Goal: Information Seeking & Learning: Learn about a topic

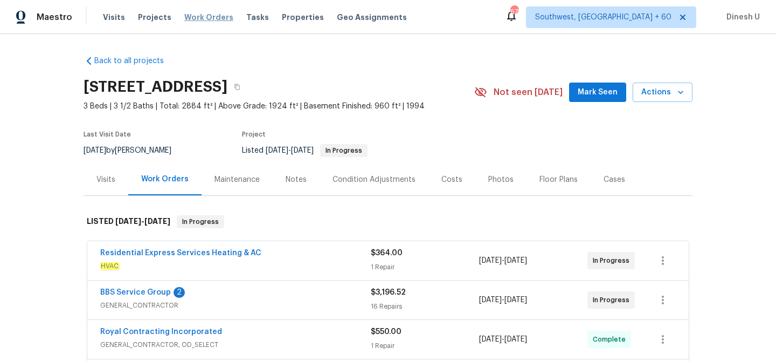
click at [184, 15] on span "Work Orders" at bounding box center [208, 17] width 49 height 11
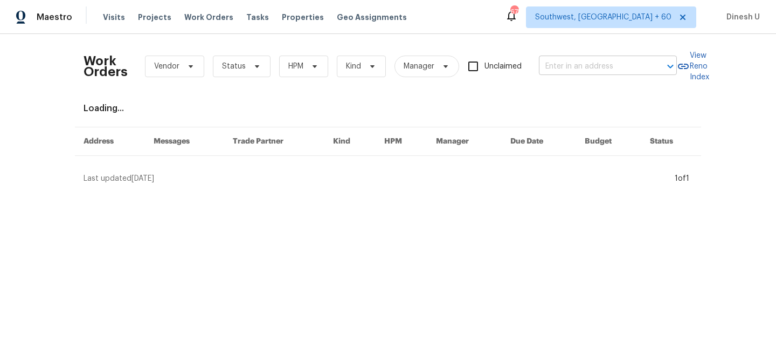
click at [545, 65] on input "text" at bounding box center [593, 66] width 108 height 17
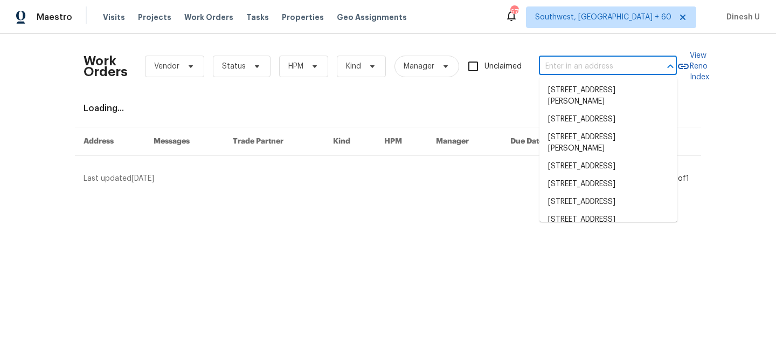
paste input "TN_RES_SPD_09-17-2025_108 [PERSON_NAME][GEOGRAPHIC_DATA],.pdf MD_RES_SPD_09-19-…"
type input "TN_RES_SPD_09-17-2025_108 [PERSON_NAME][GEOGRAPHIC_DATA],.pdf MD_RES_SPD_09-19-…"
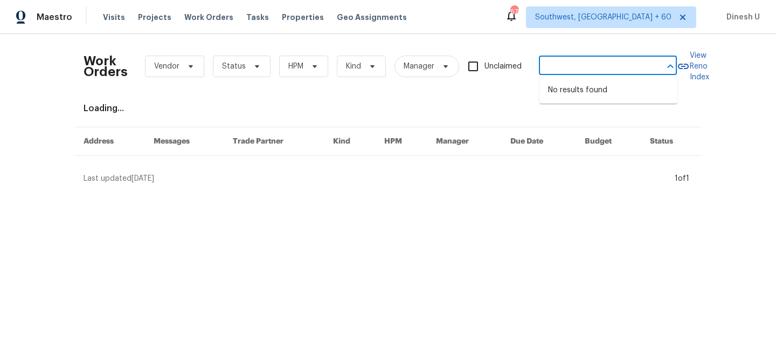
click at [547, 67] on input "TN_RES_SPD_09-17-2025_108 [PERSON_NAME][GEOGRAPHIC_DATA],.pdf MD_RES_SPD_09-19-…" at bounding box center [593, 66] width 108 height 17
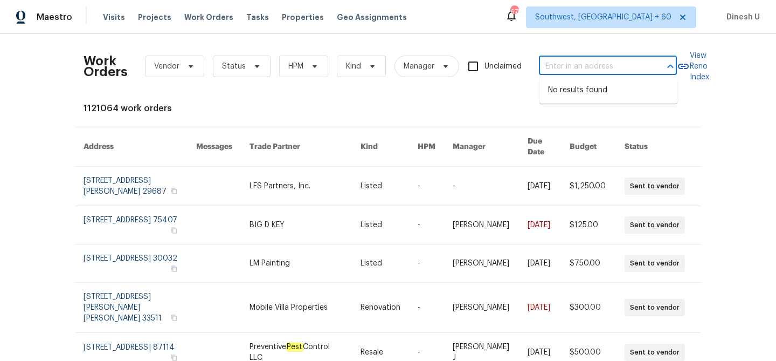
scroll to position [0, 0]
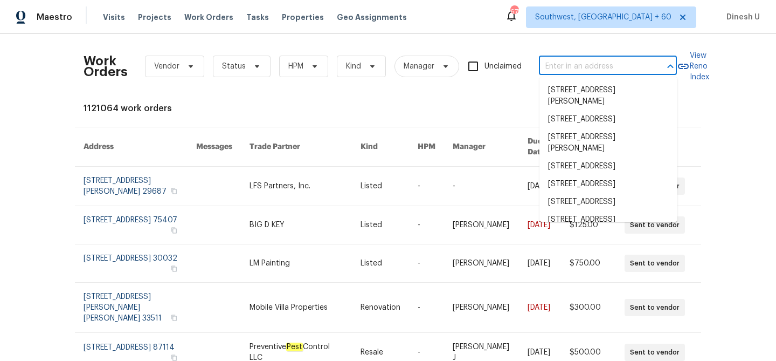
click at [569, 72] on input "text" at bounding box center [593, 66] width 108 height 17
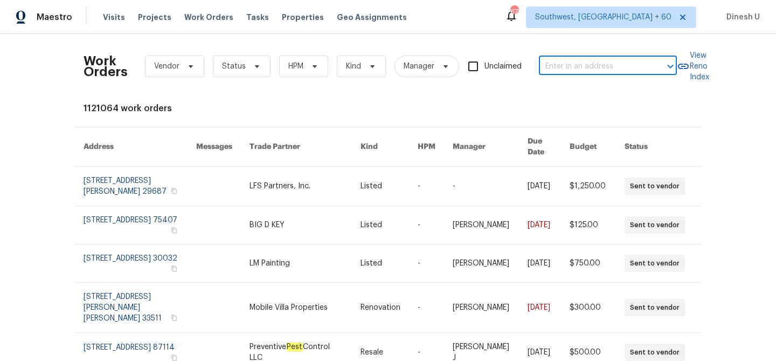
paste input "[STREET_ADDRESS][PERSON_NAME]"
type input "[STREET_ADDRESS][PERSON_NAME]"
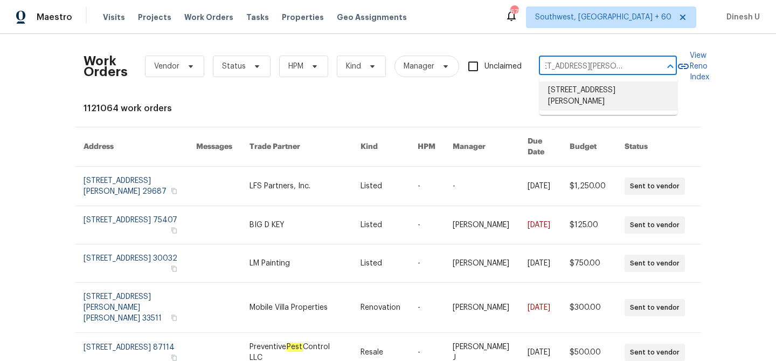
click at [559, 97] on li "[STREET_ADDRESS][PERSON_NAME]" at bounding box center [608, 95] width 138 height 29
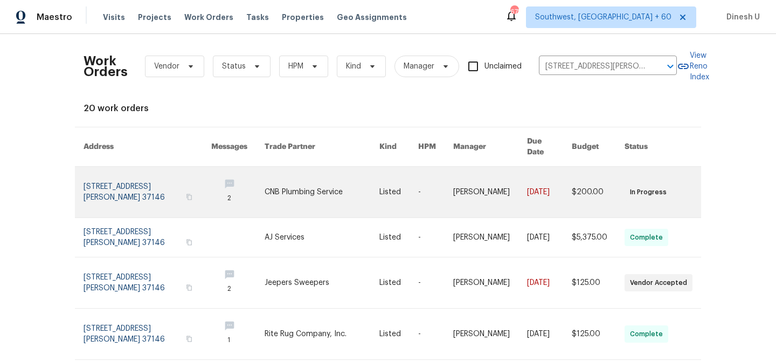
click at [108, 175] on link at bounding box center [148, 192] width 128 height 51
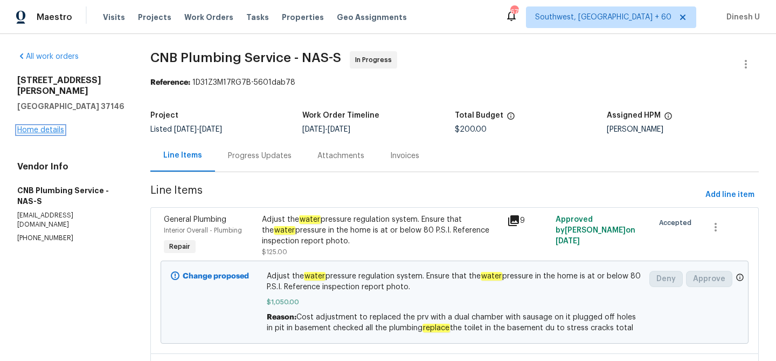
click at [55, 126] on link "Home details" at bounding box center [40, 130] width 47 height 8
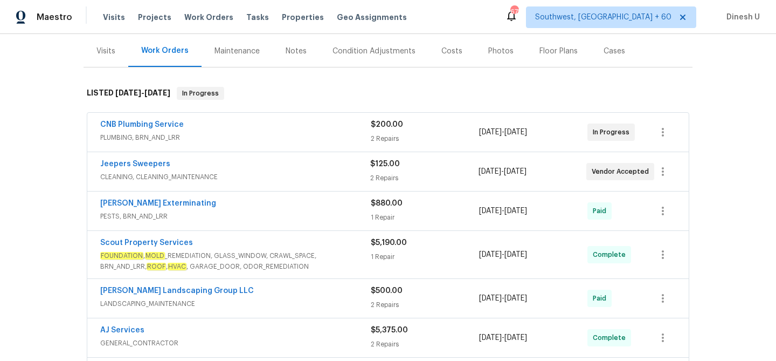
scroll to position [131, 0]
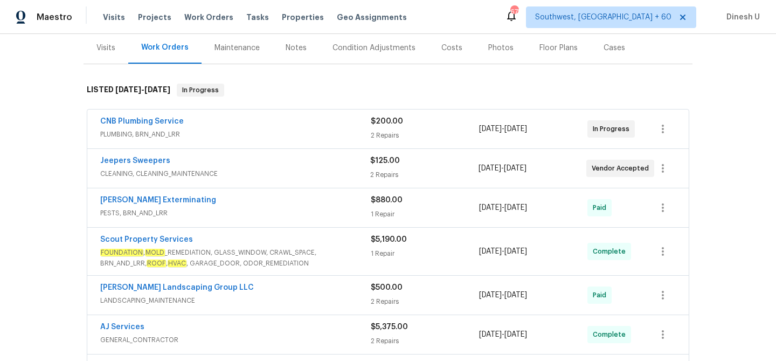
click at [379, 134] on div "2 Repairs" at bounding box center [425, 135] width 108 height 11
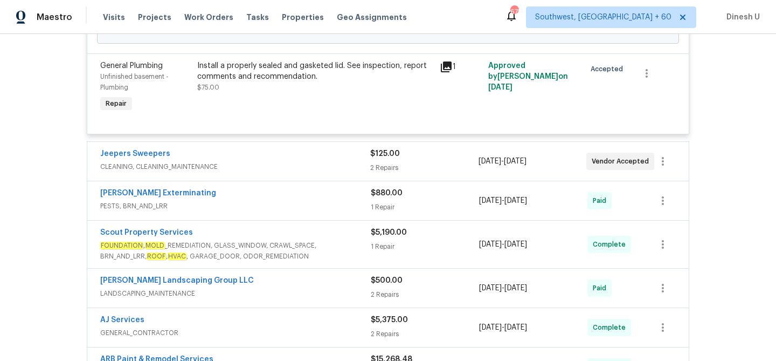
scroll to position [432, 0]
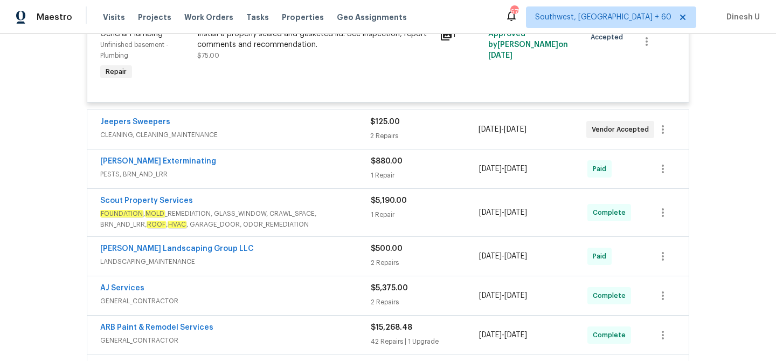
click at [374, 135] on div "2 Repairs" at bounding box center [424, 135] width 108 height 11
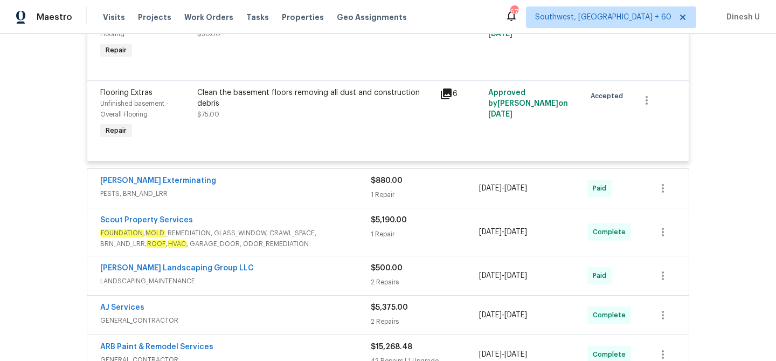
scroll to position [662, 0]
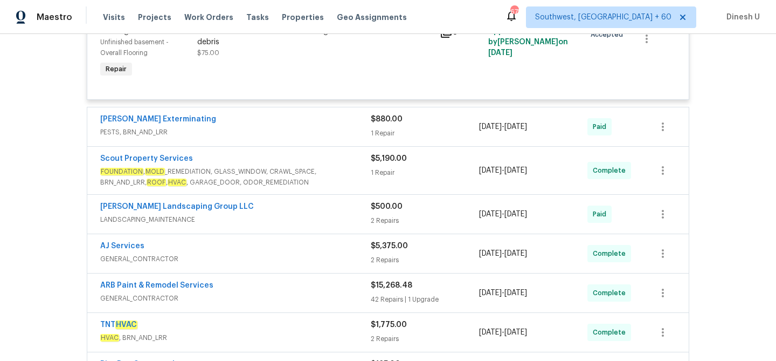
click at [373, 133] on div "1 Repair" at bounding box center [425, 133] width 108 height 11
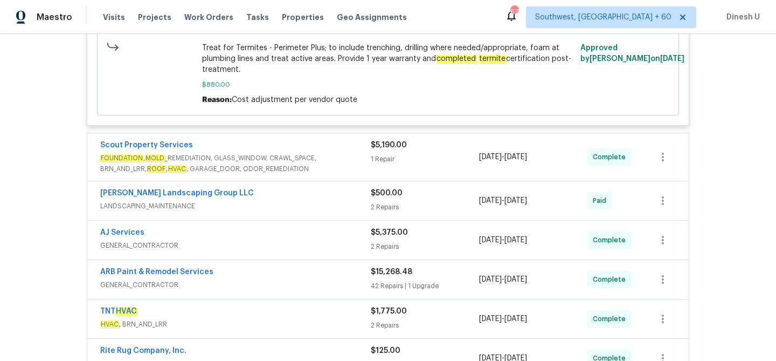
scroll to position [870, 0]
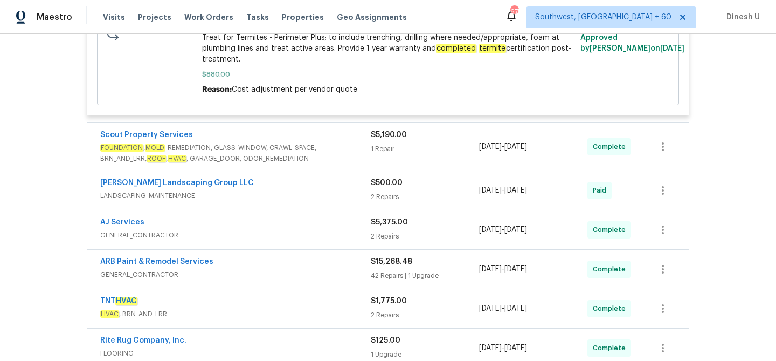
click at [390, 140] on div "$5,190.00" at bounding box center [425, 134] width 108 height 11
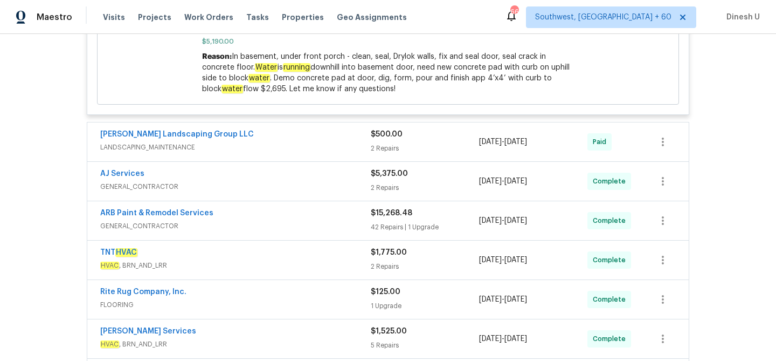
scroll to position [1126, 0]
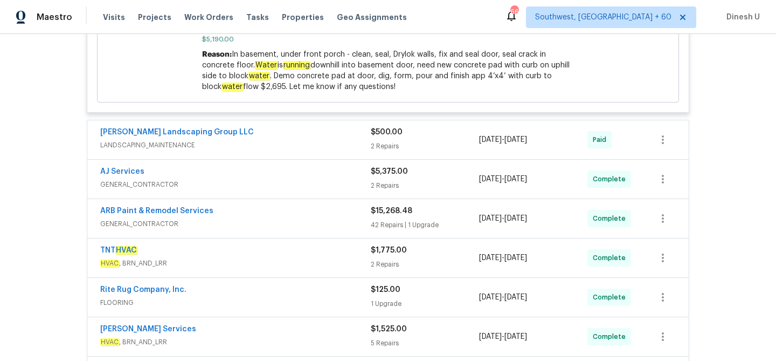
click at [385, 146] on div "2 Repairs" at bounding box center [425, 146] width 108 height 11
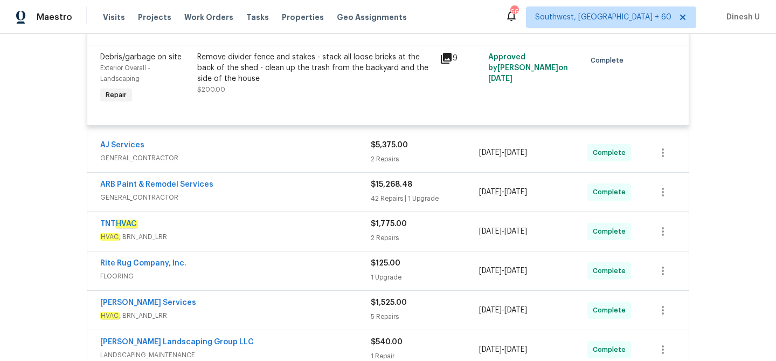
scroll to position [1384, 0]
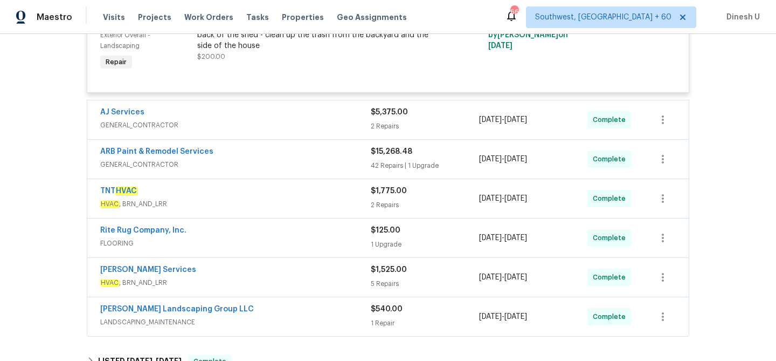
click at [391, 131] on div "2 Repairs" at bounding box center [425, 126] width 108 height 11
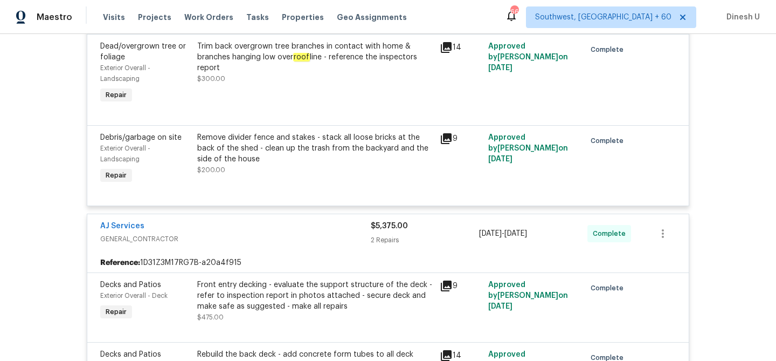
scroll to position [1282, 0]
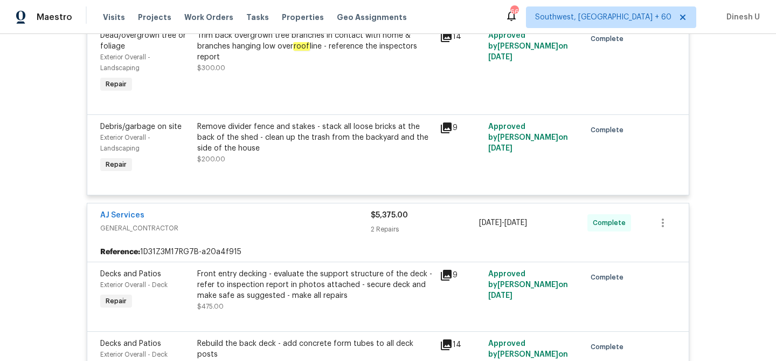
click at [365, 147] on div "Remove divider fence and stakes - stack all loose bricks at the back of the she…" at bounding box center [315, 137] width 236 height 32
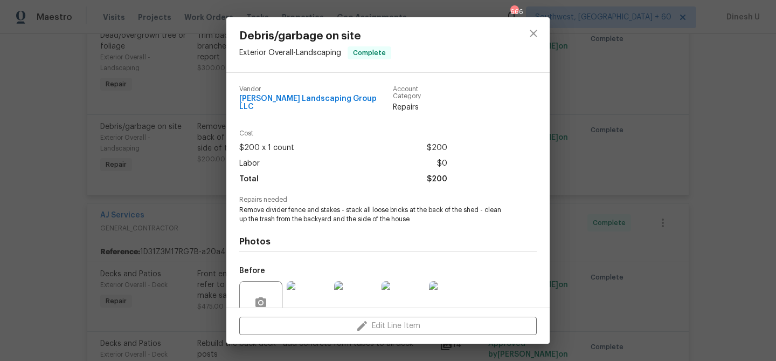
click at [197, 164] on div "Debris/garbage on site Exterior Overall - Landscaping Complete Vendor [PERSON_N…" at bounding box center [388, 180] width 776 height 361
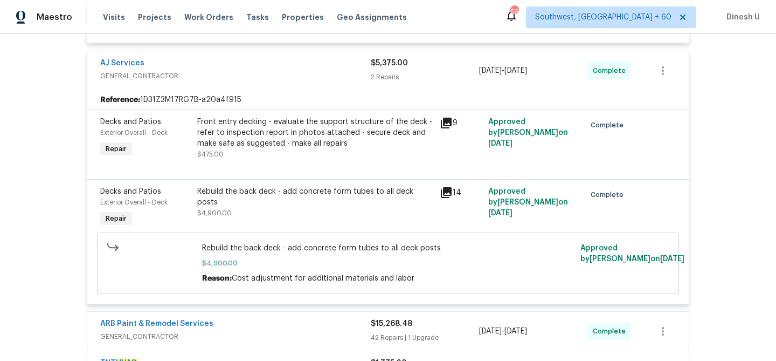
scroll to position [1436, 0]
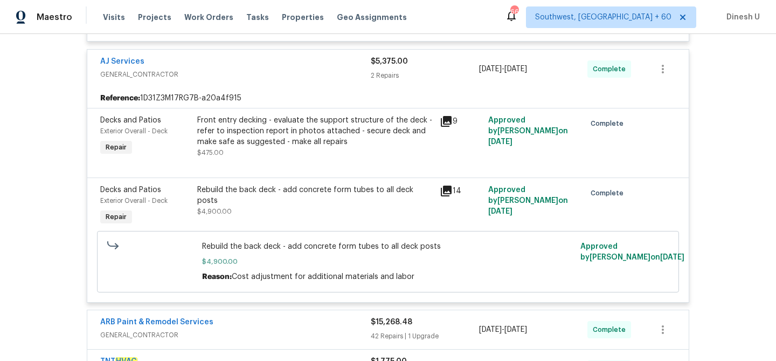
click at [441, 123] on icon at bounding box center [446, 121] width 11 height 11
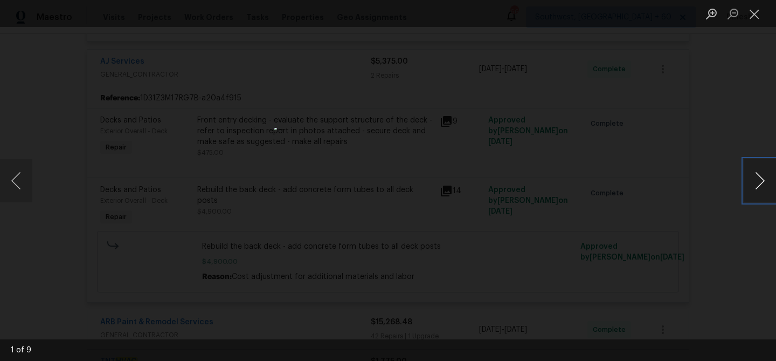
click at [757, 176] on button "Next image" at bounding box center [760, 180] width 32 height 43
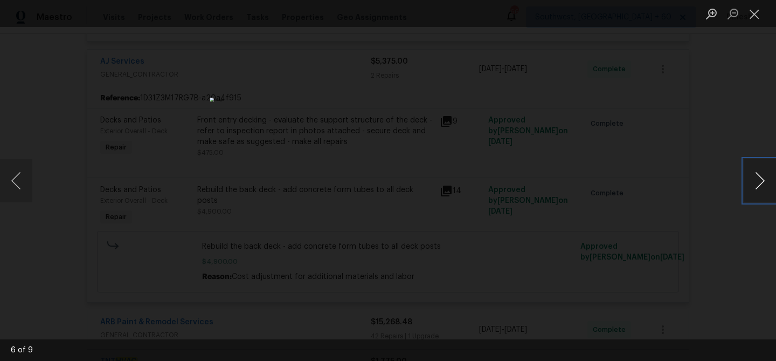
click at [757, 176] on button "Next image" at bounding box center [760, 180] width 32 height 43
click at [755, 6] on button "Close lightbox" at bounding box center [755, 13] width 22 height 19
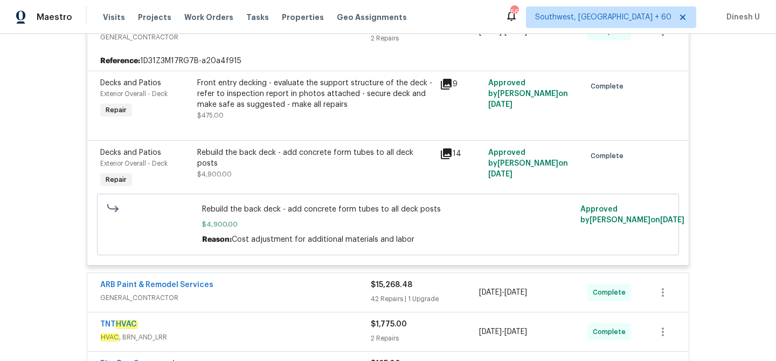
scroll to position [1472, 0]
click at [260, 215] on span "Rebuild the back deck - add concrete form tubes to all deck posts" at bounding box center [388, 209] width 372 height 11
click at [238, 213] on span "Rebuild the back deck - add concrete form tubes to all deck posts" at bounding box center [388, 209] width 372 height 11
drag, startPoint x: 202, startPoint y: 216, endPoint x: 436, endPoint y: 221, distance: 234.0
click at [436, 221] on div "Rebuild the back deck - add concrete form tubes to all deck posts $4,900.00 Rea…" at bounding box center [388, 224] width 372 height 41
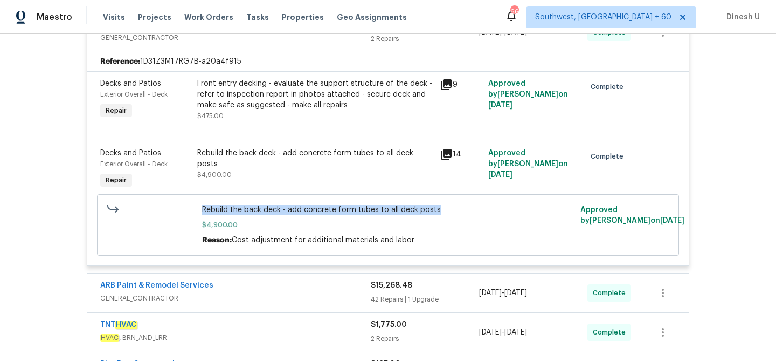
copy span "Rebuild the back deck - add concrete form tubes to all deck posts"
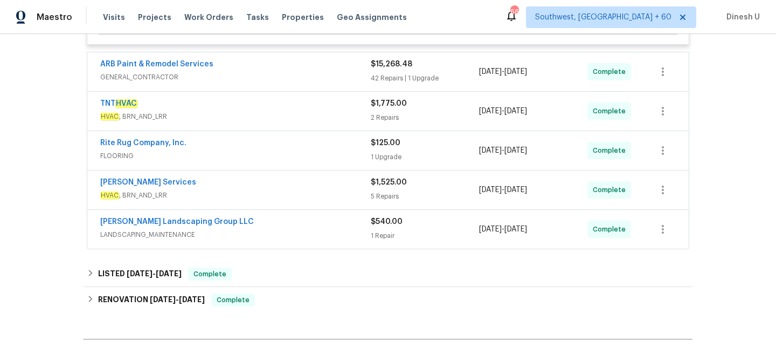
scroll to position [1701, 0]
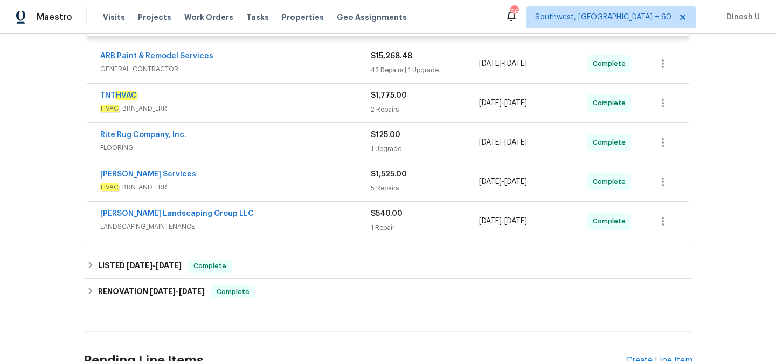
click at [389, 154] on div "1 Upgrade" at bounding box center [425, 148] width 108 height 11
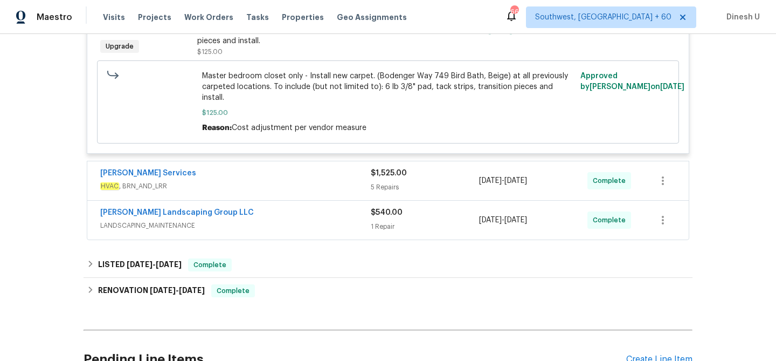
scroll to position [1943, 0]
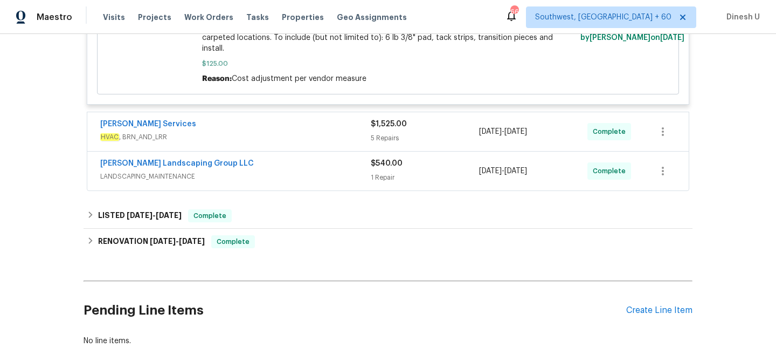
click at [380, 133] on div "5 Repairs" at bounding box center [425, 138] width 108 height 11
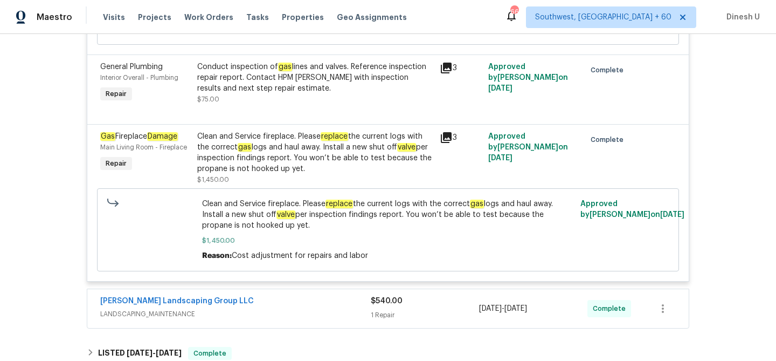
scroll to position [2352, 0]
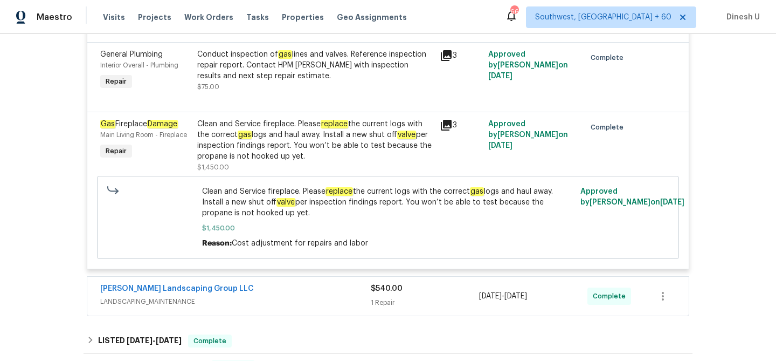
click at [446, 120] on icon at bounding box center [446, 125] width 11 height 11
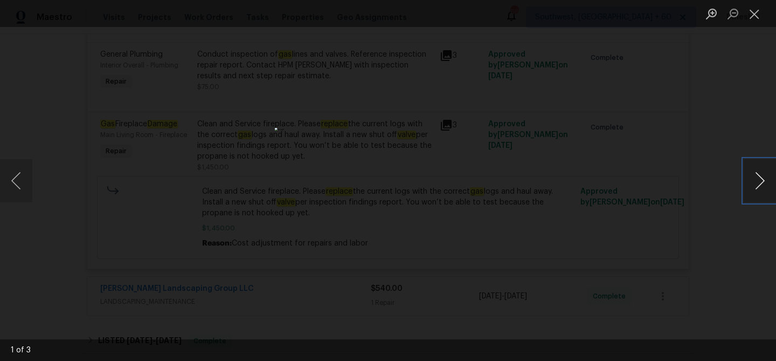
click at [757, 178] on button "Next image" at bounding box center [760, 180] width 32 height 43
click at [749, 12] on button "Close lightbox" at bounding box center [755, 13] width 22 height 19
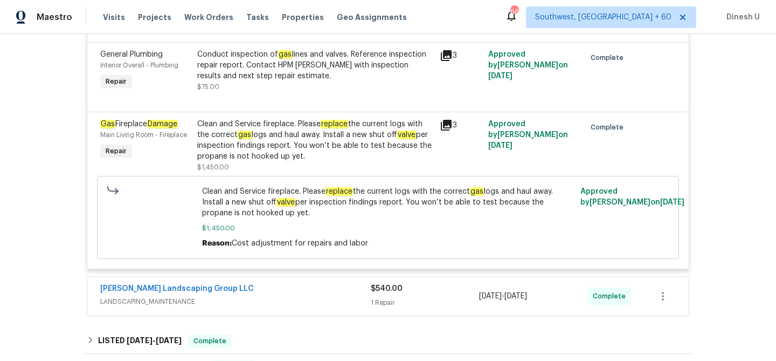
click at [445, 122] on icon at bounding box center [446, 125] width 11 height 11
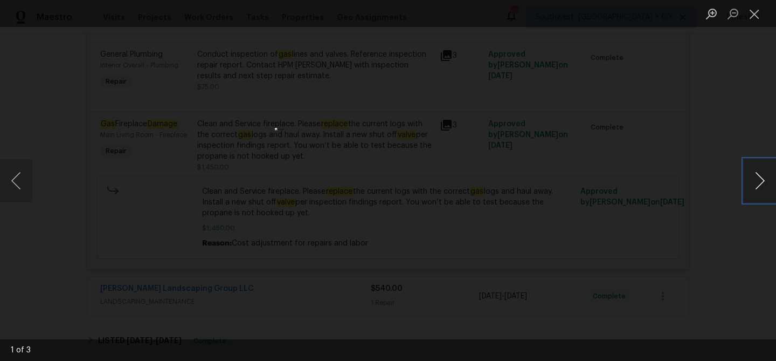
click at [758, 180] on button "Next image" at bounding box center [760, 180] width 32 height 43
click at [752, 13] on button "Close lightbox" at bounding box center [755, 13] width 22 height 19
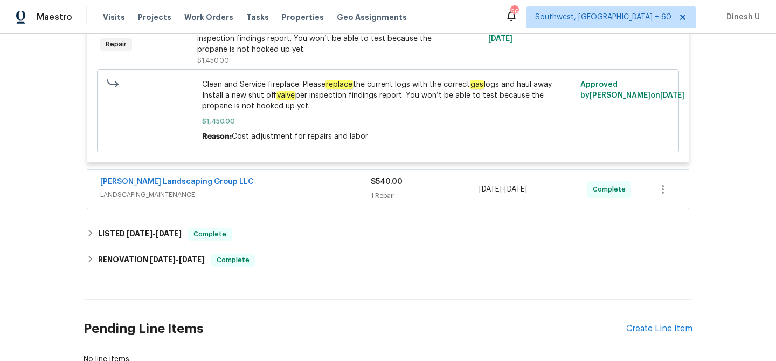
scroll to position [2470, 0]
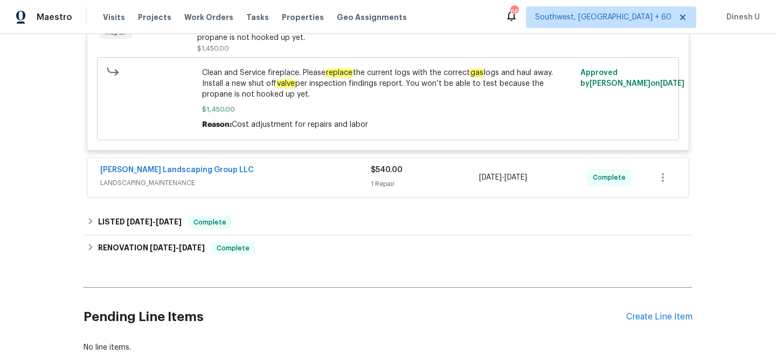
click at [372, 173] on div "$540.00 1 Repair" at bounding box center [425, 177] width 108 height 26
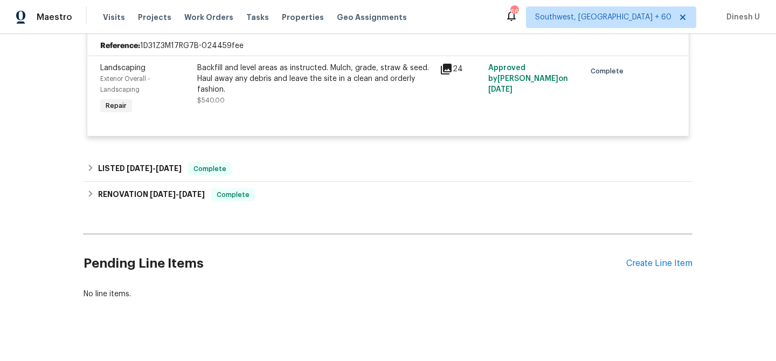
scroll to position [2640, 0]
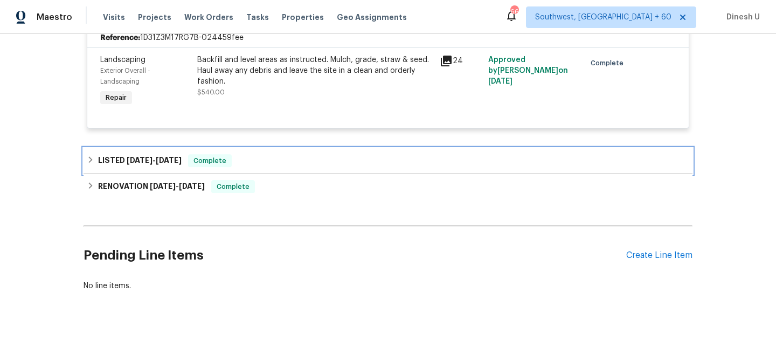
click at [176, 156] on span "[DATE]" at bounding box center [169, 160] width 26 height 8
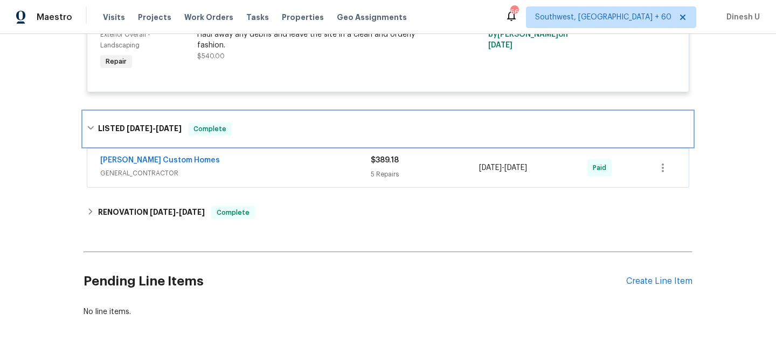
scroll to position [2687, 0]
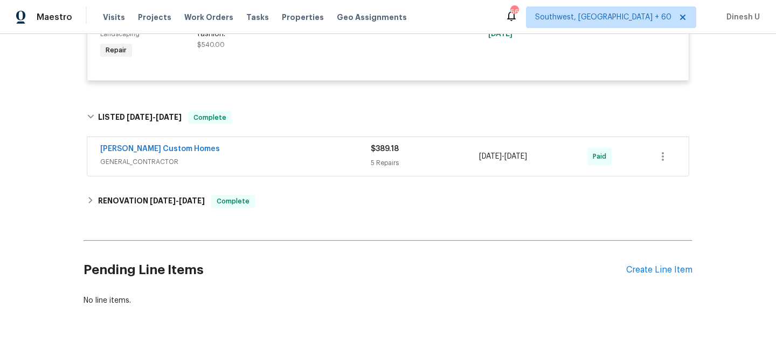
click at [383, 148] on span "$389.18" at bounding box center [385, 149] width 28 height 8
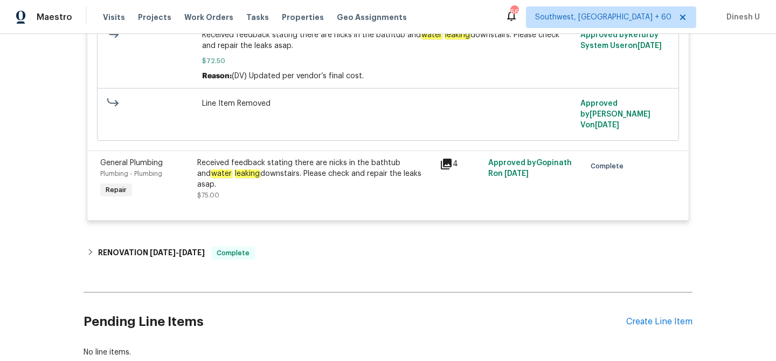
scroll to position [3457, 0]
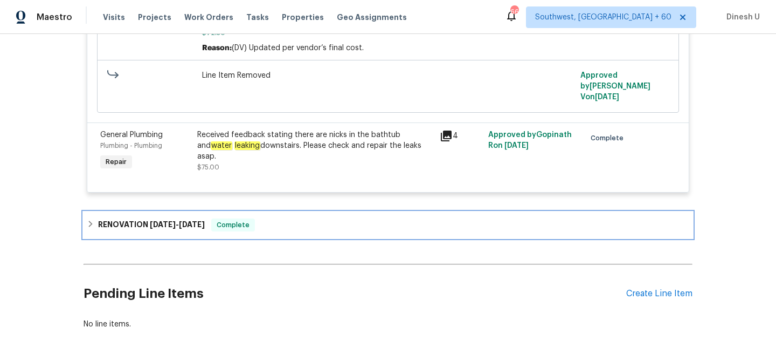
click at [197, 212] on div "RENOVATION [DATE] - [DATE] Complete" at bounding box center [388, 225] width 609 height 26
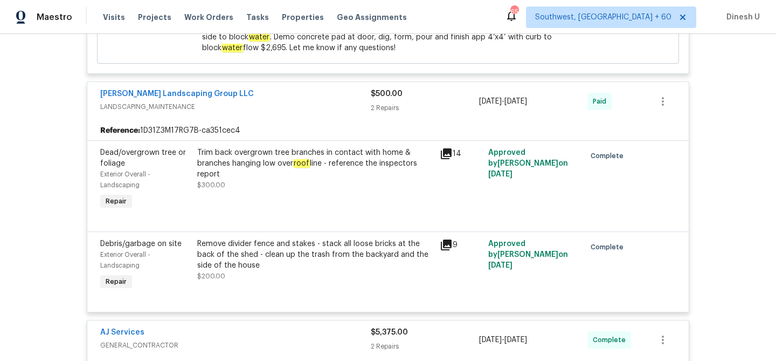
scroll to position [0, 0]
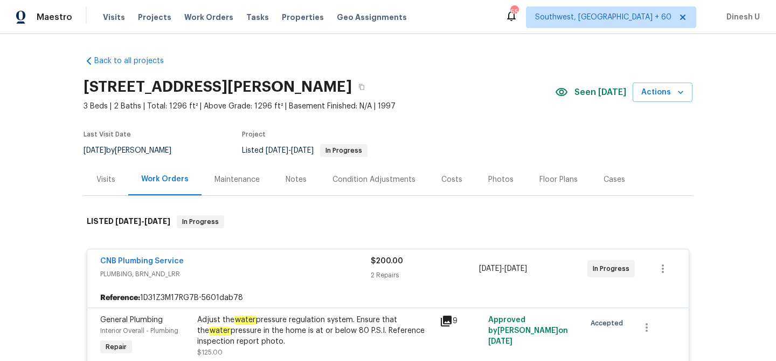
click at [108, 183] on div "Visits" at bounding box center [105, 179] width 19 height 11
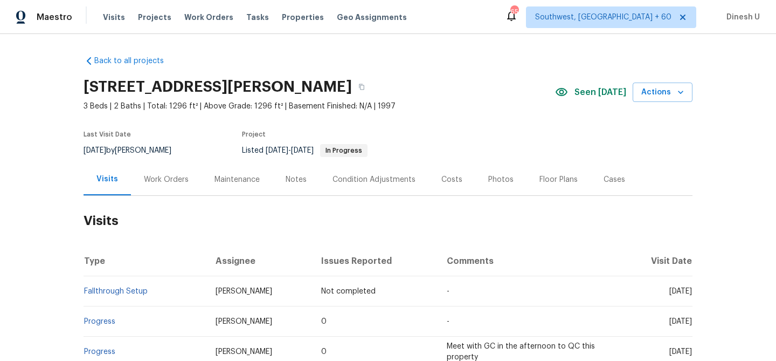
click at [177, 177] on div "Work Orders" at bounding box center [166, 179] width 45 height 11
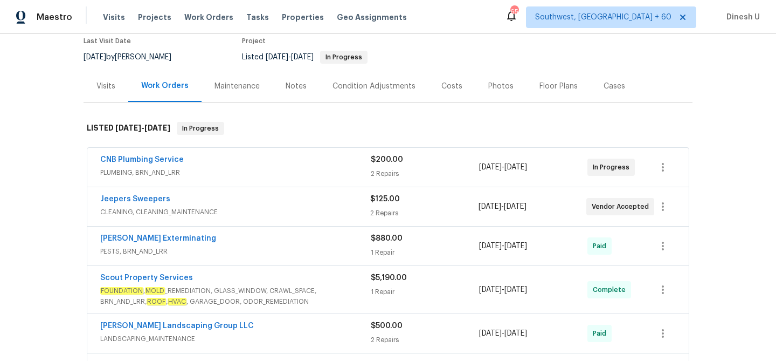
scroll to position [100, 0]
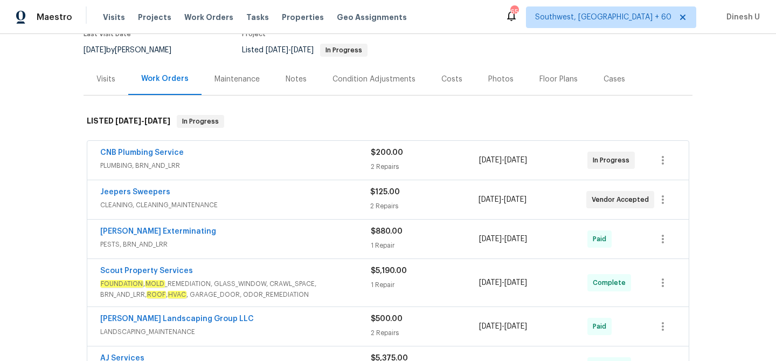
click at [373, 161] on div "2 Repairs" at bounding box center [425, 166] width 108 height 11
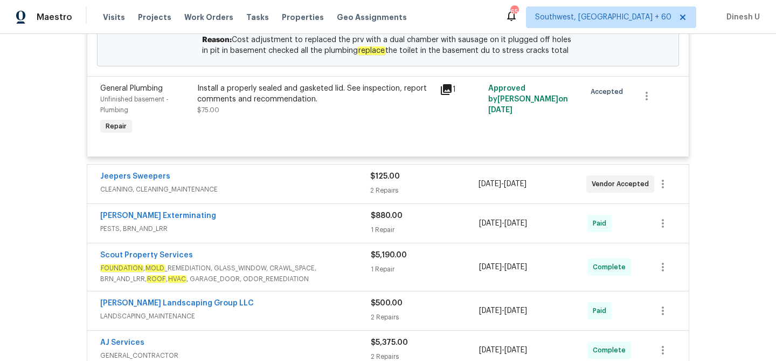
scroll to position [420, 0]
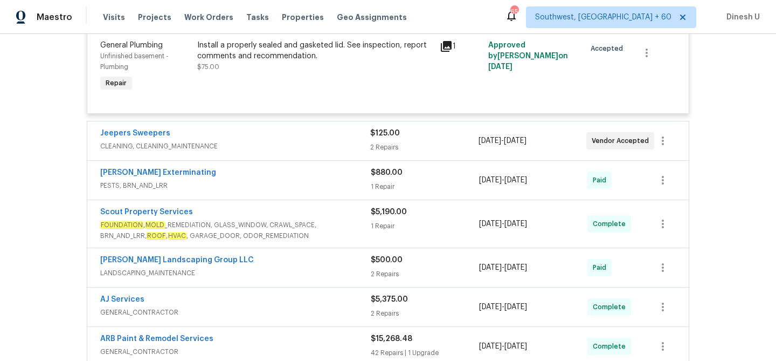
click at [372, 141] on div "$125.00 2 Repairs" at bounding box center [424, 141] width 108 height 26
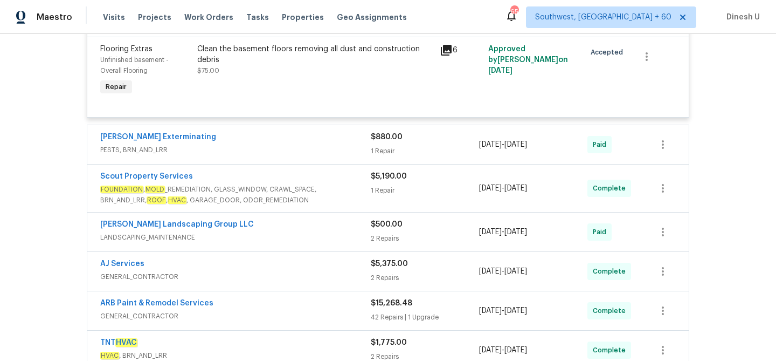
scroll to position [650, 0]
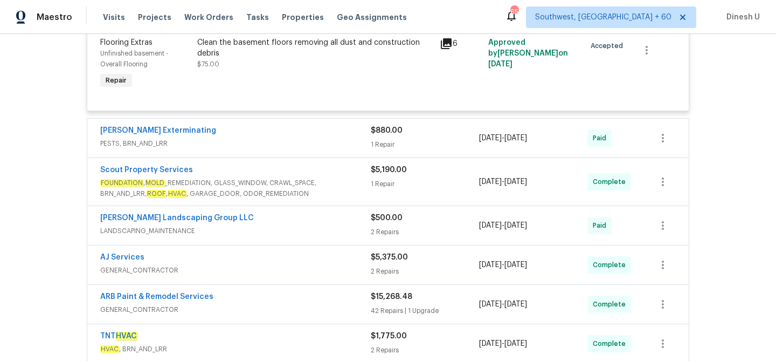
click at [363, 146] on span "PESTS, BRN_AND_LRR" at bounding box center [235, 143] width 271 height 11
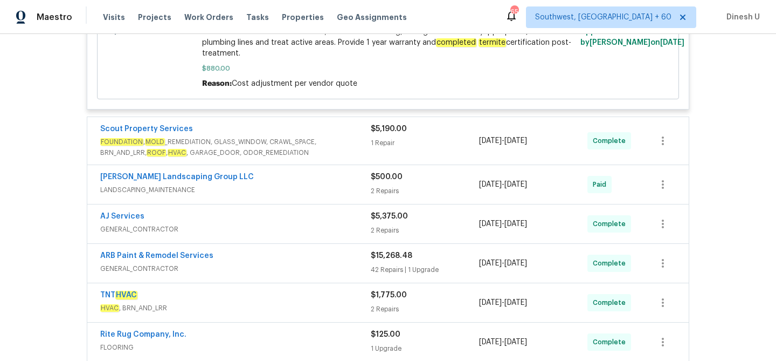
scroll to position [894, 0]
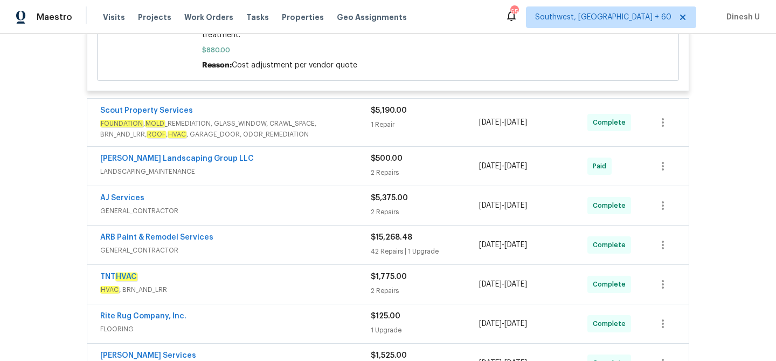
click at [385, 126] on div "1 Repair" at bounding box center [425, 124] width 108 height 11
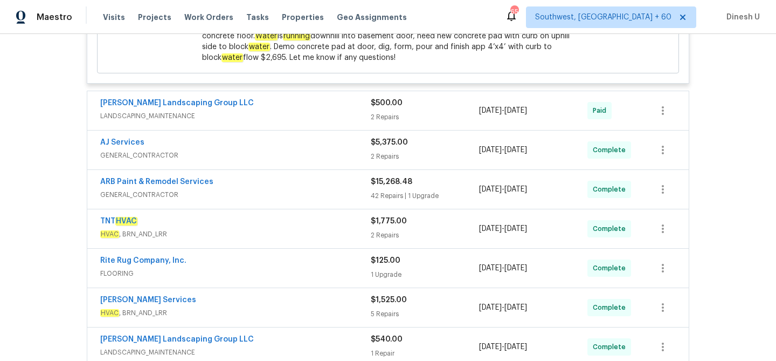
scroll to position [1160, 0]
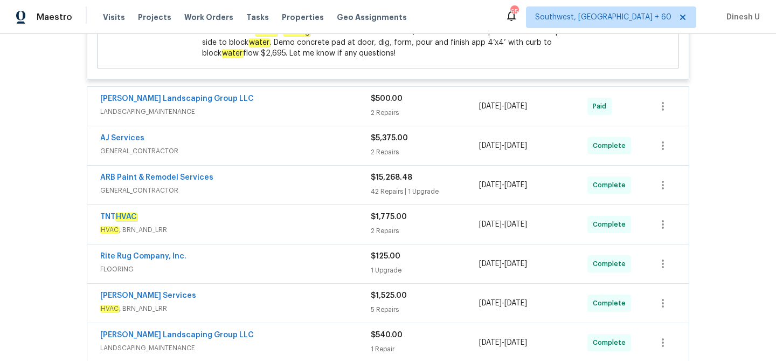
click at [379, 148] on div "$5,375.00 2 Repairs" at bounding box center [425, 146] width 108 height 26
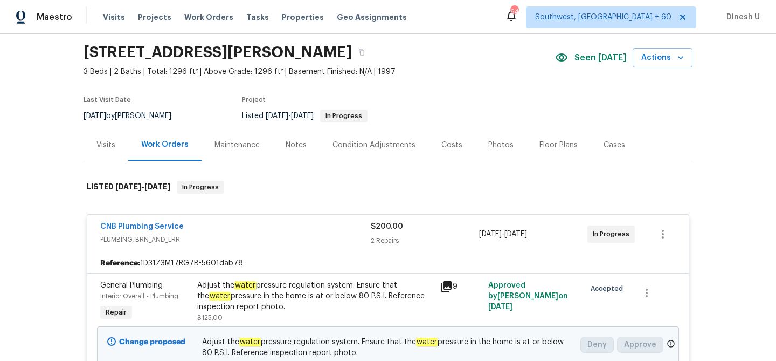
scroll to position [0, 0]
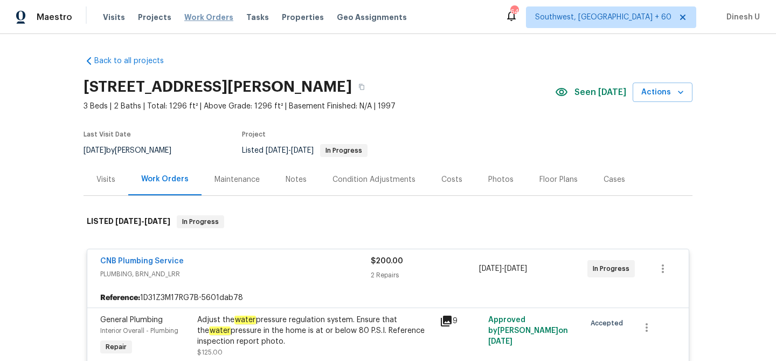
click at [193, 17] on span "Work Orders" at bounding box center [208, 17] width 49 height 11
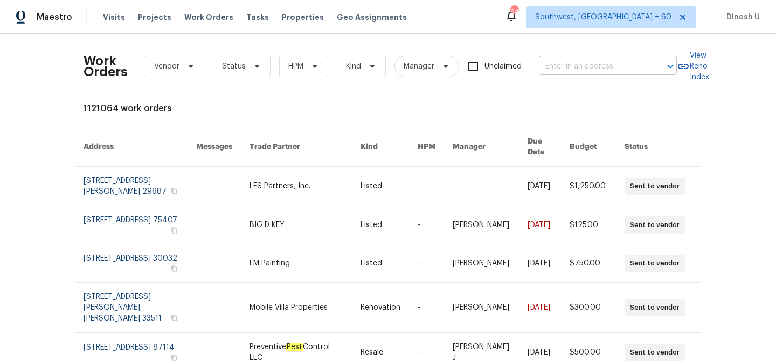
click at [565, 69] on input "text" at bounding box center [593, 66] width 108 height 17
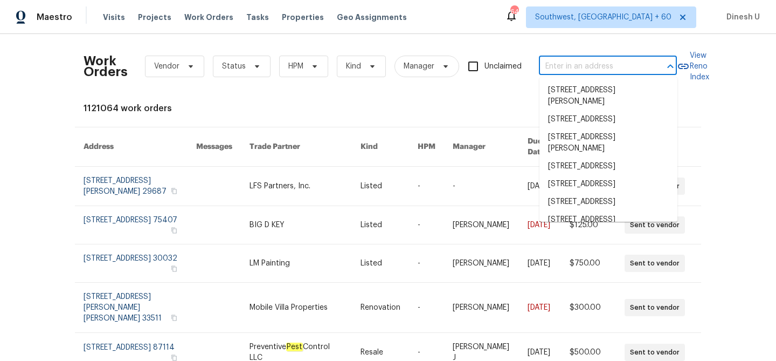
paste input "[STREET_ADDRESS][PERSON_NAME]"
type input "[STREET_ADDRESS][PERSON_NAME]"
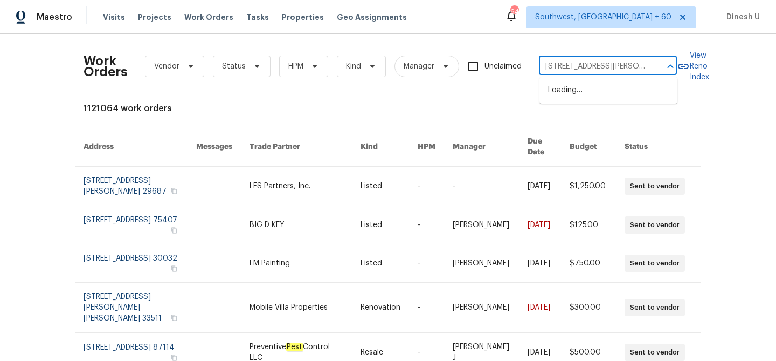
scroll to position [0, 69]
click at [559, 82] on li "[STREET_ADDRESS][PERSON_NAME]" at bounding box center [608, 95] width 138 height 29
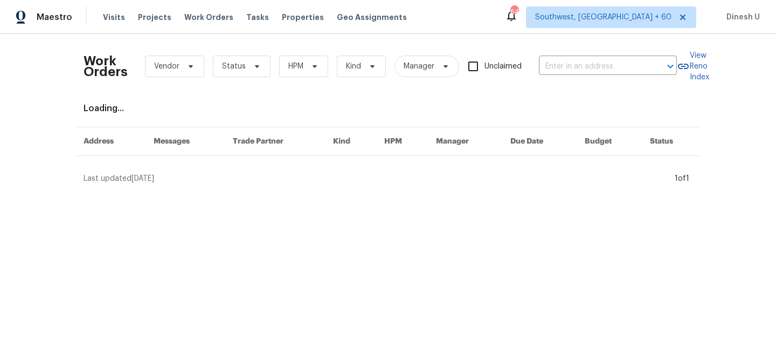
type input "[STREET_ADDRESS][PERSON_NAME]"
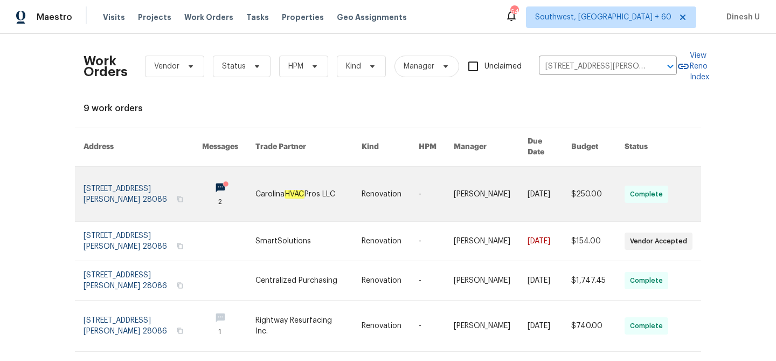
click at [99, 183] on link at bounding box center [143, 194] width 119 height 54
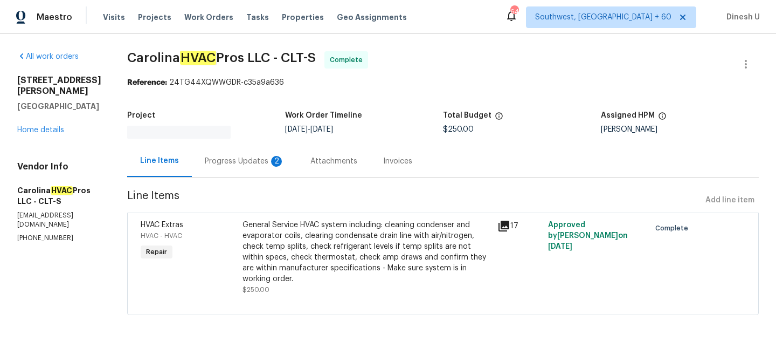
click at [50, 121] on div "[STREET_ADDRESS][PERSON_NAME] Home details" at bounding box center [59, 105] width 84 height 60
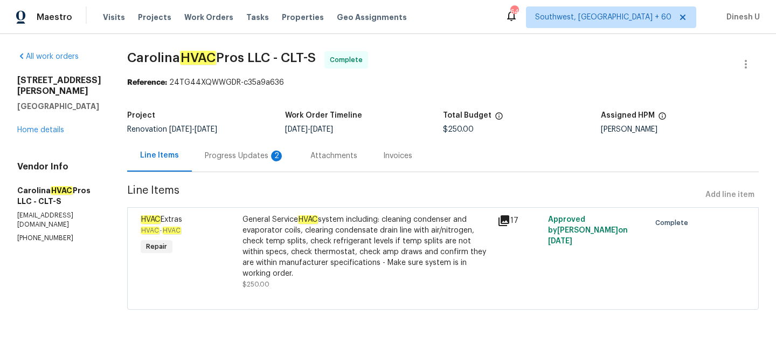
click at [45, 134] on div "[STREET_ADDRESS][PERSON_NAME] Home details" at bounding box center [59, 105] width 84 height 60
click at [29, 126] on div "[STREET_ADDRESS][PERSON_NAME] Home details" at bounding box center [59, 105] width 84 height 60
click at [36, 128] on link "Home details" at bounding box center [40, 130] width 47 height 8
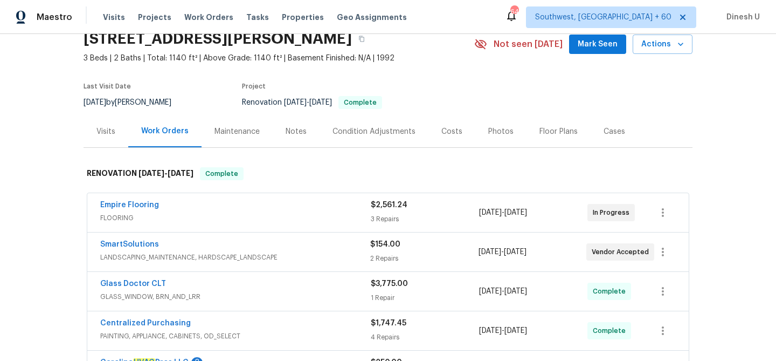
scroll to position [99, 0]
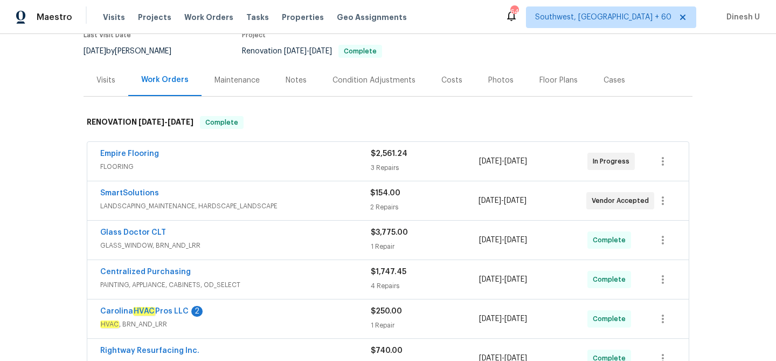
click at [386, 171] on div "3 Repairs" at bounding box center [425, 167] width 108 height 11
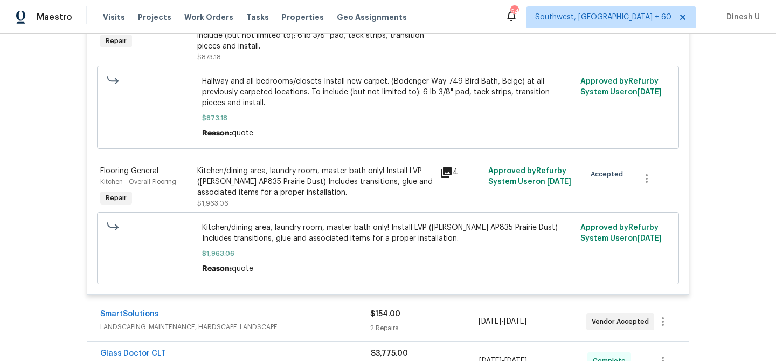
scroll to position [377, 0]
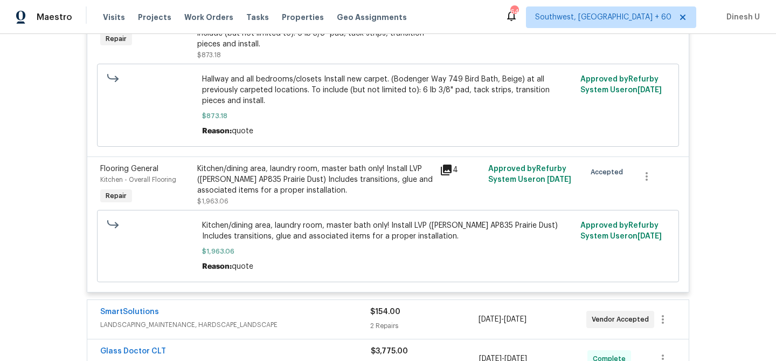
click at [357, 106] on span "Hallway and all bedrooms/closets Install new carpet. (Bodenger Way 749 Bird Bat…" at bounding box center [388, 90] width 372 height 32
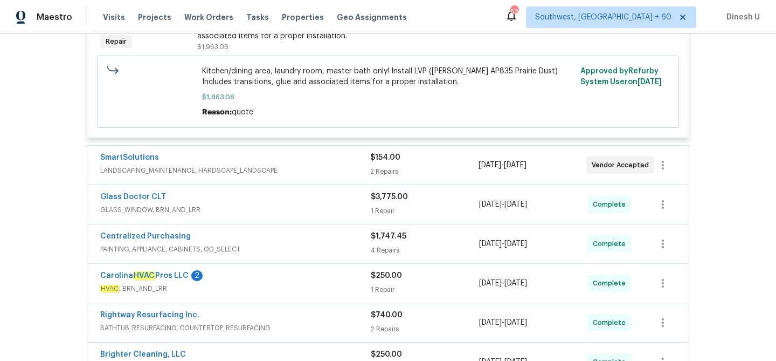
scroll to position [548, 0]
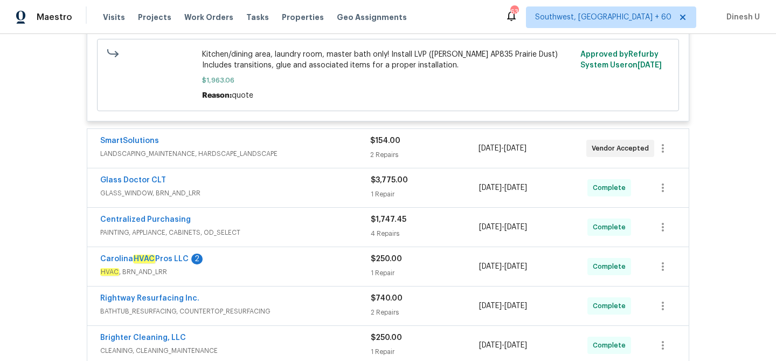
click at [371, 158] on div "2 Repairs" at bounding box center [424, 154] width 108 height 11
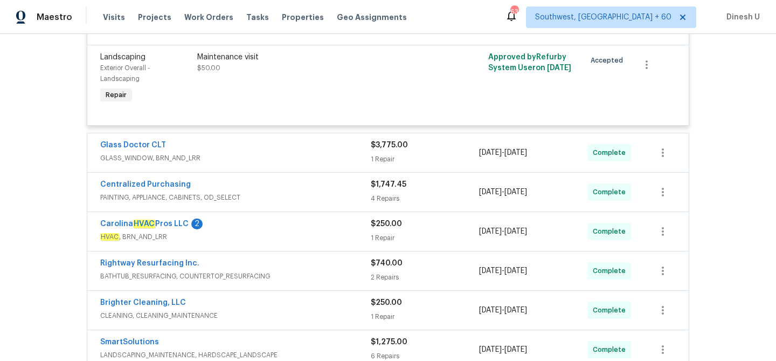
scroll to position [772, 0]
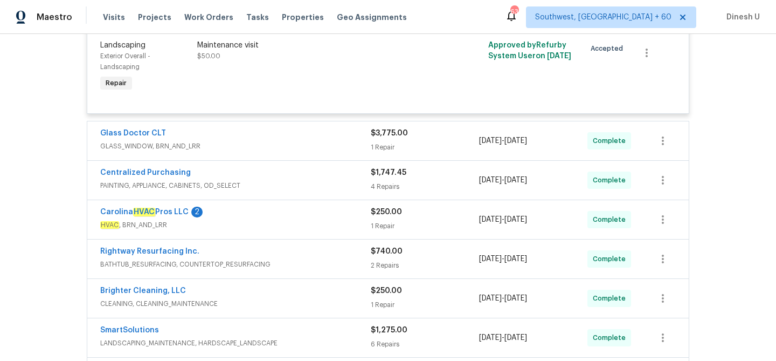
click at [385, 148] on div "1 Repair" at bounding box center [425, 147] width 108 height 11
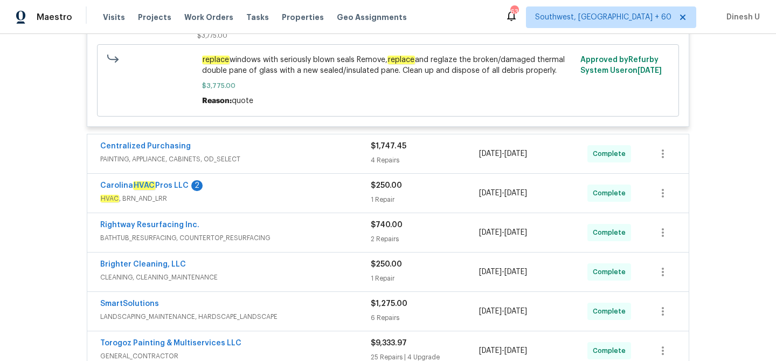
scroll to position [998, 0]
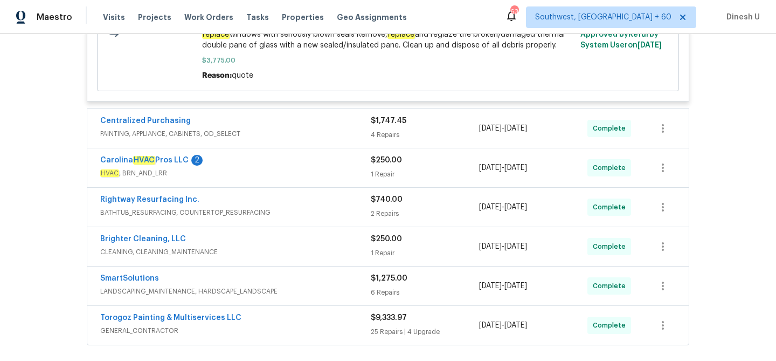
click at [385, 141] on div "$1,747.45 4 Repairs" at bounding box center [425, 128] width 108 height 26
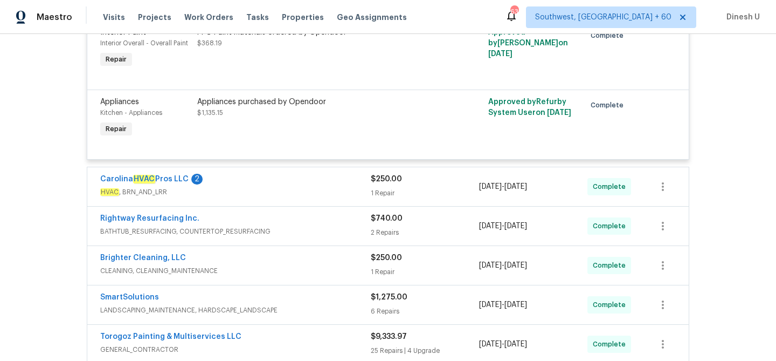
scroll to position [1304, 0]
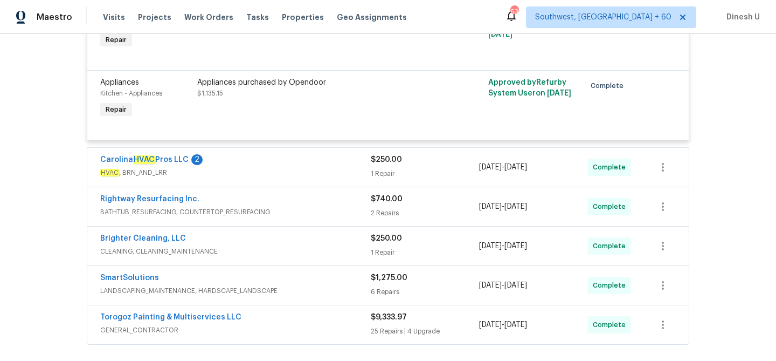
click at [390, 176] on div "1 Repair" at bounding box center [425, 173] width 108 height 11
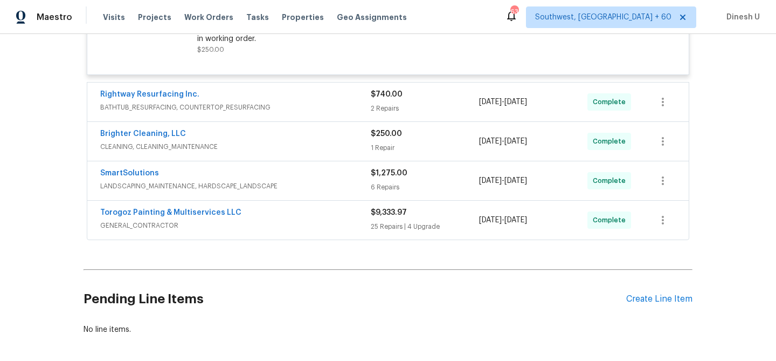
scroll to position [1539, 0]
click at [364, 129] on div "Brighter Cleaning, LLC CLEANING, CLEANING_MAINTENANCE $250.00 1 Repair [DATE] -…" at bounding box center [387, 139] width 601 height 39
click at [370, 109] on span "BATHTUB_RESURFACING, COUNTERTOP_RESURFACING" at bounding box center [235, 105] width 271 height 11
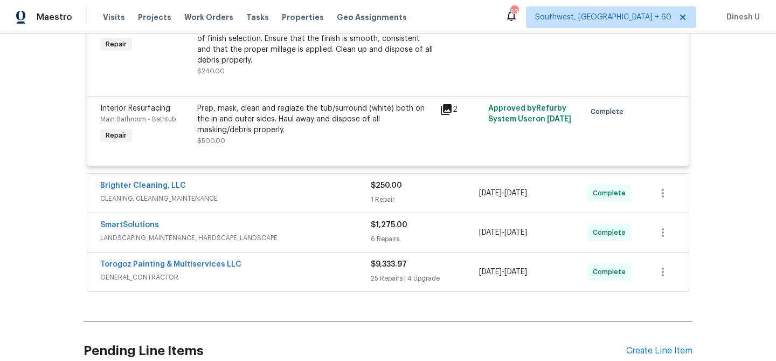
scroll to position [1709, 0]
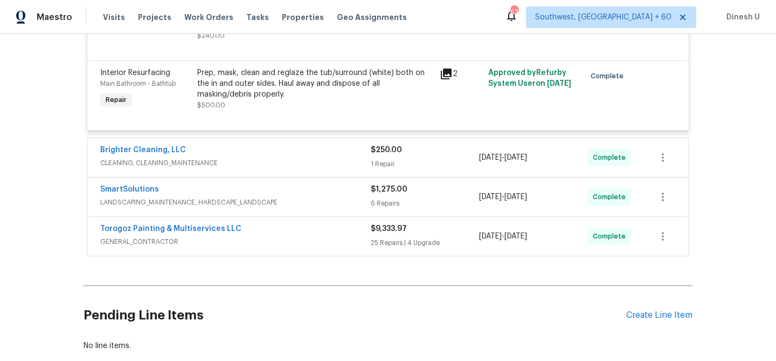
click at [386, 165] on div "1 Repair" at bounding box center [425, 163] width 108 height 11
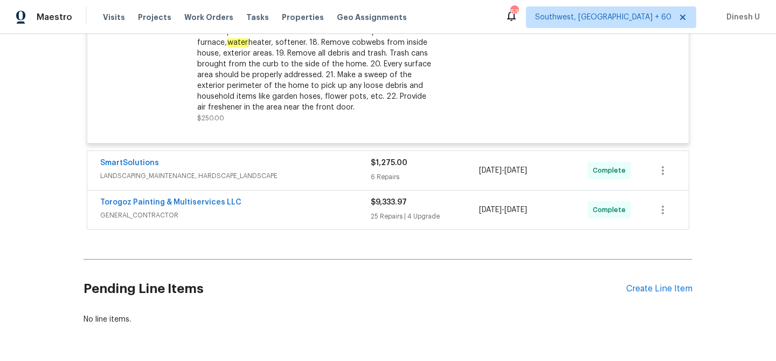
scroll to position [2033, 0]
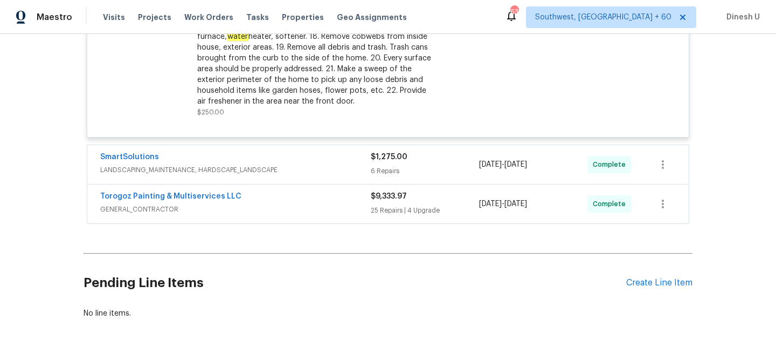
click at [382, 176] on div "6 Repairs" at bounding box center [425, 170] width 108 height 11
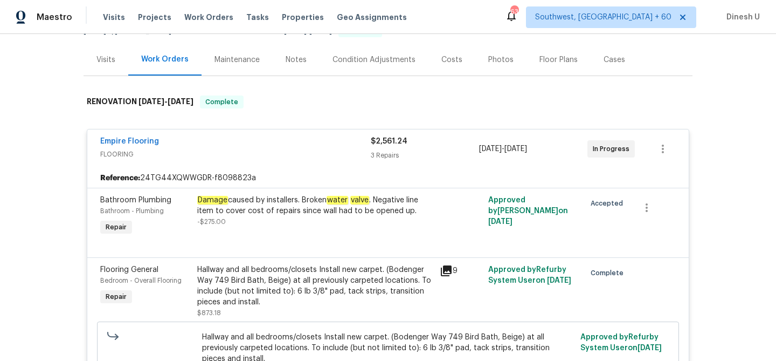
scroll to position [0, 0]
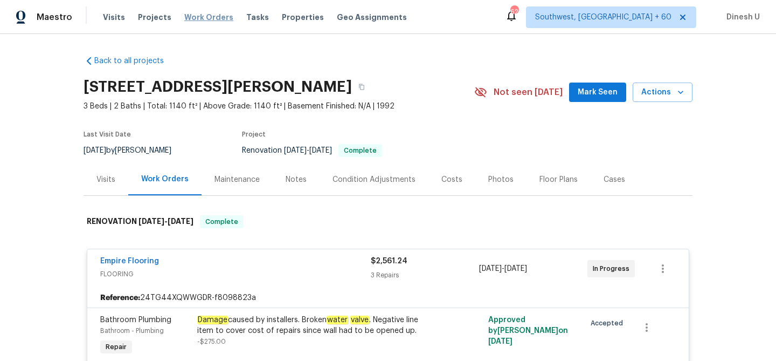
click at [202, 17] on span "Work Orders" at bounding box center [208, 17] width 49 height 11
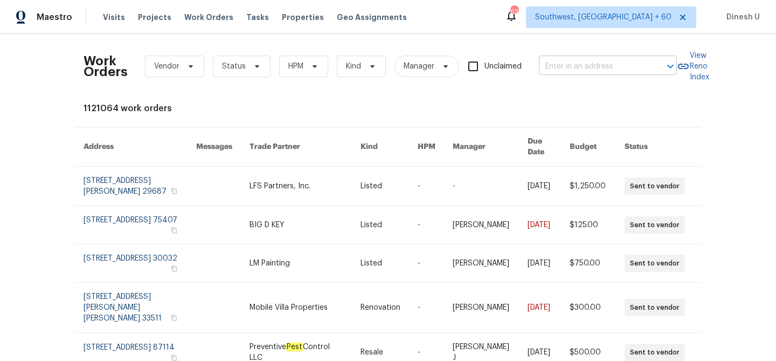
click at [555, 62] on input "text" at bounding box center [593, 66] width 108 height 17
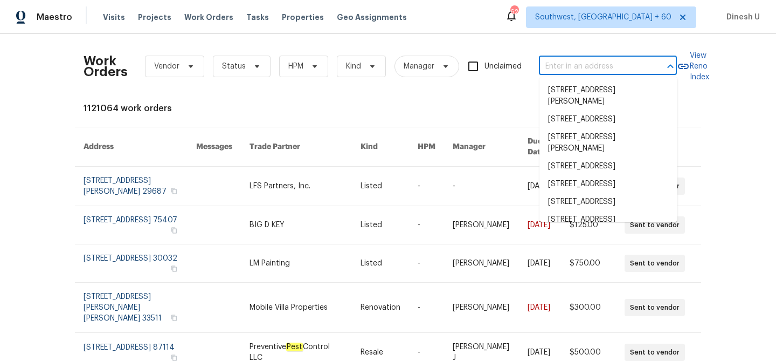
paste input "[STREET_ADDRESS]"
type input "[STREET_ADDRESS]"
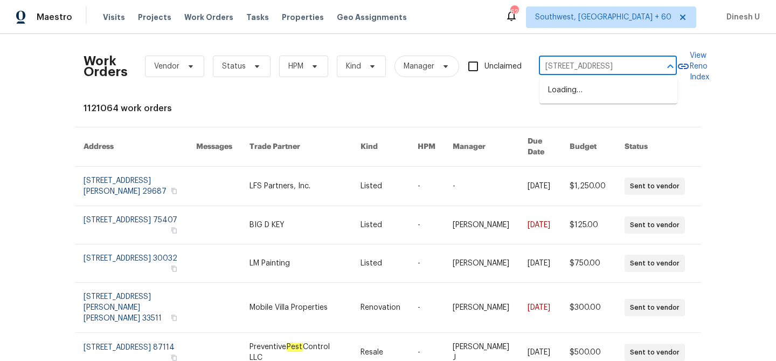
scroll to position [0, 15]
click at [556, 89] on li "[STREET_ADDRESS]" at bounding box center [608, 90] width 138 height 18
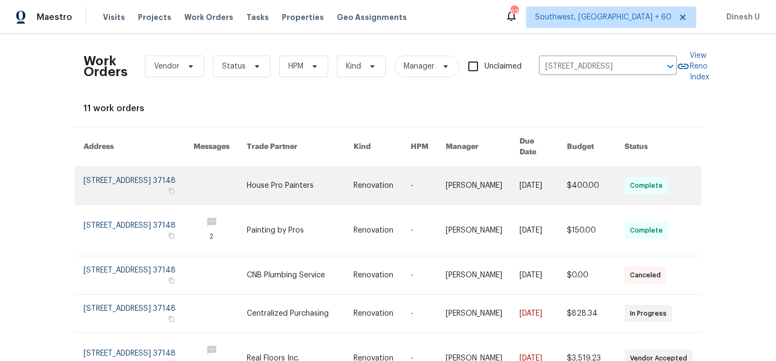
click at [115, 167] on link at bounding box center [139, 186] width 110 height 38
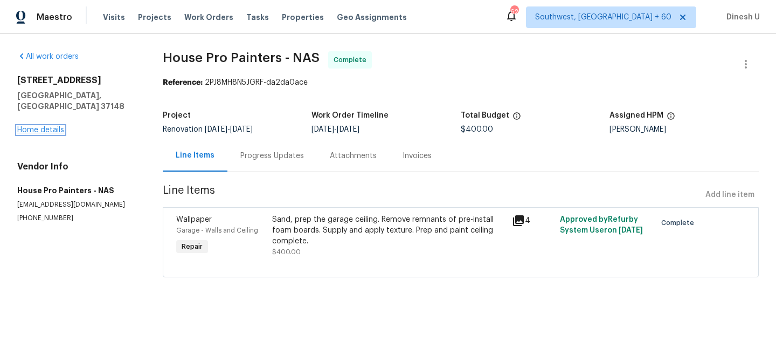
click at [47, 126] on link "Home details" at bounding box center [40, 130] width 47 height 8
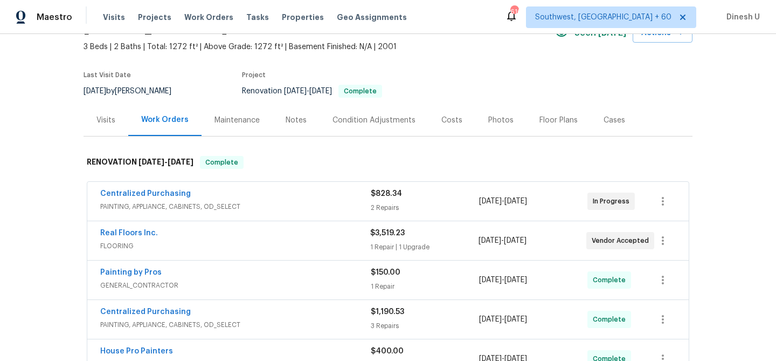
scroll to position [58, 0]
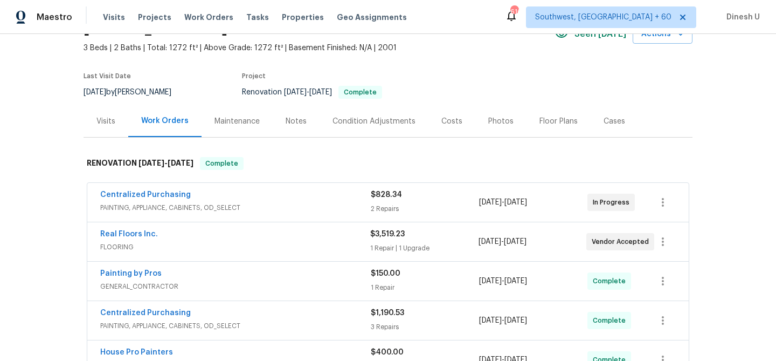
click at [310, 226] on div "Real Floors Inc. FLOORING $3,519.23 1 Repair | 1 Upgrade [DATE] - [DATE] Vendor…" at bounding box center [387, 241] width 601 height 39
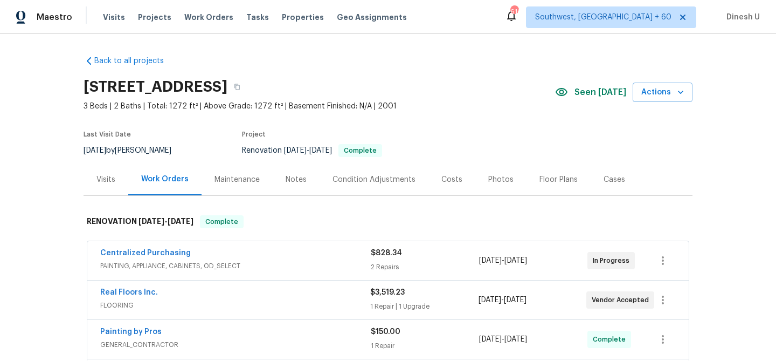
click at [105, 171] on div "Visits" at bounding box center [106, 179] width 45 height 32
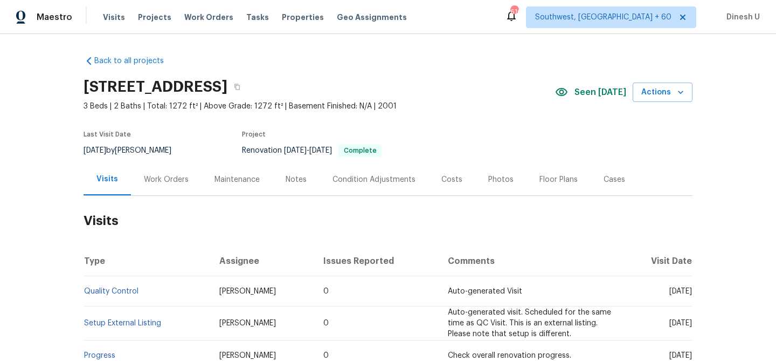
click at [161, 178] on div "Work Orders" at bounding box center [166, 179] width 45 height 11
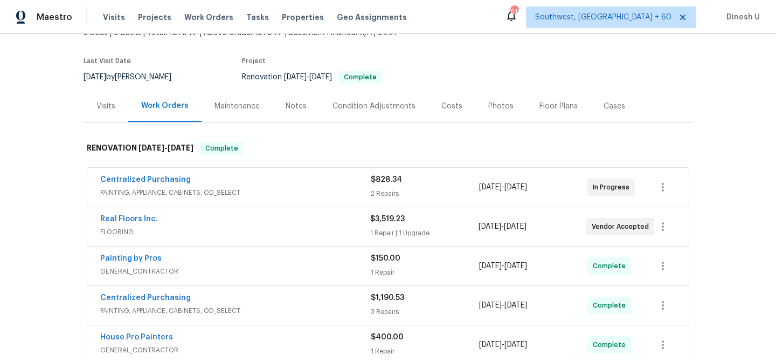
scroll to position [86, 0]
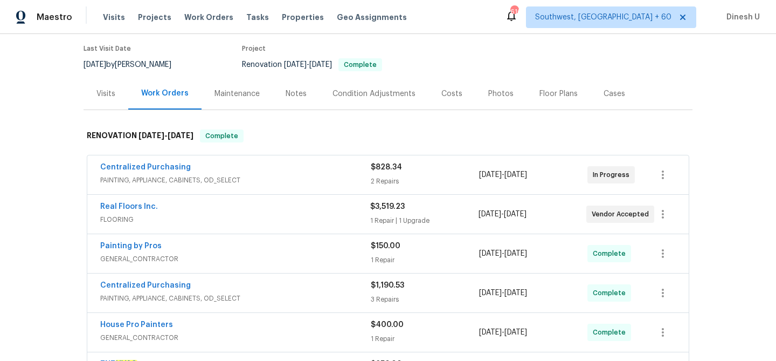
click at [385, 176] on div "2 Repairs" at bounding box center [425, 181] width 108 height 11
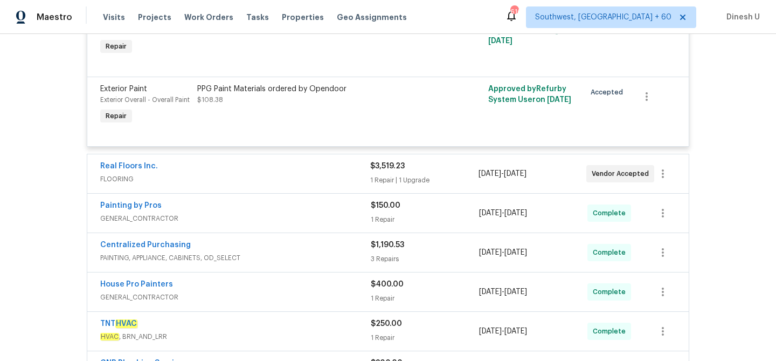
scroll to position [301, 0]
click at [379, 174] on div "1 Repair | 1 Upgrade" at bounding box center [424, 179] width 108 height 11
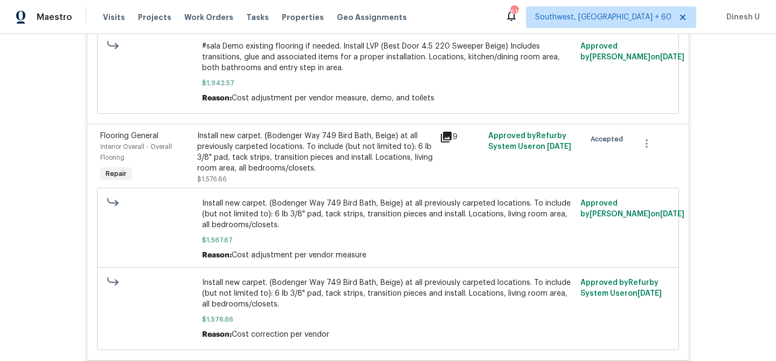
scroll to position [549, 0]
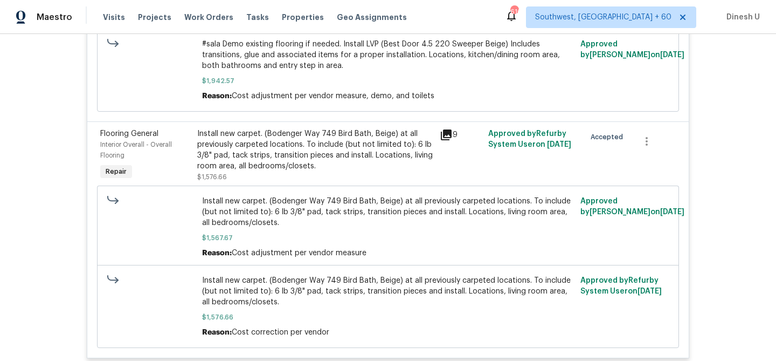
click at [314, 155] on div "Install new carpet. (Bodenger Way 749 Bird Bath, Beige) at all previously carpe…" at bounding box center [315, 149] width 236 height 43
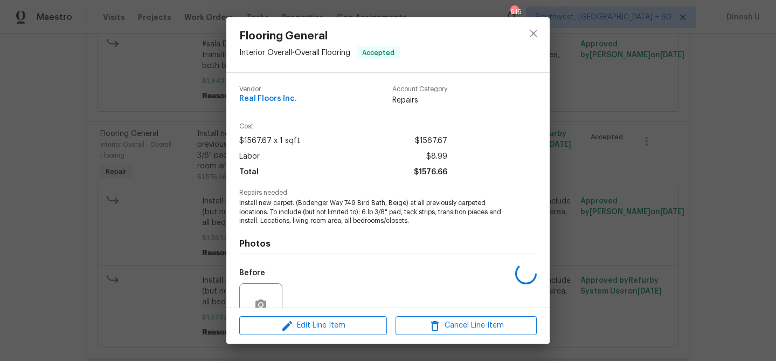
scroll to position [9, 0]
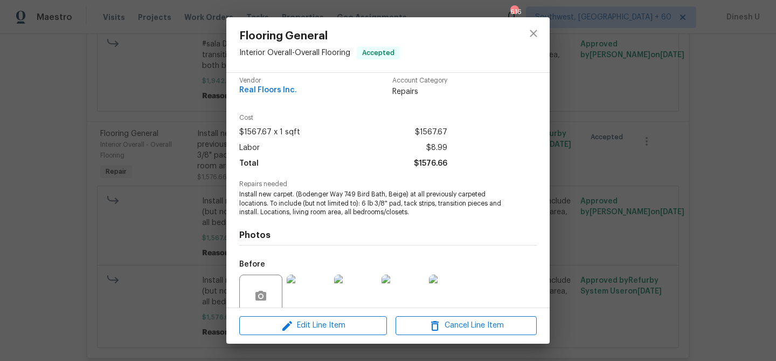
click at [201, 154] on div "Flooring General Interior Overall - Overall Flooring Accepted Vendor Real Floor…" at bounding box center [388, 180] width 776 height 361
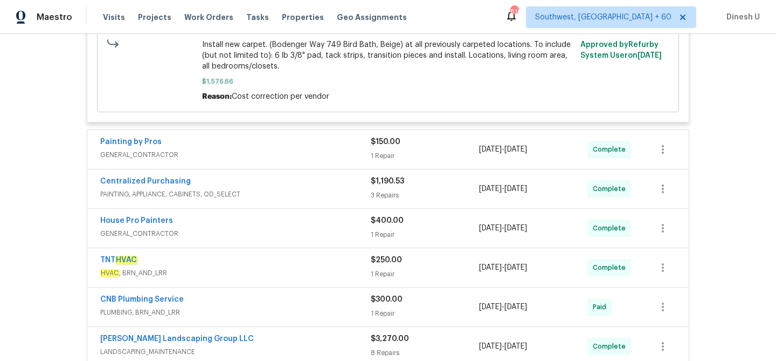
scroll to position [788, 0]
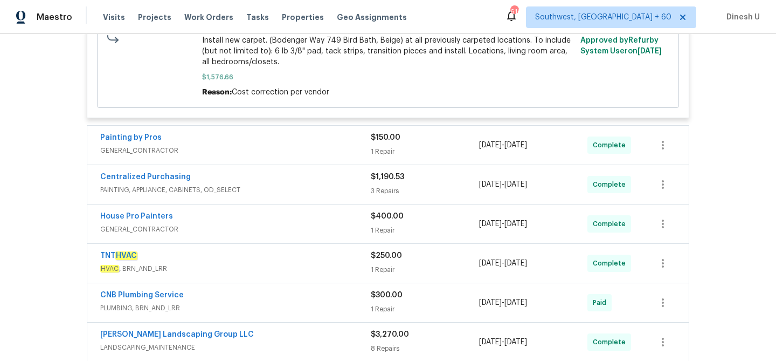
click at [383, 154] on div "1 Repair" at bounding box center [425, 151] width 108 height 11
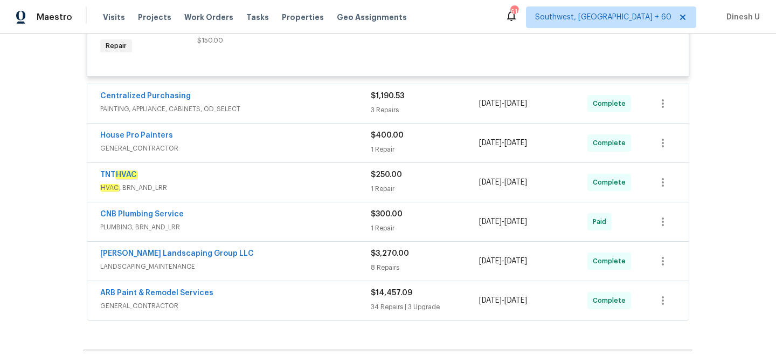
scroll to position [995, 0]
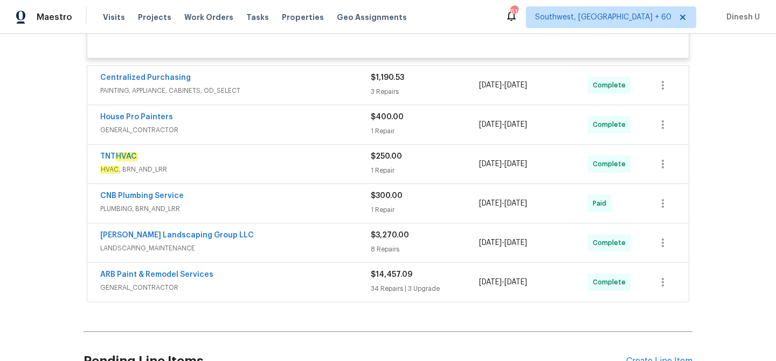
click at [382, 89] on div "3 Repairs" at bounding box center [425, 91] width 108 height 11
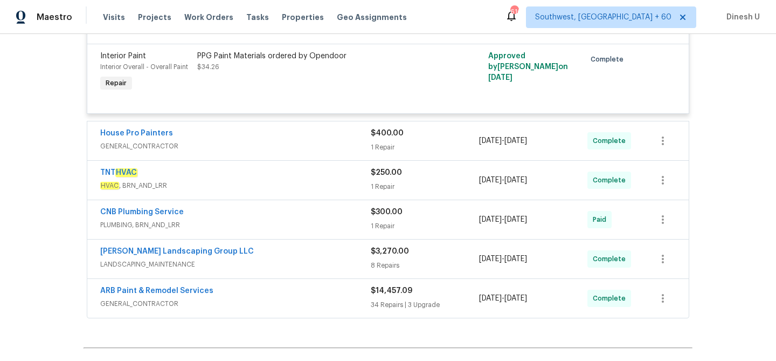
scroll to position [1223, 0]
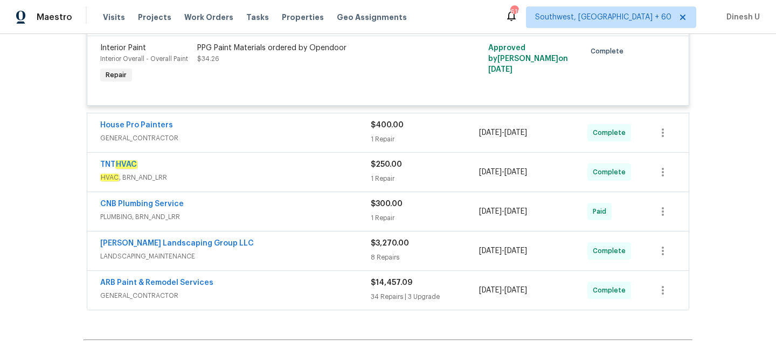
click at [375, 136] on div "$400.00 1 Repair" at bounding box center [425, 133] width 108 height 26
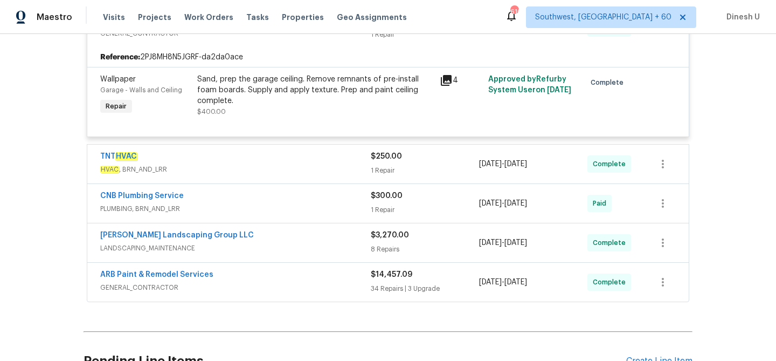
scroll to position [1359, 0]
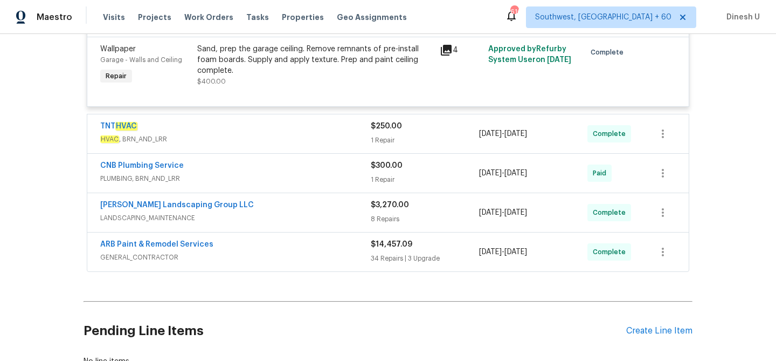
click at [387, 135] on div "$250.00 1 Repair" at bounding box center [425, 134] width 108 height 26
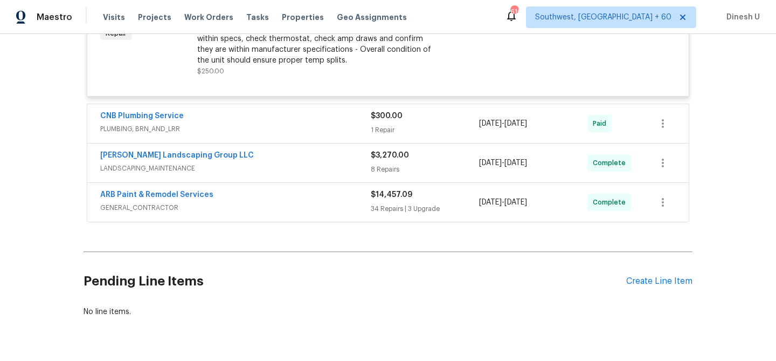
scroll to position [1545, 0]
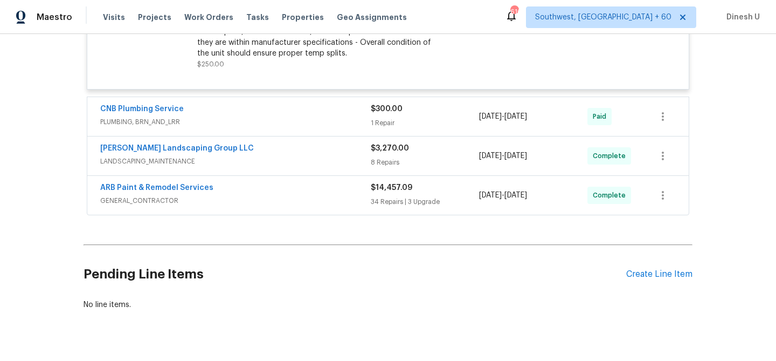
click at [378, 129] on div "$300.00 1 Repair" at bounding box center [425, 116] width 108 height 26
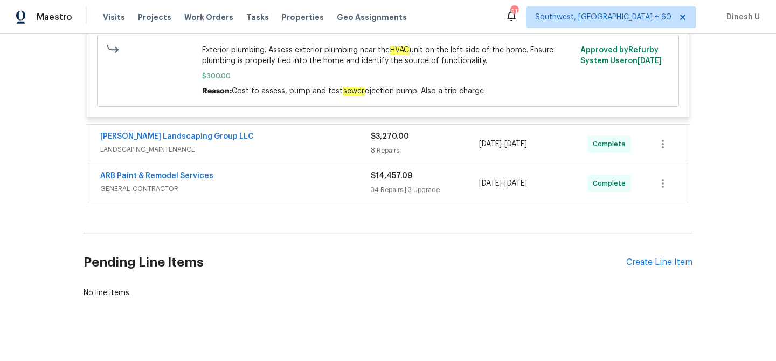
scroll to position [1727, 0]
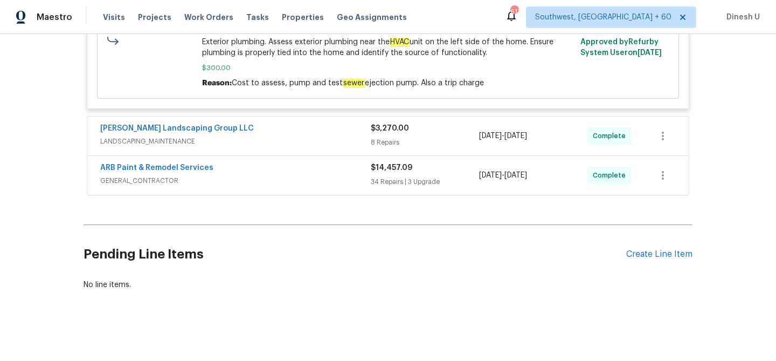
click at [368, 136] on div "[PERSON_NAME] Landscaping Group LLC" at bounding box center [235, 129] width 271 height 13
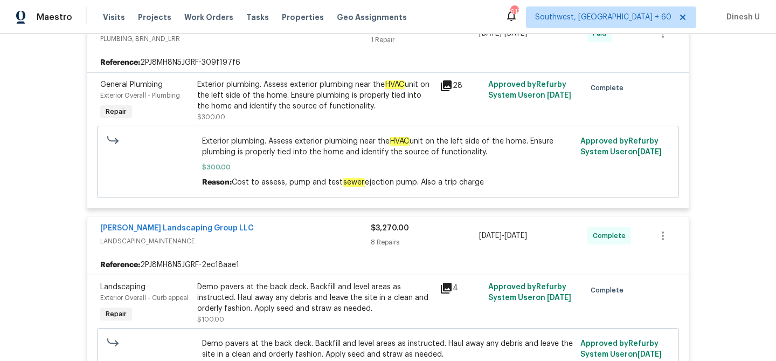
scroll to position [1557, 0]
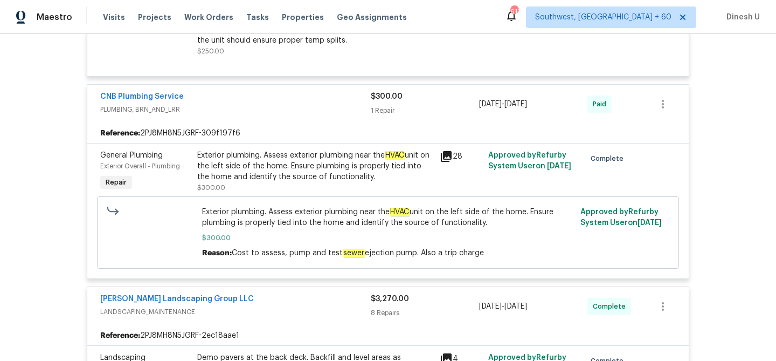
click at [450, 160] on icon at bounding box center [446, 156] width 11 height 11
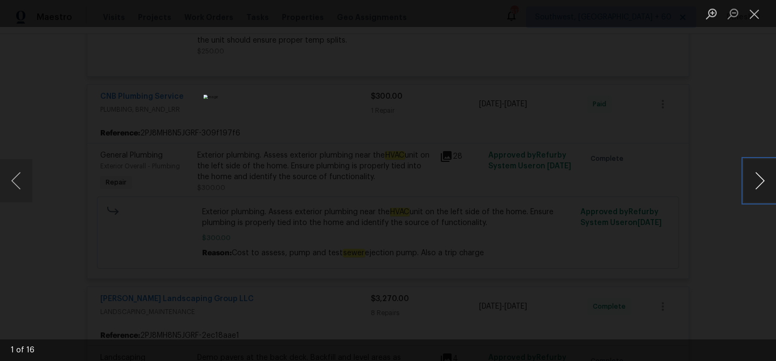
click at [758, 180] on button "Next image" at bounding box center [760, 180] width 32 height 43
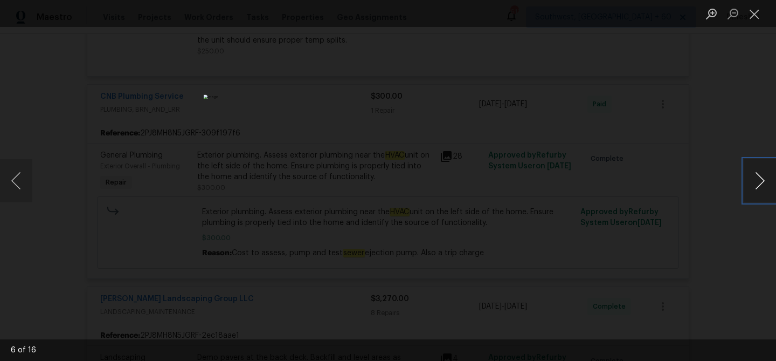
click at [758, 180] on button "Next image" at bounding box center [760, 180] width 32 height 43
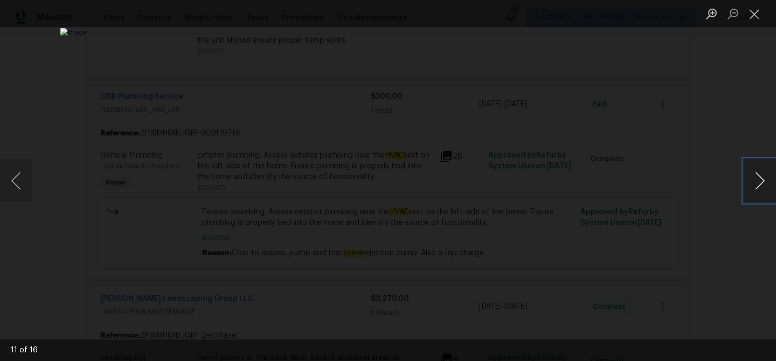
click at [758, 180] on button "Next image" at bounding box center [760, 180] width 32 height 43
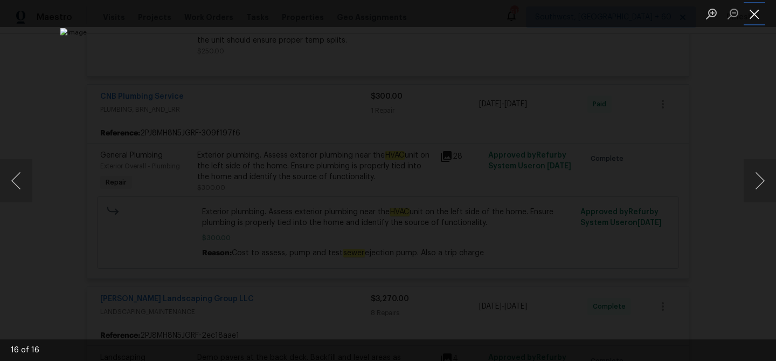
click at [756, 13] on button "Close lightbox" at bounding box center [755, 13] width 22 height 19
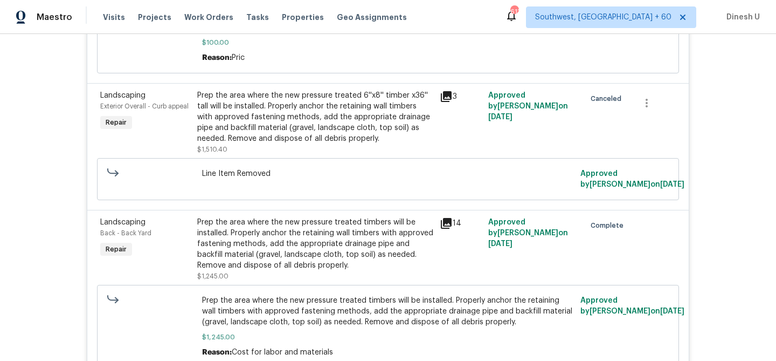
scroll to position [1986, 0]
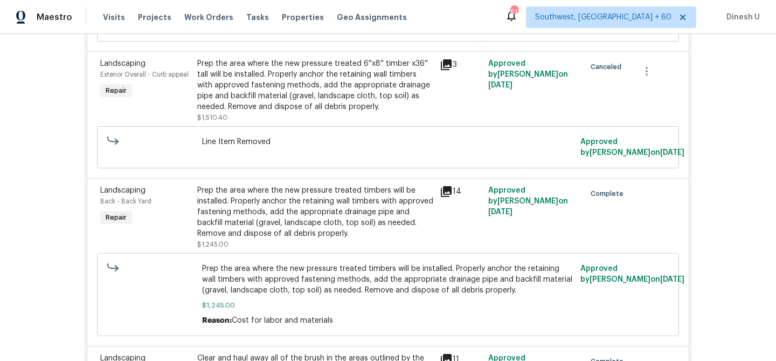
click at [441, 68] on icon at bounding box center [446, 64] width 11 height 11
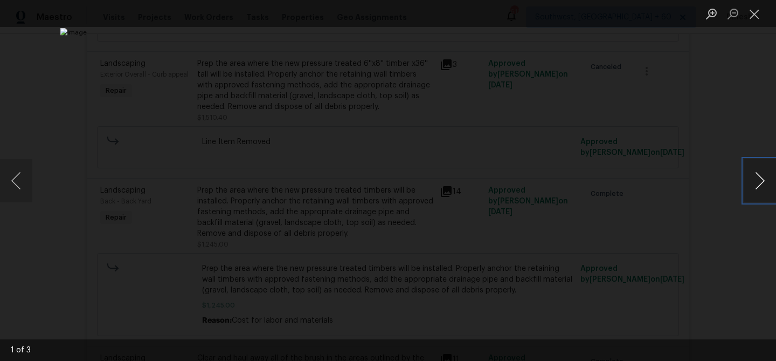
click at [760, 172] on button "Next image" at bounding box center [760, 180] width 32 height 43
click at [756, 16] on button "Close lightbox" at bounding box center [755, 13] width 22 height 19
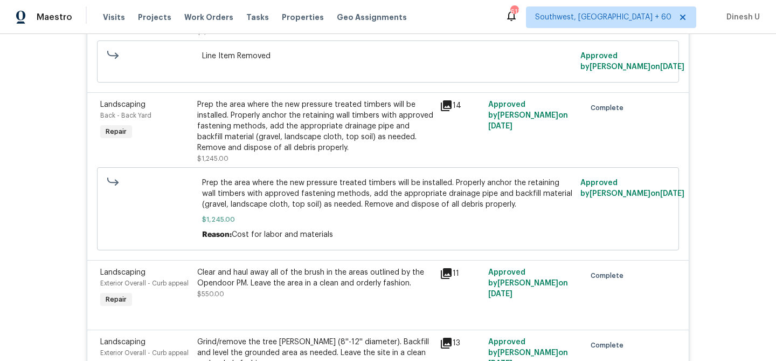
scroll to position [2075, 0]
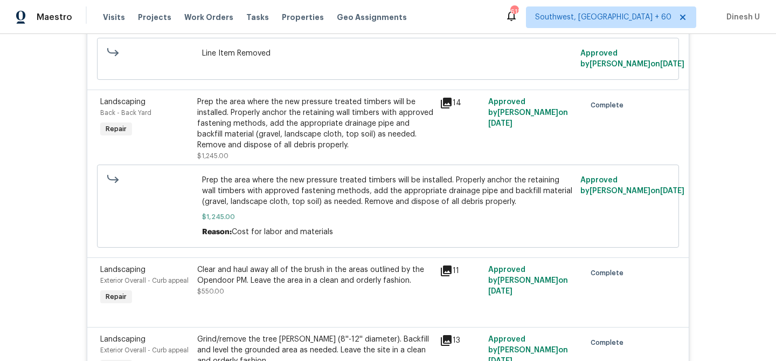
click at [445, 105] on icon at bounding box center [446, 103] width 11 height 11
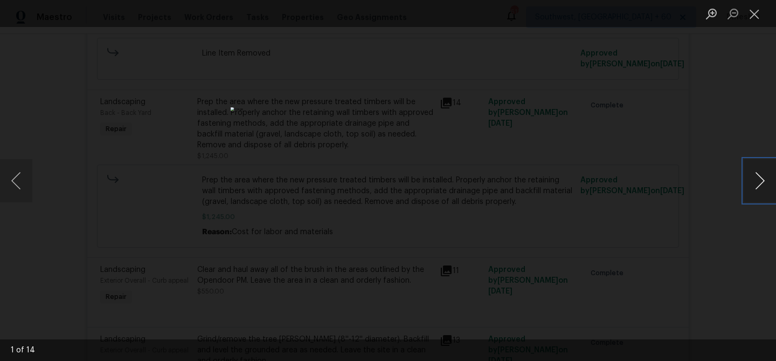
click at [749, 183] on button "Next image" at bounding box center [760, 180] width 32 height 43
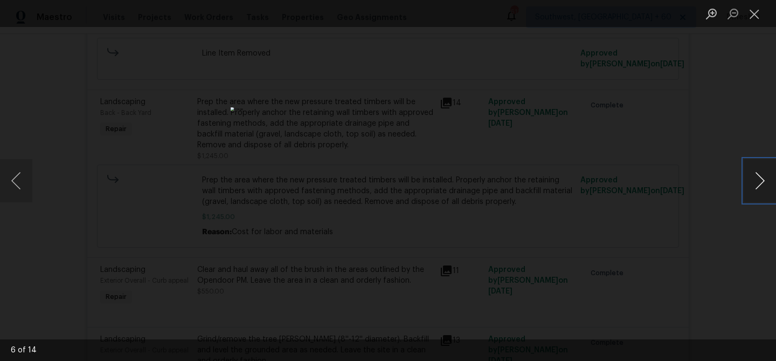
click at [749, 183] on button "Next image" at bounding box center [760, 180] width 32 height 43
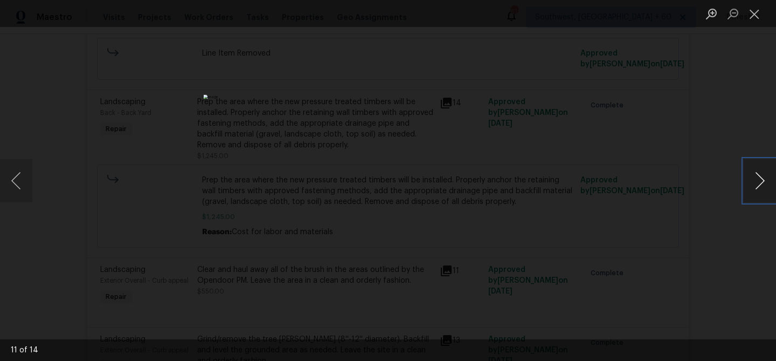
click at [749, 183] on button "Next image" at bounding box center [760, 180] width 32 height 43
click at [756, 9] on button "Close lightbox" at bounding box center [755, 13] width 22 height 19
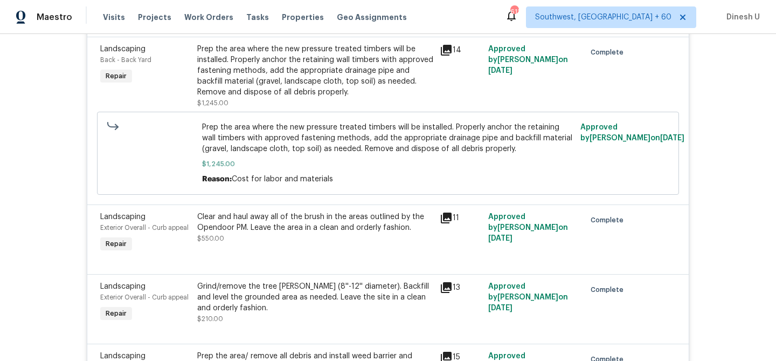
scroll to position [2127, 0]
click at [376, 79] on div "Prep the area where the new pressure treated timbers will be installed. Properl…" at bounding box center [315, 71] width 236 height 54
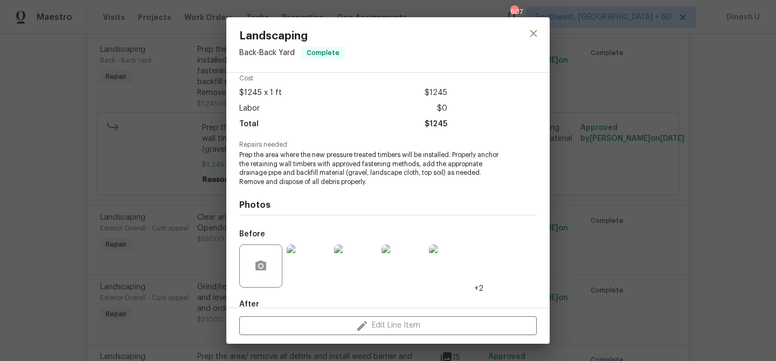
scroll to position [109, 0]
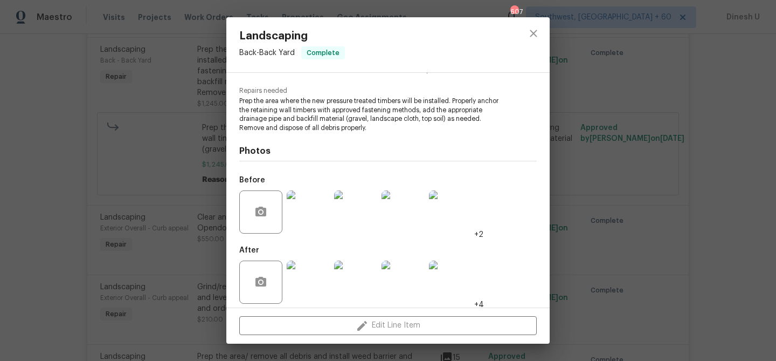
click at [306, 275] on img at bounding box center [308, 281] width 43 height 43
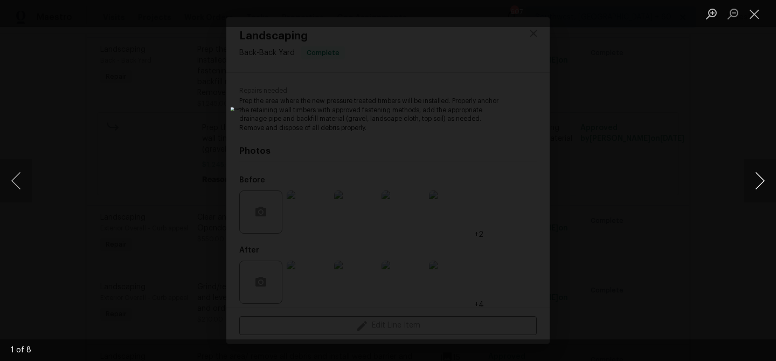
click at [765, 183] on button "Next image" at bounding box center [760, 180] width 32 height 43
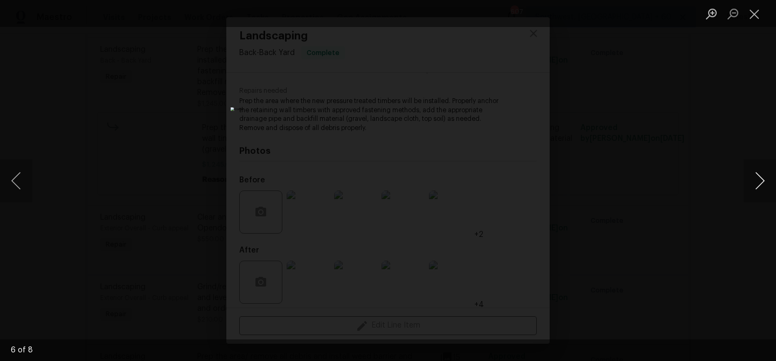
click at [765, 183] on button "Next image" at bounding box center [760, 180] width 32 height 43
click at [754, 7] on button "Close lightbox" at bounding box center [755, 13] width 22 height 19
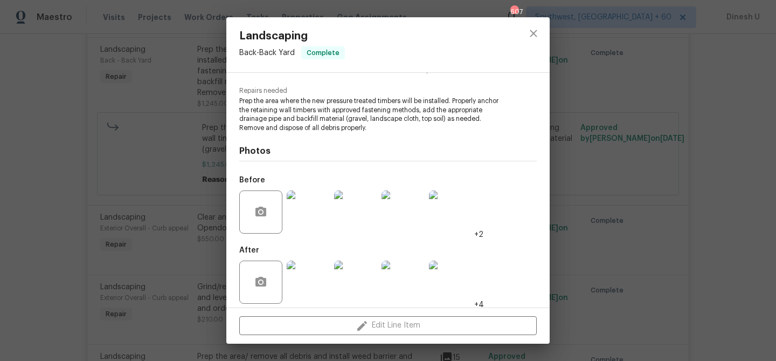
click at [162, 121] on div "Landscaping Back - Back Yard Complete Vendor [PERSON_NAME] Landscaping Group LL…" at bounding box center [388, 180] width 776 height 361
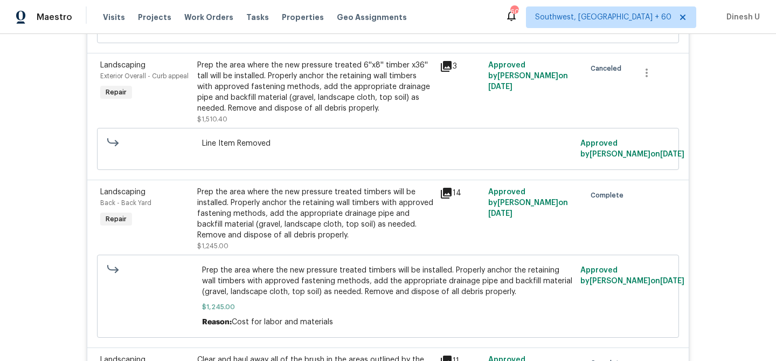
scroll to position [1982, 0]
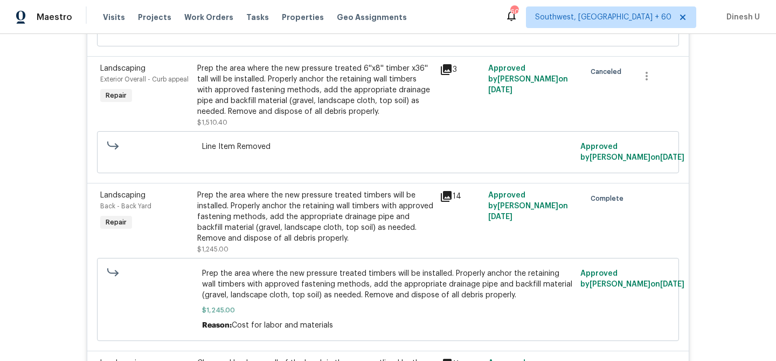
click at [342, 202] on div "Prep the area where the new pressure treated timbers will be installed. Properl…" at bounding box center [315, 217] width 236 height 54
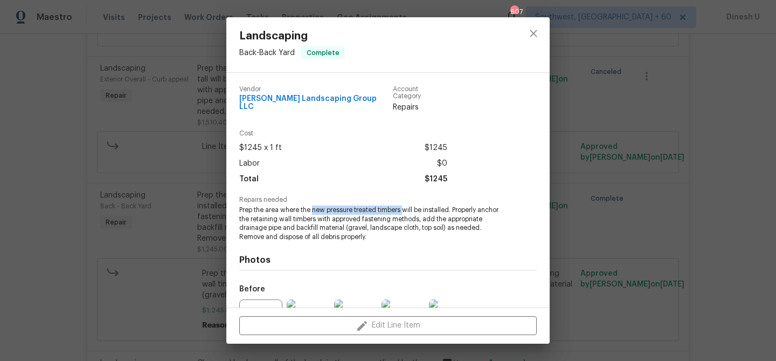
drag, startPoint x: 314, startPoint y: 203, endPoint x: 404, endPoint y: 204, distance: 89.5
click at [403, 205] on span "Prep the area where the new pressure treated timbers will be installed. Properl…" at bounding box center [373, 223] width 268 height 36
copy span "new pressure treated timbers"
click at [162, 143] on div "Landscaping Back - Back Yard Complete Vendor [PERSON_NAME] Landscaping Group LL…" at bounding box center [388, 180] width 776 height 361
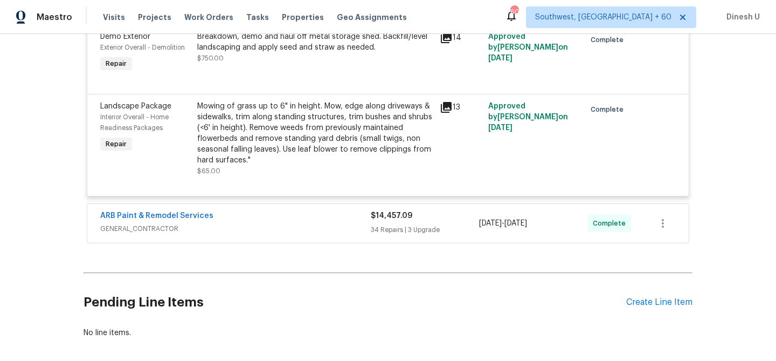
scroll to position [2529, 0]
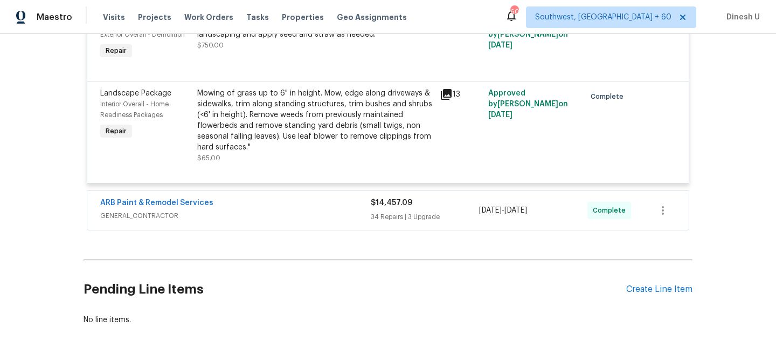
click at [378, 217] on div "$14,457.09 34 Repairs | 3 Upgrade" at bounding box center [425, 210] width 108 height 26
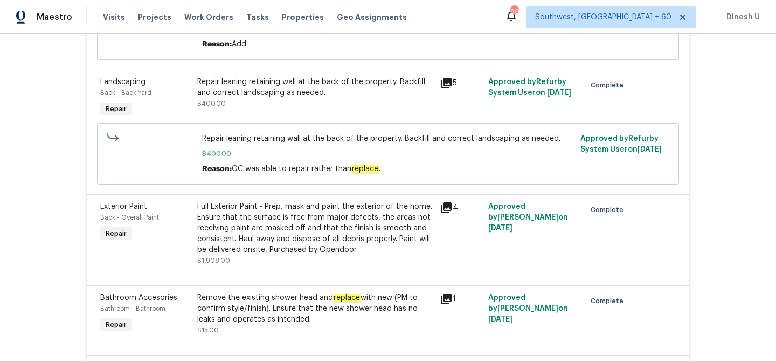
scroll to position [2842, 0]
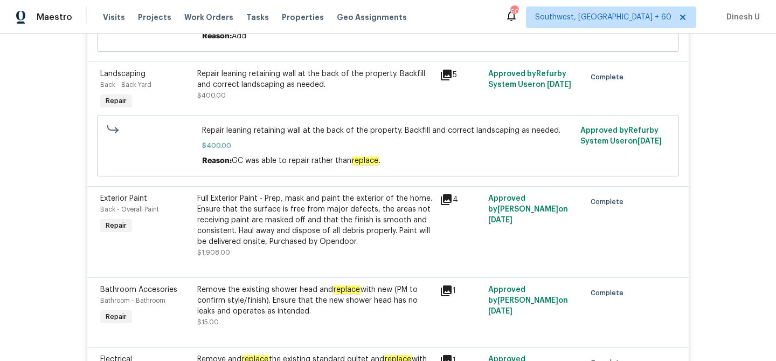
click at [261, 78] on div "Repair leaning retaining wall at the back of the property. Backfill and correct…" at bounding box center [315, 79] width 236 height 22
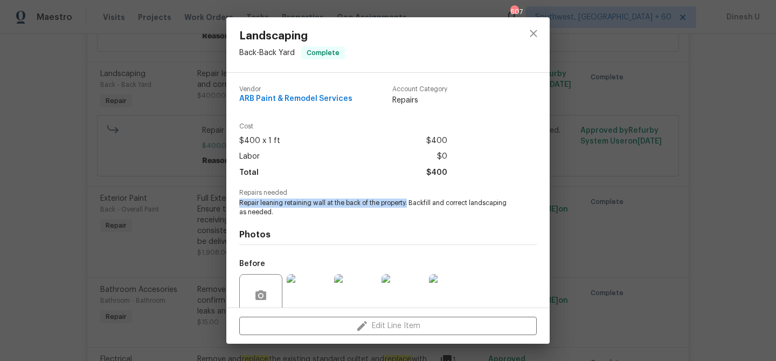
drag, startPoint x: 239, startPoint y: 203, endPoint x: 409, endPoint y: 200, distance: 170.3
click at [409, 200] on div "Vendor ARB Paint & Remodel Services Account Category Repairs Cost $400 x 1 ft $…" at bounding box center [387, 190] width 323 height 234
copy span "Repair leaning retaining wall at the back of the property."
click at [157, 142] on div "Landscaping Back - Back Yard Complete Vendor ARB Paint & Remodel Services Accou…" at bounding box center [388, 180] width 776 height 361
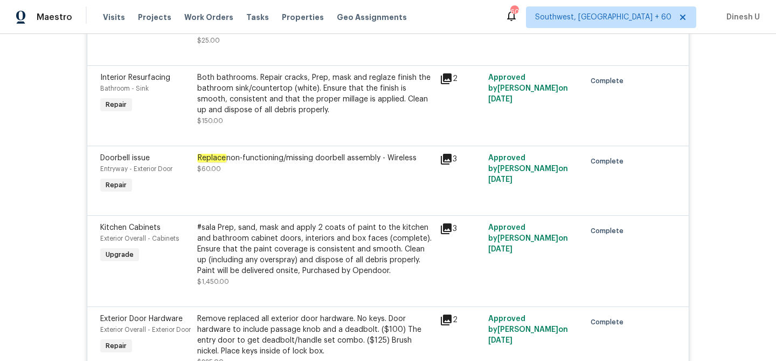
scroll to position [3486, 0]
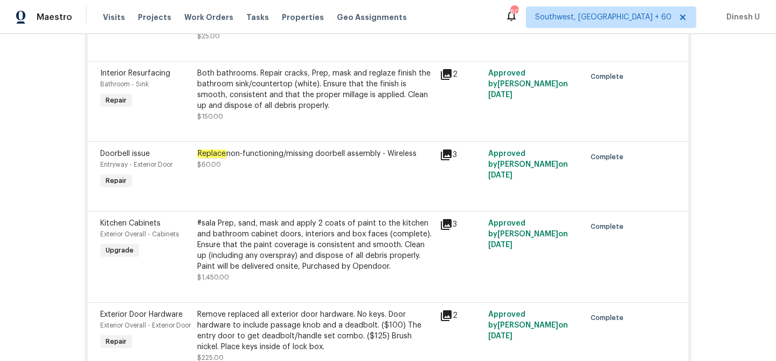
click at [252, 95] on div "Both bathrooms. Repair cracks, Prep, mask and reglaze finish the bathroom sink/…" at bounding box center [315, 89] width 236 height 43
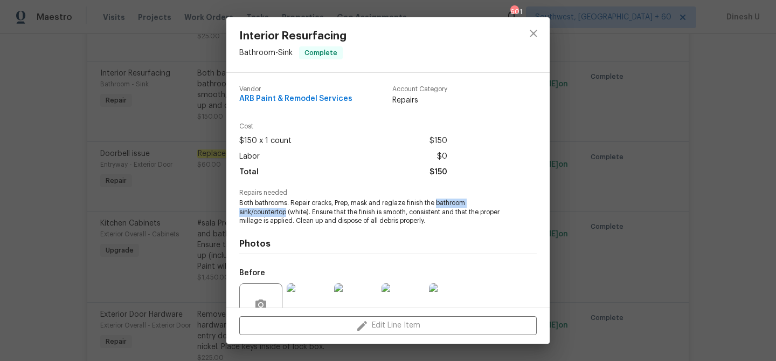
drag, startPoint x: 437, startPoint y: 200, endPoint x: 286, endPoint y: 214, distance: 151.0
click at [286, 214] on span "Both bathrooms. Repair cracks, Prep, mask and reglaze finish the bathroom sink/…" at bounding box center [373, 211] width 268 height 27
copy span "bathroom sink/countertop"
click at [184, 171] on div "Interior Resurfacing Bathroom - Sink Complete Vendor ARB Paint & Remodel Servic…" at bounding box center [388, 180] width 776 height 361
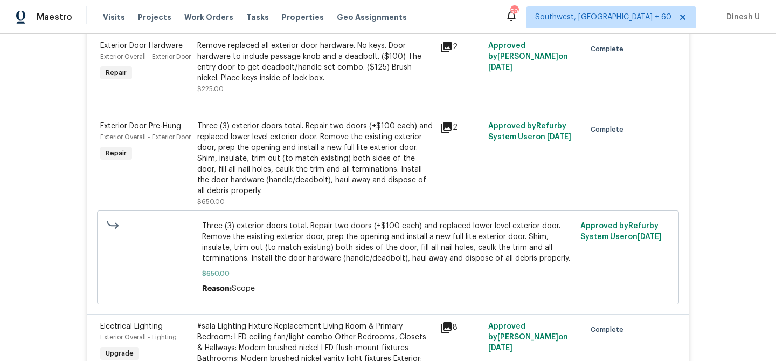
scroll to position [3758, 0]
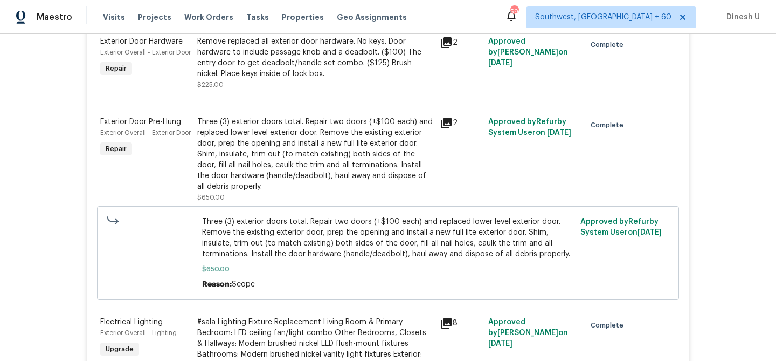
click at [432, 233] on span "Three (3) exterior doors total. Repair two doors (+$100 each) and replaced lowe…" at bounding box center [388, 237] width 372 height 43
drag, startPoint x: 417, startPoint y: 232, endPoint x: 551, endPoint y: 230, distance: 134.2
click at [551, 230] on span "Three (3) exterior doors total. Repair two doors (+$100 each) and replaced lowe…" at bounding box center [388, 237] width 372 height 43
copy span "and replaced lower level exterior door"
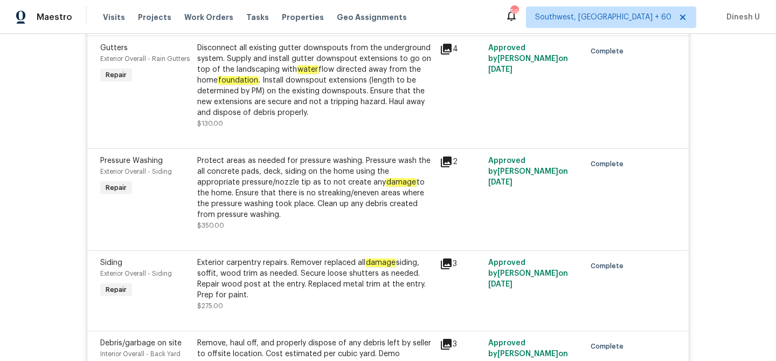
scroll to position [4113, 0]
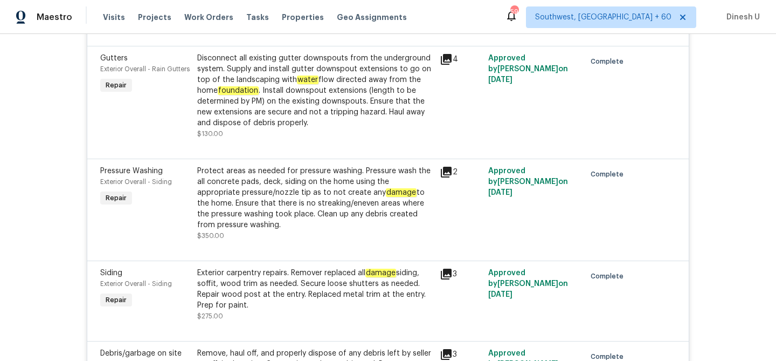
click at [444, 66] on icon at bounding box center [446, 59] width 13 height 13
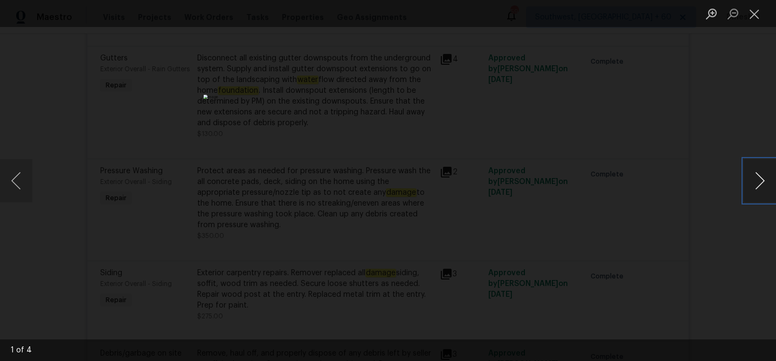
click at [760, 184] on button "Next image" at bounding box center [760, 180] width 32 height 43
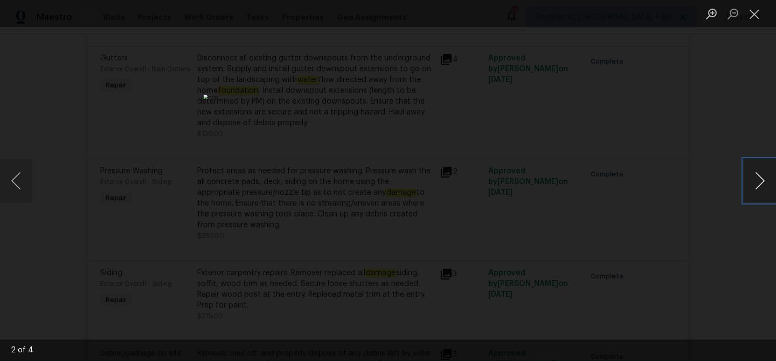
click at [760, 184] on button "Next image" at bounding box center [760, 180] width 32 height 43
click at [748, 13] on button "Close lightbox" at bounding box center [755, 13] width 22 height 19
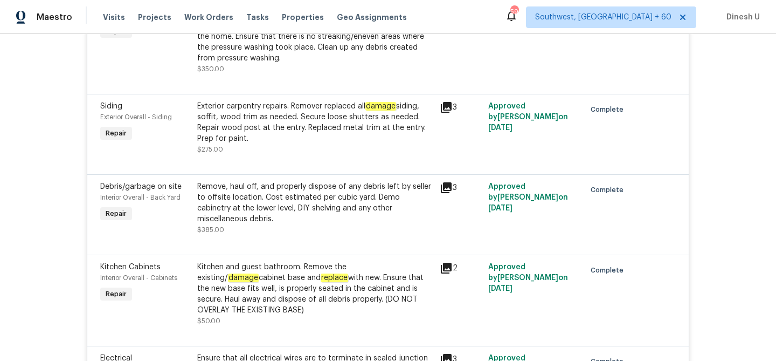
scroll to position [4287, 0]
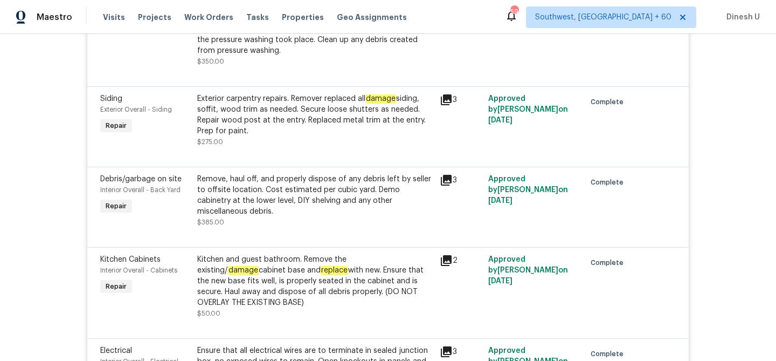
click at [385, 101] on div "Siding Exterior Overall - Siding Repair Exterior carpentry repairs. Remover rep…" at bounding box center [387, 126] width 601 height 80
click at [327, 113] on div "Exterior carpentry repairs. Remover replaced all damage siding, soffit, wood tr…" at bounding box center [315, 114] width 236 height 43
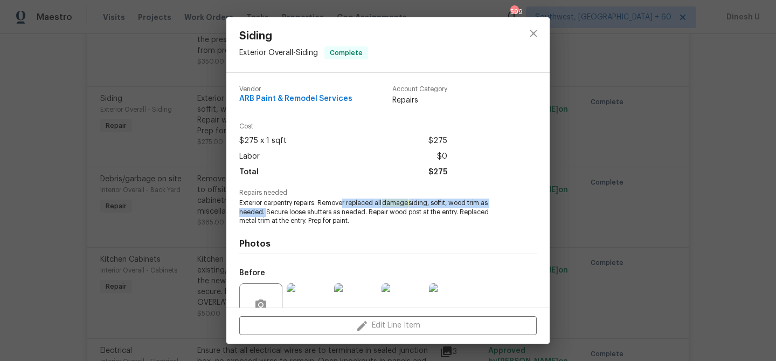
drag, startPoint x: 351, startPoint y: 203, endPoint x: 264, endPoint y: 214, distance: 88.6
click at [263, 214] on span "Exterior carpentry repairs. Remover replaced all damage siding, soffit, wood tr…" at bounding box center [373, 211] width 268 height 27
copy span "r replaced all damage siding, soffit, wood trim as needed."
click at [160, 161] on div "Siding Exterior Overall - Siding Complete Vendor ARB Paint & Remodel Services A…" at bounding box center [388, 180] width 776 height 361
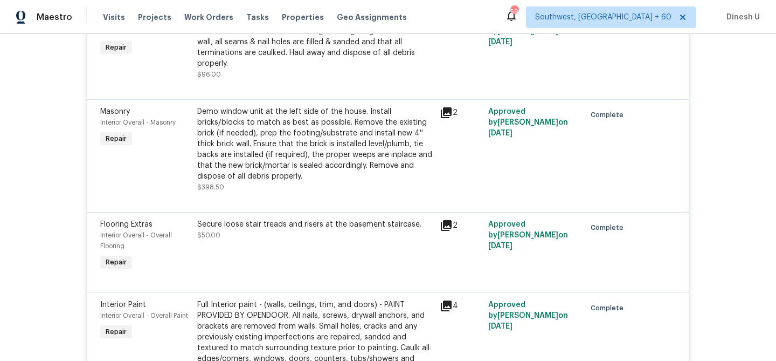
scroll to position [5185, 0]
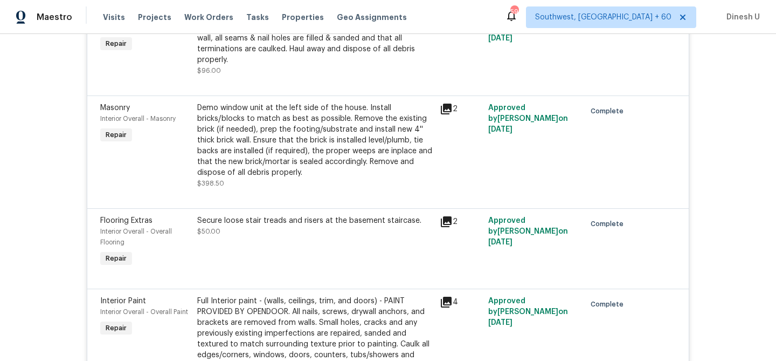
click at [445, 102] on icon at bounding box center [446, 108] width 13 height 13
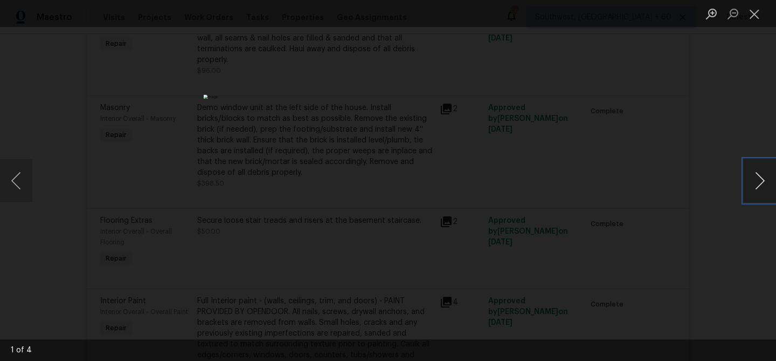
click at [760, 180] on button "Next image" at bounding box center [760, 180] width 32 height 43
click at [754, 13] on button "Close lightbox" at bounding box center [755, 13] width 22 height 19
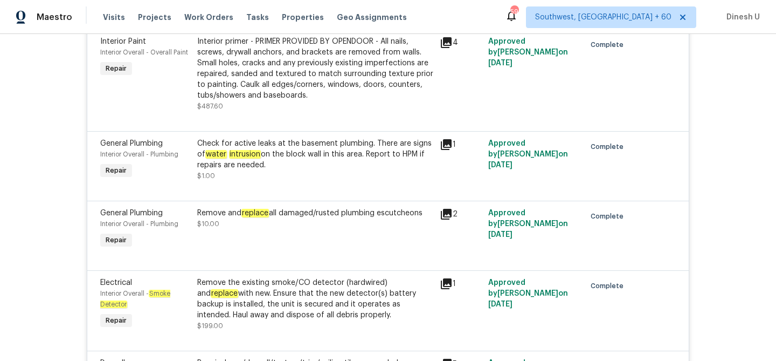
scroll to position [5612, 0]
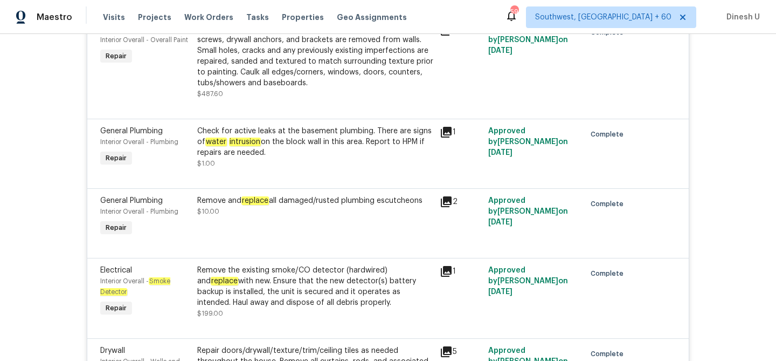
click at [449, 122] on div "1" at bounding box center [461, 147] width 49 height 50
click at [451, 127] on icon at bounding box center [446, 132] width 11 height 11
click at [451, 123] on icon at bounding box center [451, 136] width 26 height 26
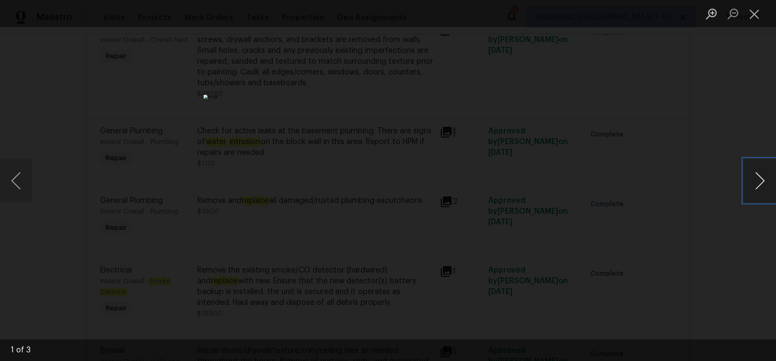
click at [754, 184] on button "Next image" at bounding box center [760, 180] width 32 height 43
click at [756, 6] on button "Close lightbox" at bounding box center [755, 13] width 22 height 19
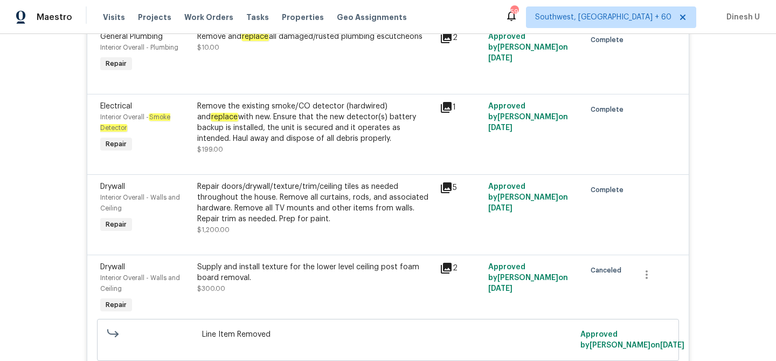
scroll to position [5777, 0]
click at [287, 100] on div "Remove the existing smoke/CO detector (hardwired) and replace with new. Ensure …" at bounding box center [315, 121] width 236 height 43
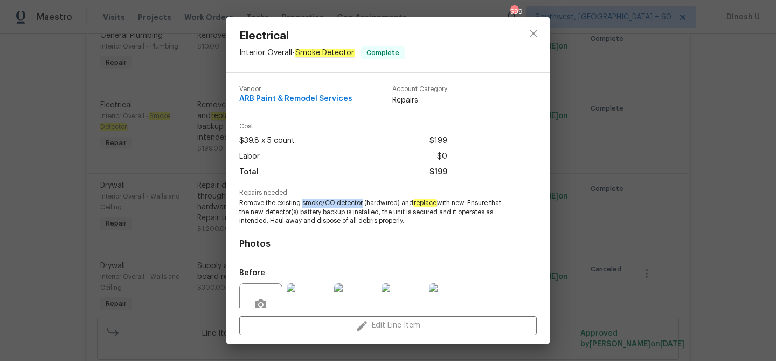
drag, startPoint x: 303, startPoint y: 203, endPoint x: 363, endPoint y: 205, distance: 59.9
click at [363, 205] on span "Remove the existing smoke/CO detector (hardwired) and replace with new. Ensure …" at bounding box center [373, 211] width 268 height 27
copy span "smoke/CO detector"
click at [170, 161] on div "Electrical Interior Overall - Smoke Detector Complete Vendor ARB Paint & Remode…" at bounding box center [388, 180] width 776 height 361
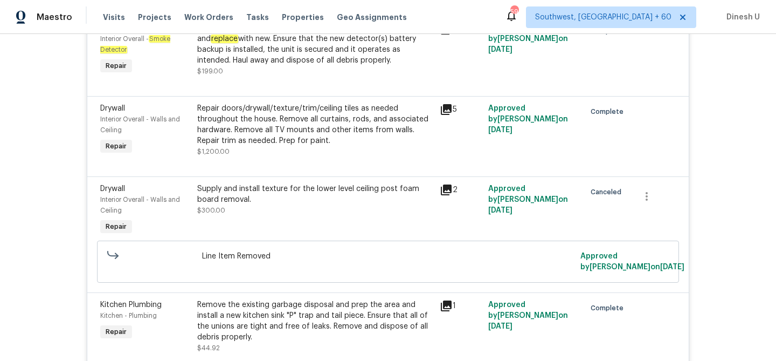
scroll to position [5860, 0]
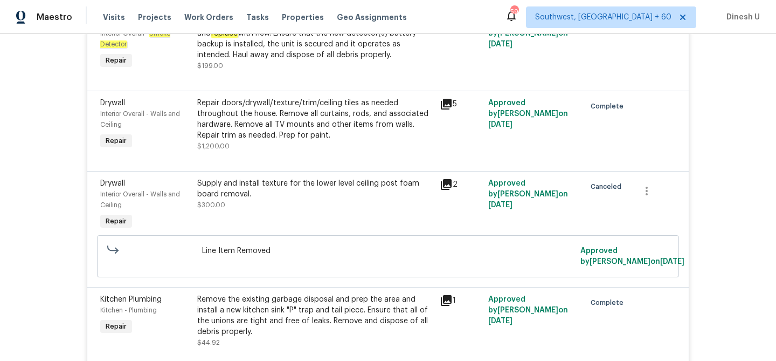
click at [452, 98] on icon at bounding box center [446, 104] width 13 height 13
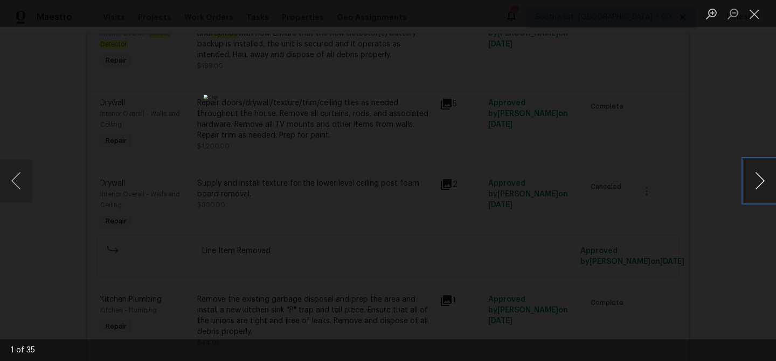
click at [752, 176] on button "Next image" at bounding box center [760, 180] width 32 height 43
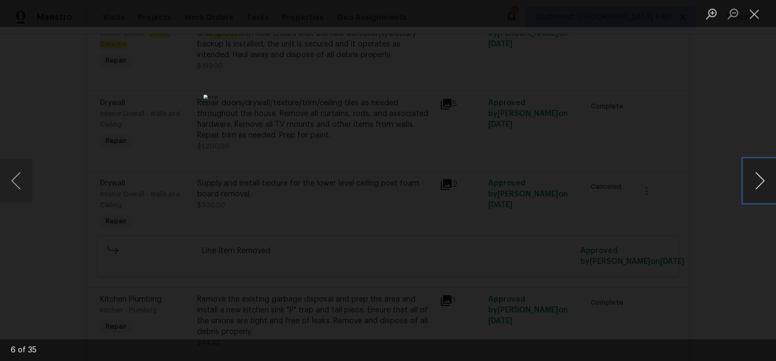
click at [752, 176] on button "Next image" at bounding box center [760, 180] width 32 height 43
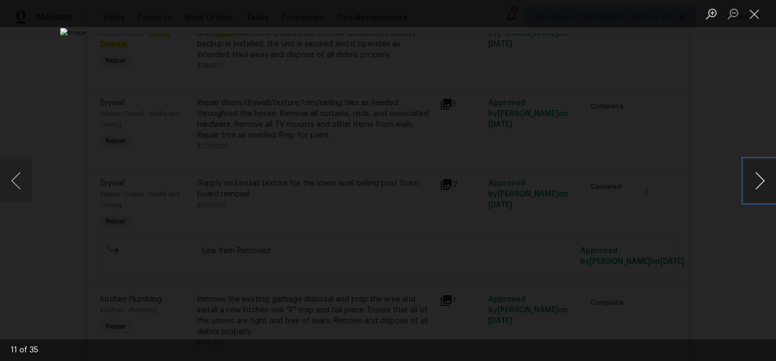
click at [752, 176] on button "Next image" at bounding box center [760, 180] width 32 height 43
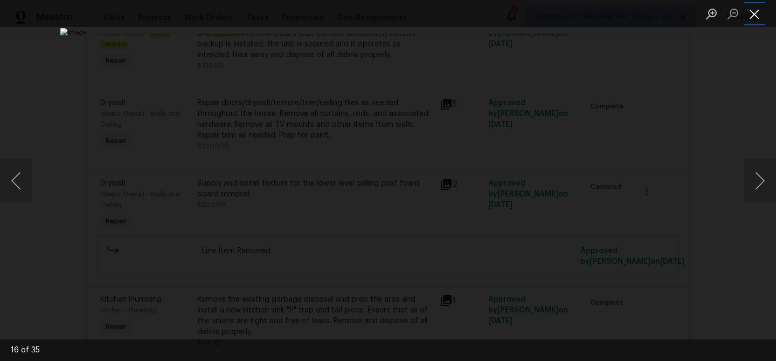
click at [760, 18] on button "Close lightbox" at bounding box center [755, 13] width 22 height 19
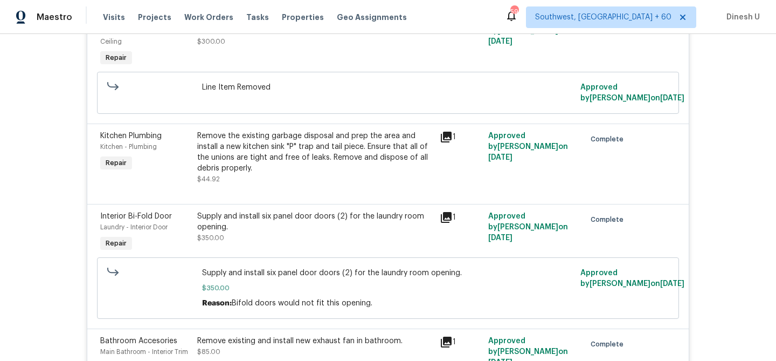
scroll to position [6032, 0]
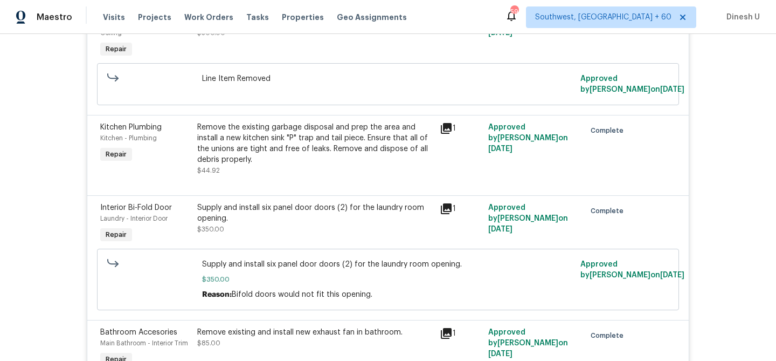
click at [249, 124] on div "Remove the existing garbage disposal and prep the area and install a new kitche…" at bounding box center [315, 143] width 236 height 43
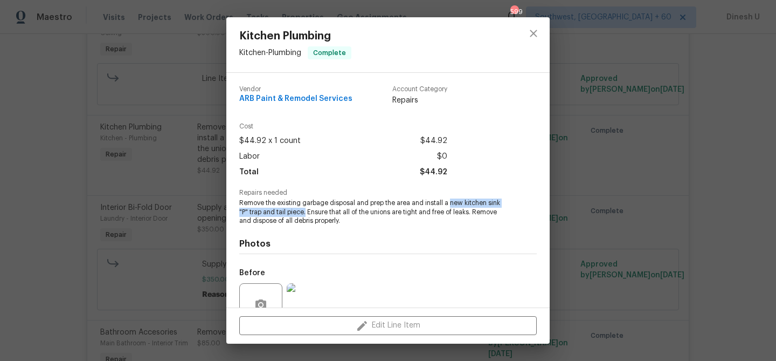
drag, startPoint x: 450, startPoint y: 204, endPoint x: 306, endPoint y: 214, distance: 144.8
click at [306, 214] on span "Remove the existing garbage disposal and prep the area and install a new kitche…" at bounding box center [373, 211] width 268 height 27
copy span "new kitchen sink "P" trap and tail piece."
click at [183, 173] on div "Kitchen Plumbing Kitchen - Plumbing Complete Vendor ARB Paint & Remodel Service…" at bounding box center [388, 180] width 776 height 361
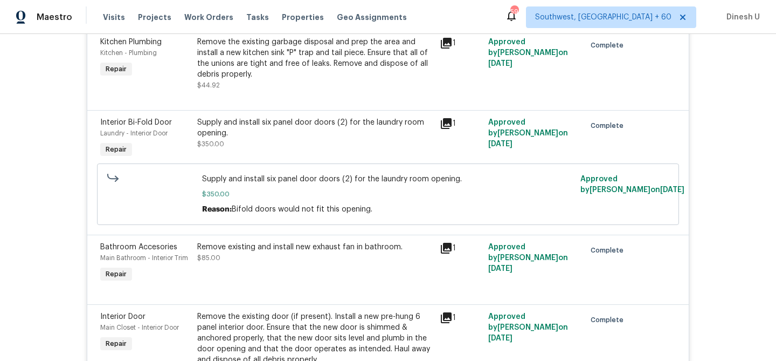
scroll to position [6122, 0]
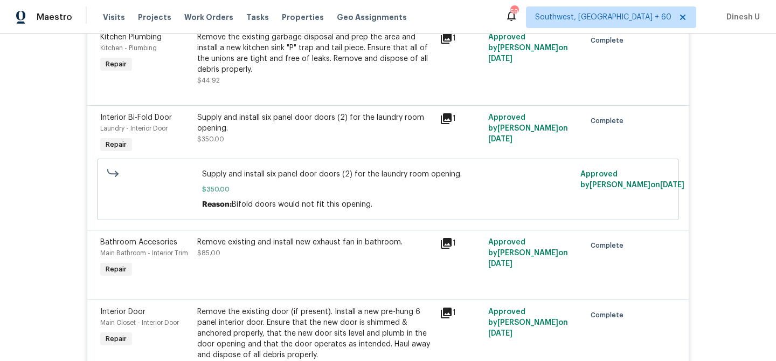
click at [448, 112] on icon at bounding box center [446, 118] width 13 height 13
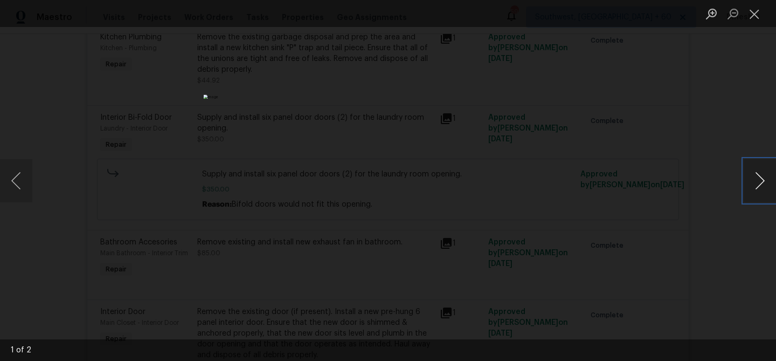
click at [758, 181] on button "Next image" at bounding box center [760, 180] width 32 height 43
click at [756, 8] on button "Close lightbox" at bounding box center [755, 13] width 22 height 19
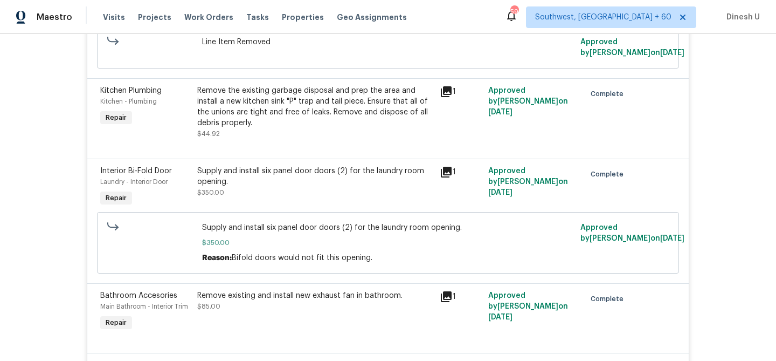
scroll to position [6055, 0]
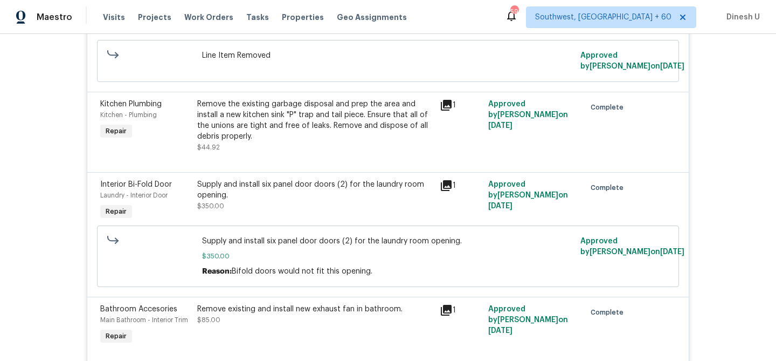
click at [444, 180] on icon at bounding box center [446, 185] width 11 height 11
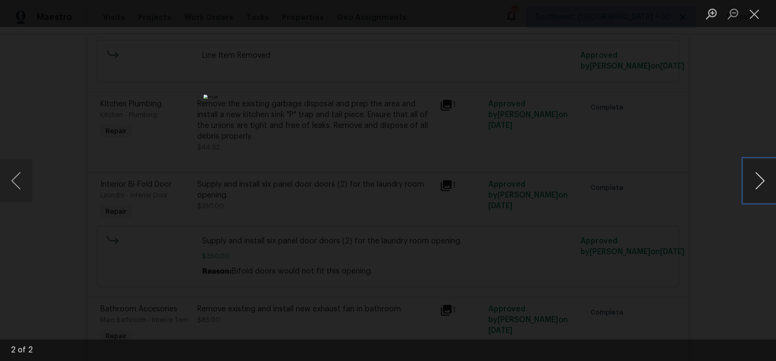
click at [762, 182] on button "Next image" at bounding box center [760, 180] width 32 height 43
click at [767, 187] on button "Next image" at bounding box center [760, 180] width 32 height 43
click at [756, 13] on button "Close lightbox" at bounding box center [755, 13] width 22 height 19
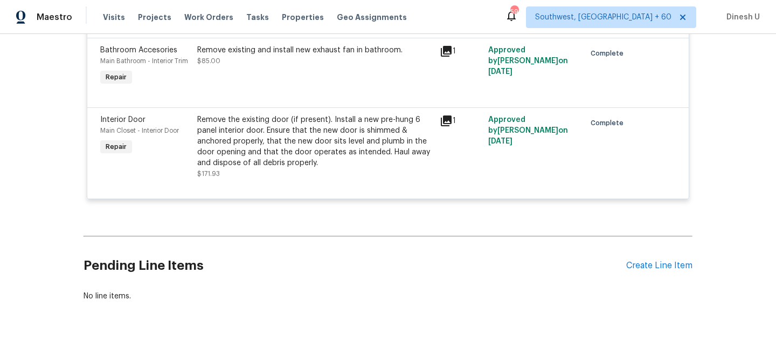
scroll to position [6315, 0]
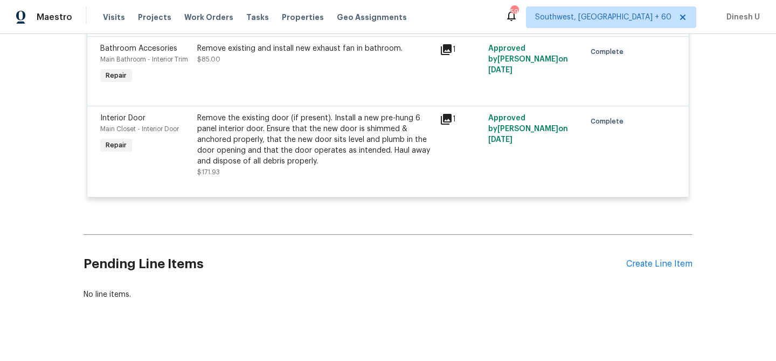
click at [442, 113] on icon at bounding box center [446, 119] width 13 height 13
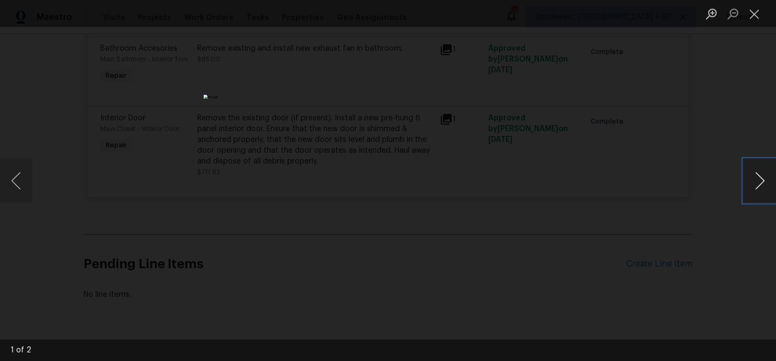
click at [762, 179] on button "Next image" at bounding box center [760, 180] width 32 height 43
click at [753, 12] on button "Close lightbox" at bounding box center [755, 13] width 22 height 19
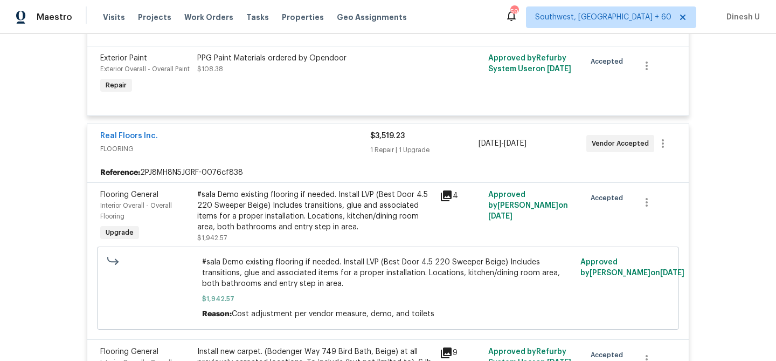
scroll to position [0, 0]
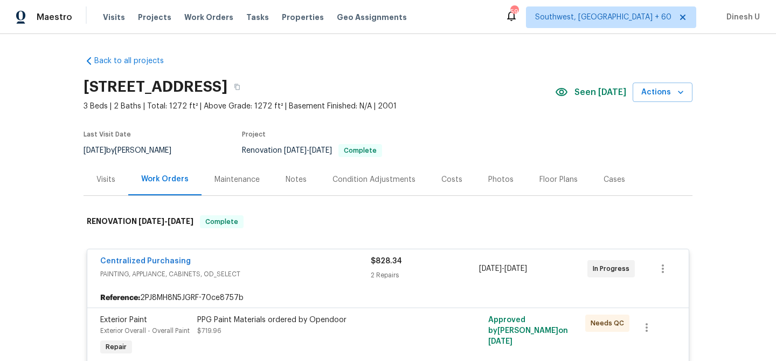
click at [103, 176] on div "Visits" at bounding box center [105, 179] width 19 height 11
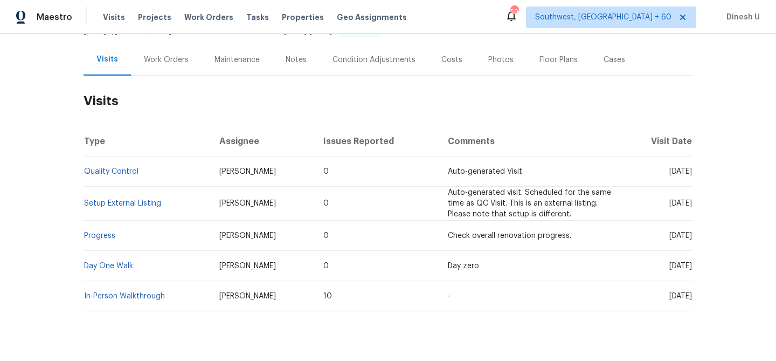
scroll to position [143, 0]
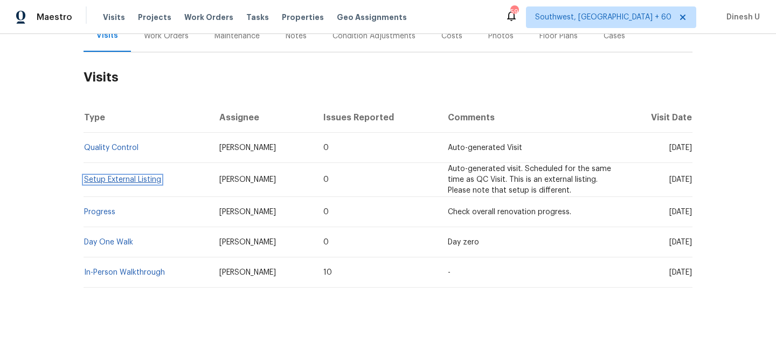
click at [95, 182] on link "Setup External Listing" at bounding box center [122, 180] width 77 height 8
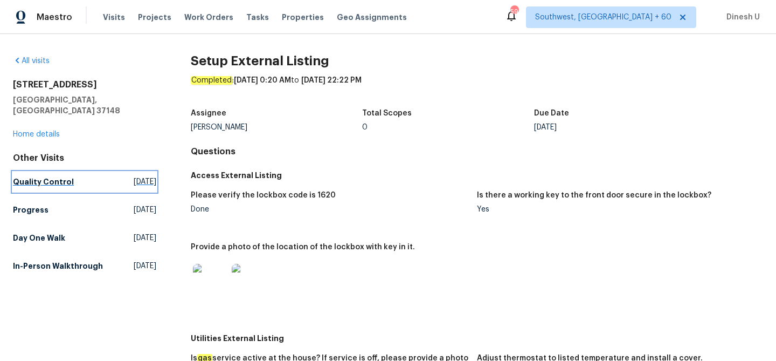
click at [134, 176] on span "[DATE]" at bounding box center [145, 181] width 23 height 11
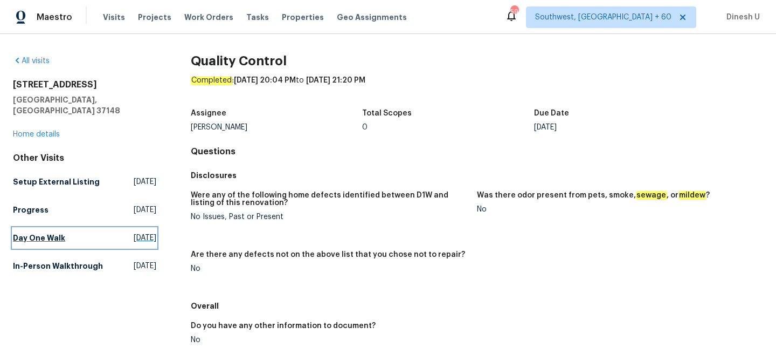
click at [134, 232] on span "[DATE]" at bounding box center [145, 237] width 23 height 11
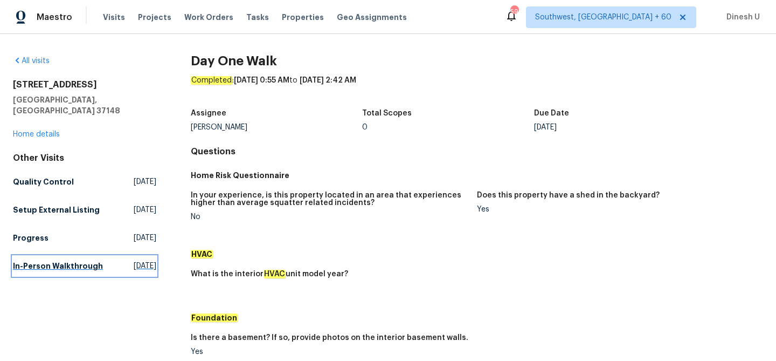
click at [134, 260] on span "[DATE]" at bounding box center [145, 265] width 23 height 11
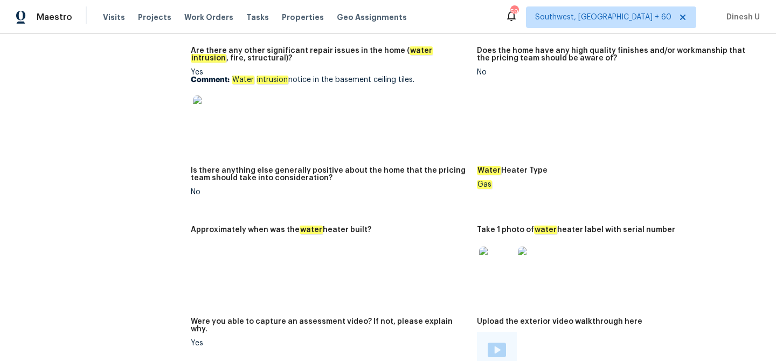
scroll to position [2393, 0]
click at [213, 98] on img at bounding box center [210, 113] width 34 height 34
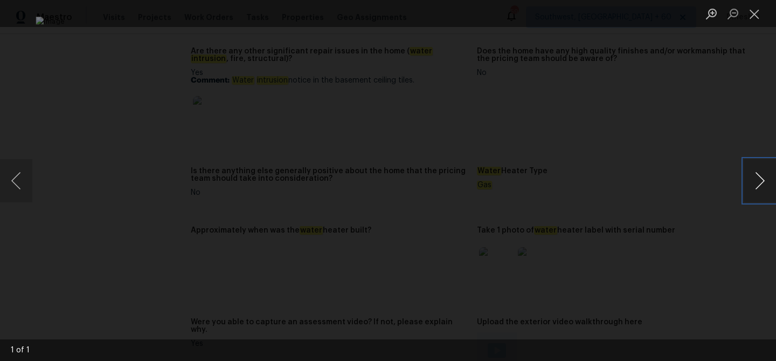
click at [758, 178] on button "Next image" at bounding box center [760, 180] width 32 height 43
click at [751, 15] on button "Close lightbox" at bounding box center [755, 13] width 22 height 19
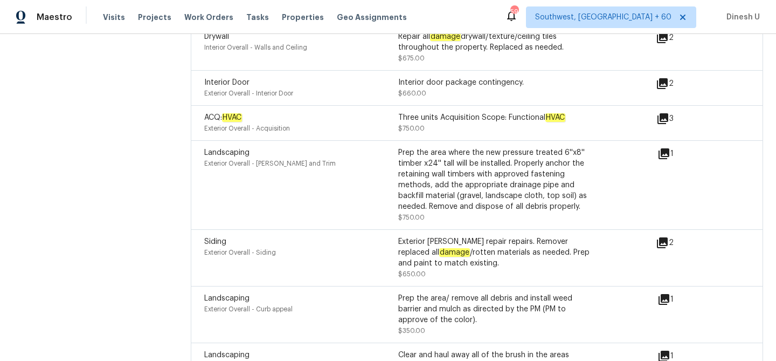
scroll to position [3467, 0]
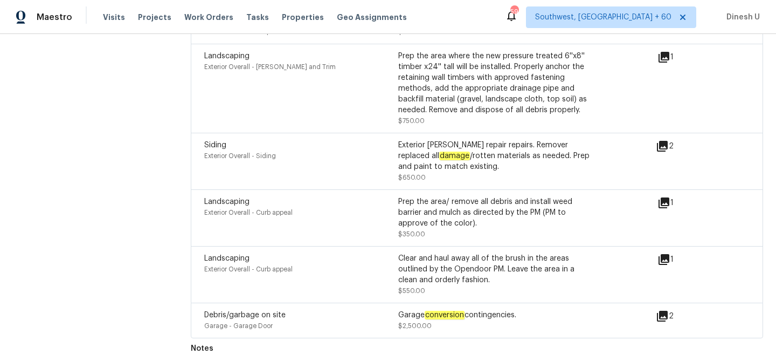
click at [662, 313] on icon at bounding box center [662, 315] width 13 height 13
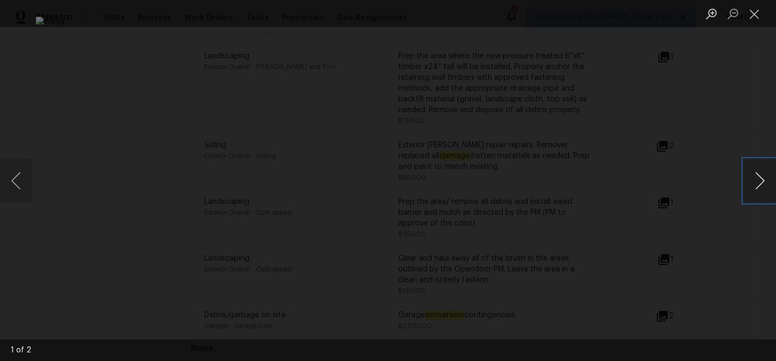
click at [758, 178] on button "Next image" at bounding box center [760, 180] width 32 height 43
click at [756, 14] on button "Close lightbox" at bounding box center [755, 13] width 22 height 19
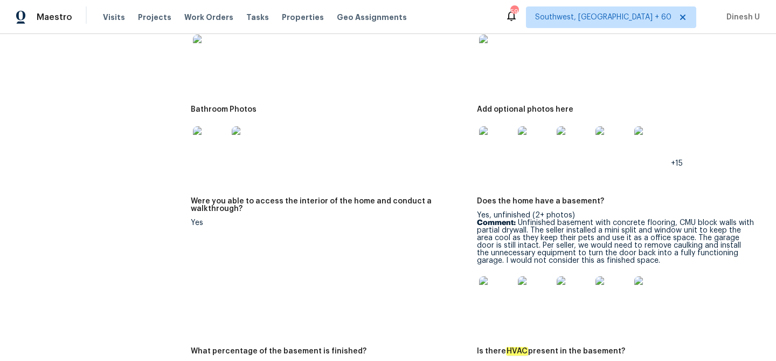
scroll to position [1798, 0]
click at [490, 142] on img at bounding box center [496, 143] width 34 height 34
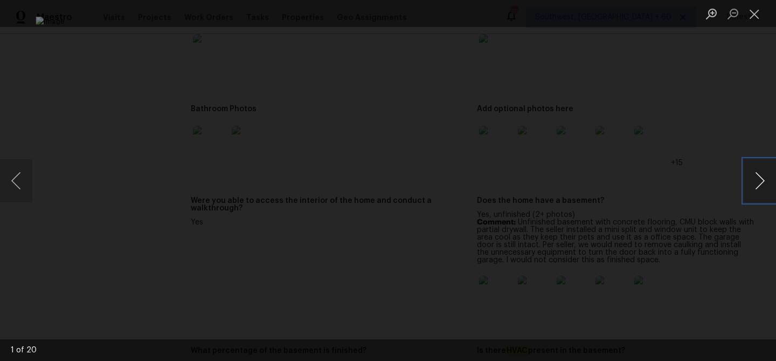
click at [749, 183] on button "Next image" at bounding box center [760, 180] width 32 height 43
click at [751, 185] on button "Next image" at bounding box center [760, 180] width 32 height 43
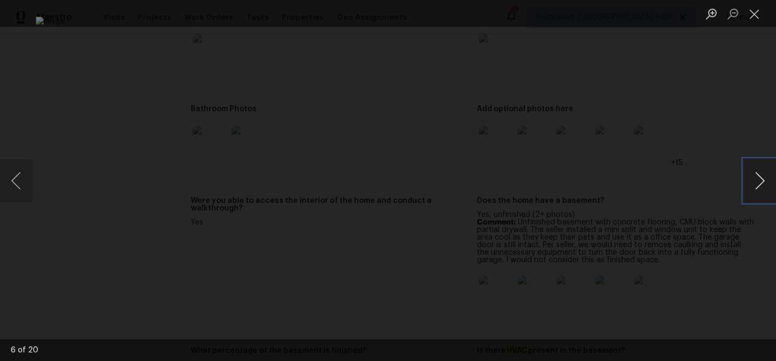
click at [751, 185] on button "Next image" at bounding box center [760, 180] width 32 height 43
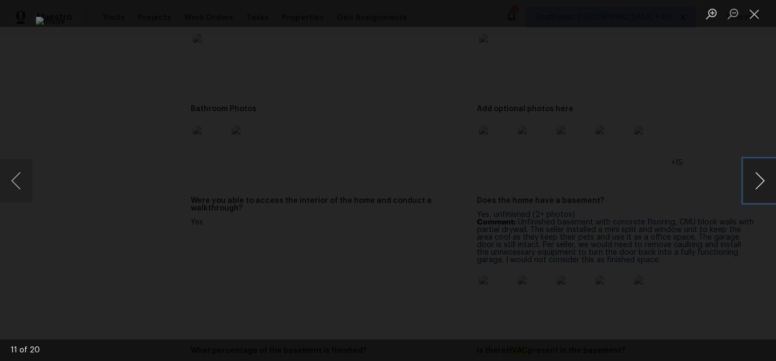
click at [751, 185] on button "Next image" at bounding box center [760, 180] width 32 height 43
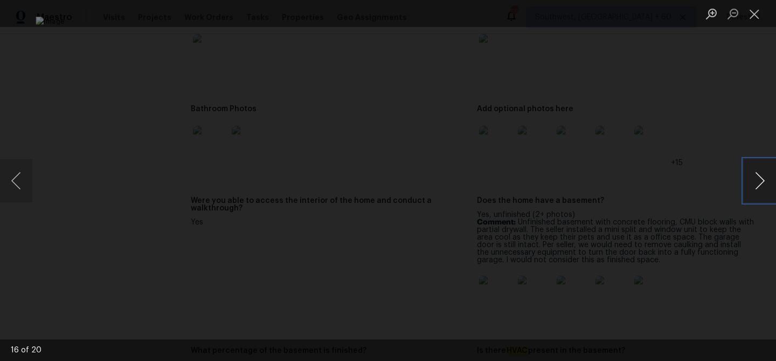
click at [751, 185] on button "Next image" at bounding box center [760, 180] width 32 height 43
click at [765, 14] on button "Close lightbox" at bounding box center [755, 13] width 22 height 19
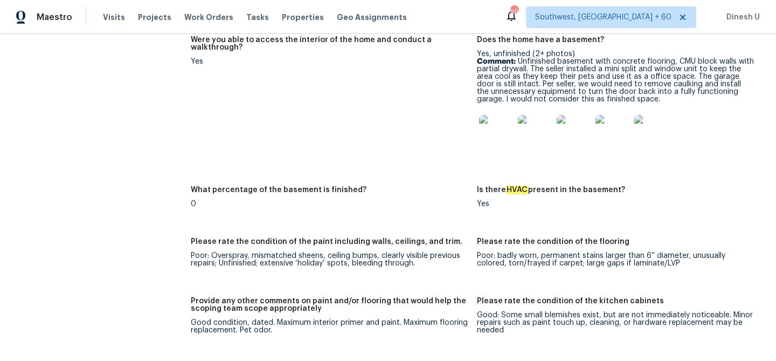
scroll to position [1961, 0]
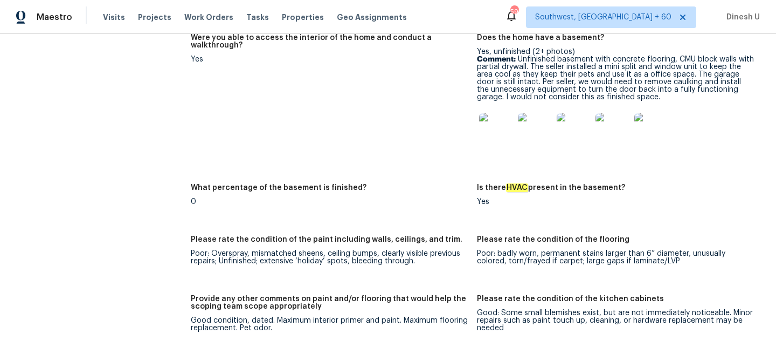
click at [498, 127] on img at bounding box center [496, 130] width 34 height 34
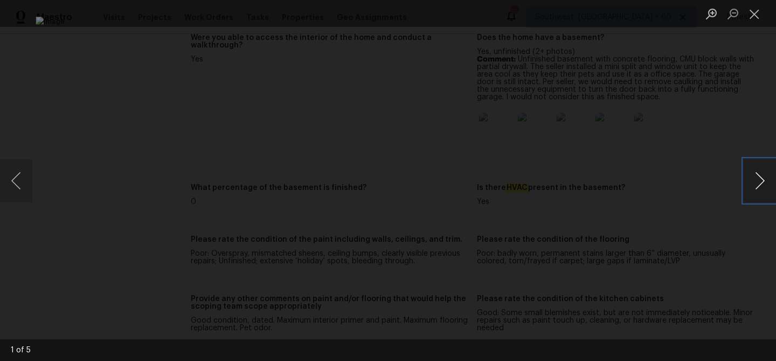
click at [766, 185] on button "Next image" at bounding box center [760, 180] width 32 height 43
click at [757, 20] on button "Close lightbox" at bounding box center [755, 13] width 22 height 19
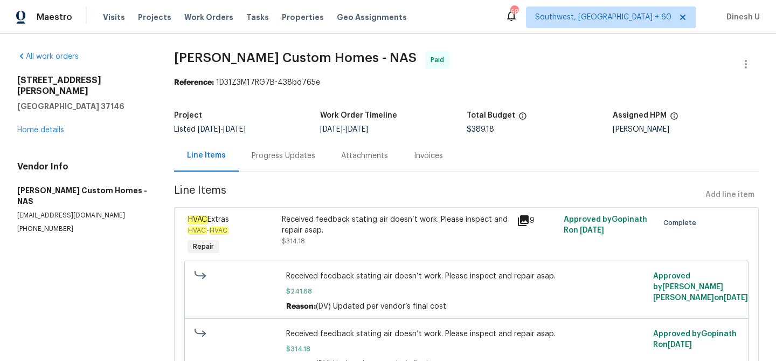
click at [282, 150] on div "Progress Updates" at bounding box center [284, 155] width 64 height 11
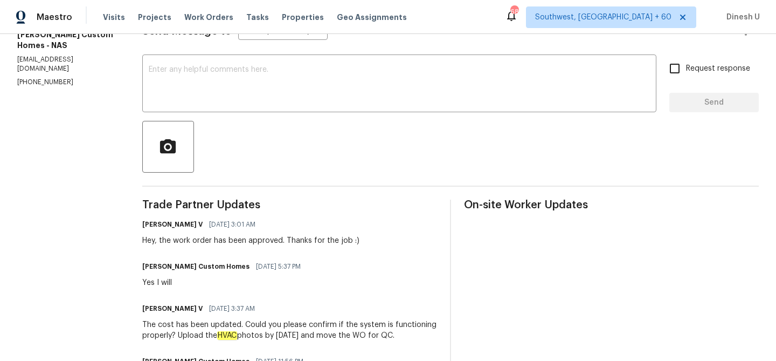
scroll to position [41, 0]
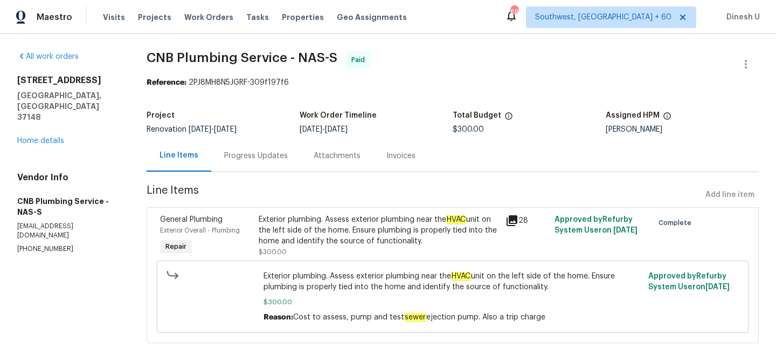
click at [259, 147] on div "Progress Updates" at bounding box center [255, 156] width 89 height 32
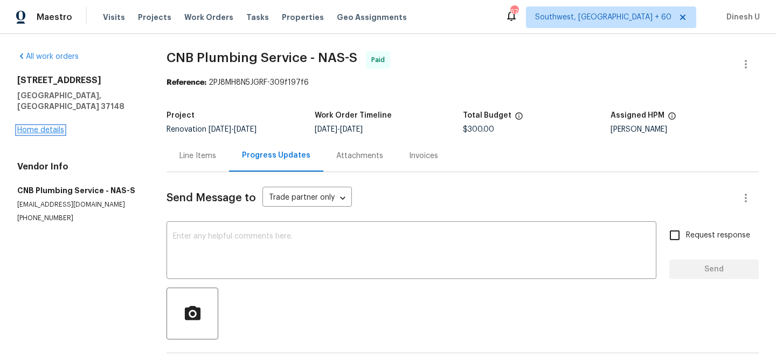
click at [34, 126] on link "Home details" at bounding box center [40, 130] width 47 height 8
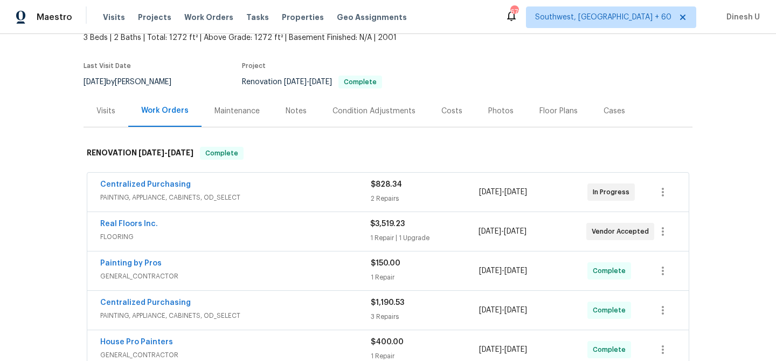
scroll to position [81, 0]
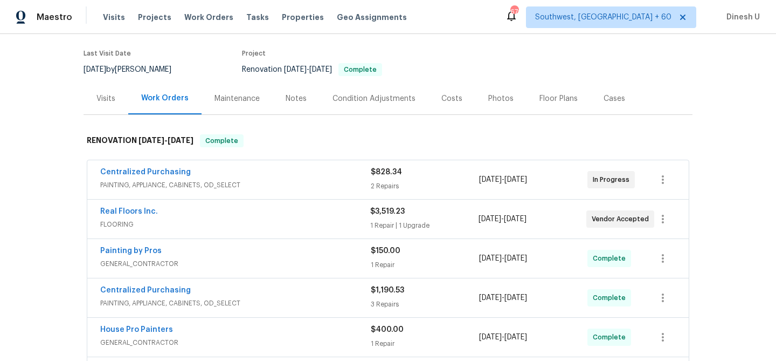
click at [379, 180] on div "$828.34 2 Repairs" at bounding box center [425, 180] width 108 height 26
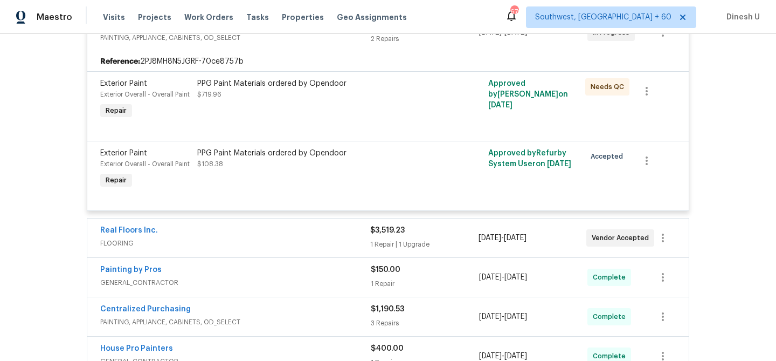
scroll to position [282, 0]
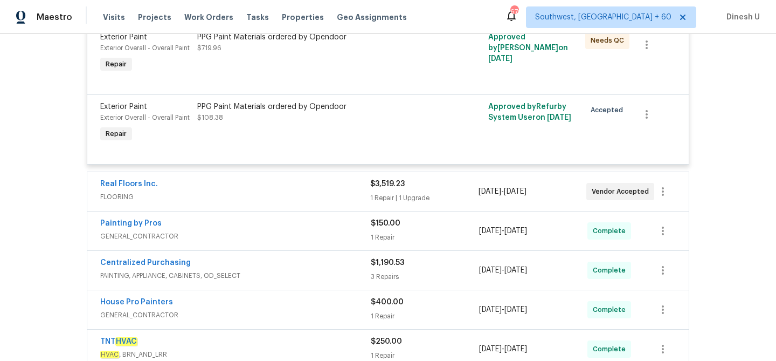
click at [375, 189] on div "$3,519.23" at bounding box center [424, 183] width 108 height 11
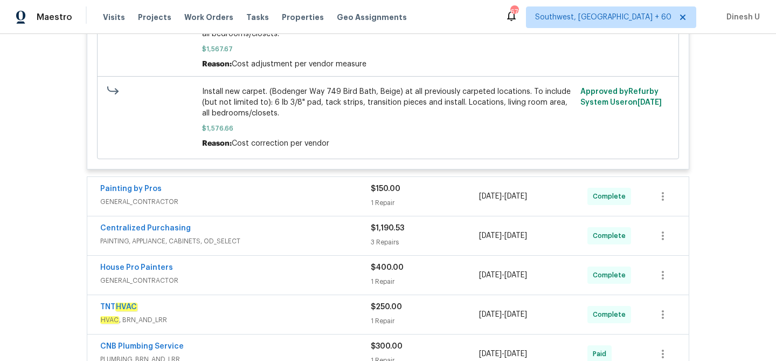
scroll to position [758, 0]
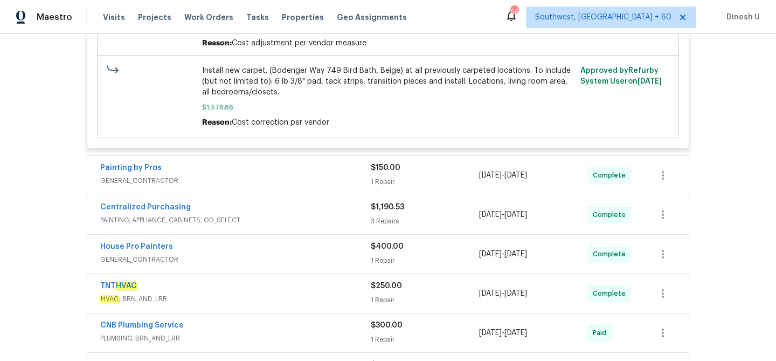
click at [384, 177] on div "$150.00 1 Repair" at bounding box center [425, 175] width 108 height 26
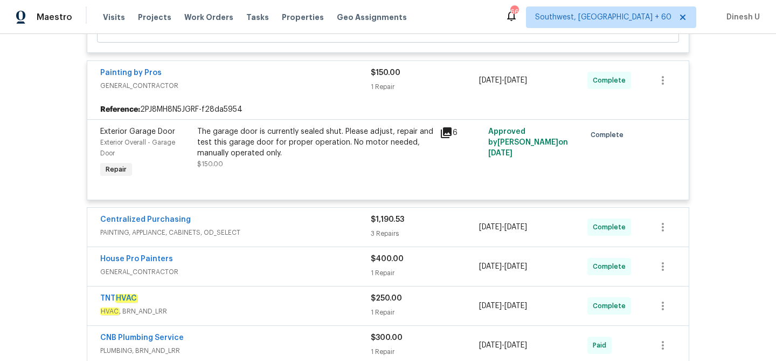
scroll to position [883, 0]
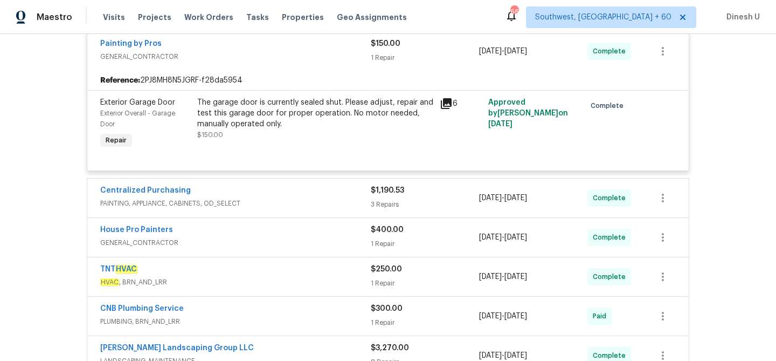
click at [450, 105] on icon at bounding box center [446, 103] width 11 height 11
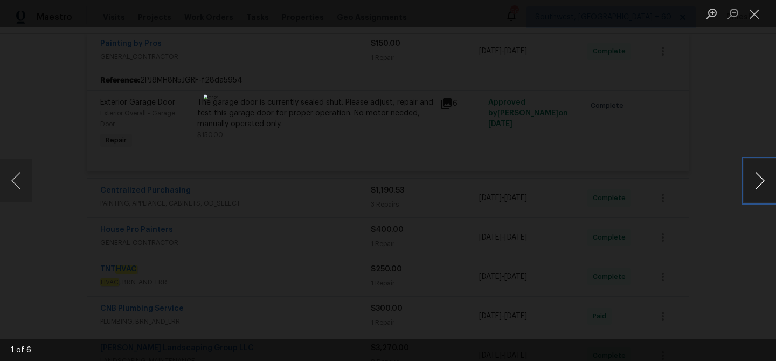
click at [755, 184] on button "Next image" at bounding box center [760, 180] width 32 height 43
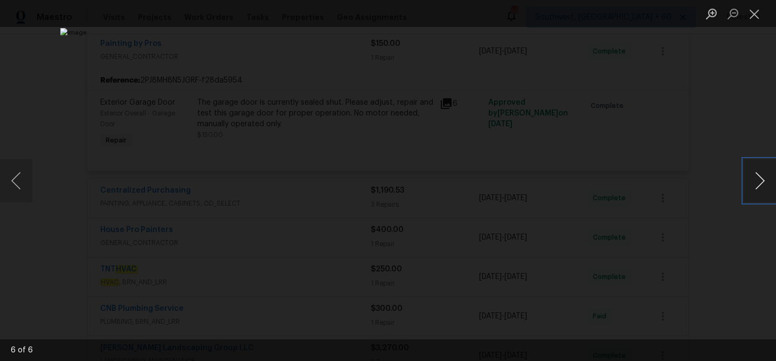
click at [755, 184] on button "Next image" at bounding box center [760, 180] width 32 height 43
click at [759, 14] on button "Close lightbox" at bounding box center [755, 13] width 22 height 19
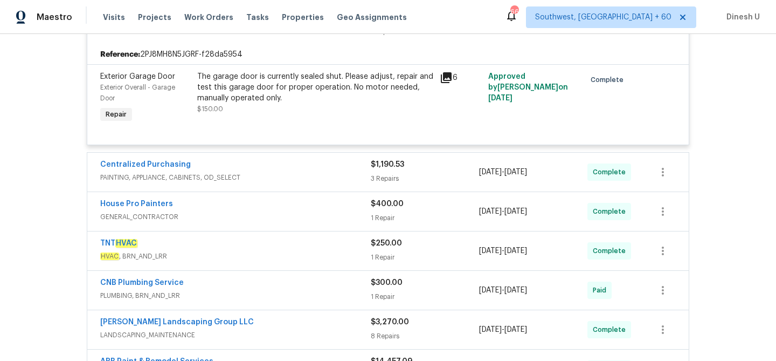
scroll to position [912, 0]
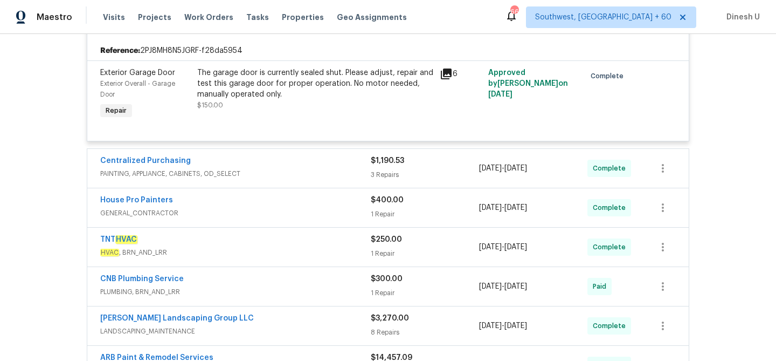
click at [375, 174] on div "3 Repairs" at bounding box center [425, 174] width 108 height 11
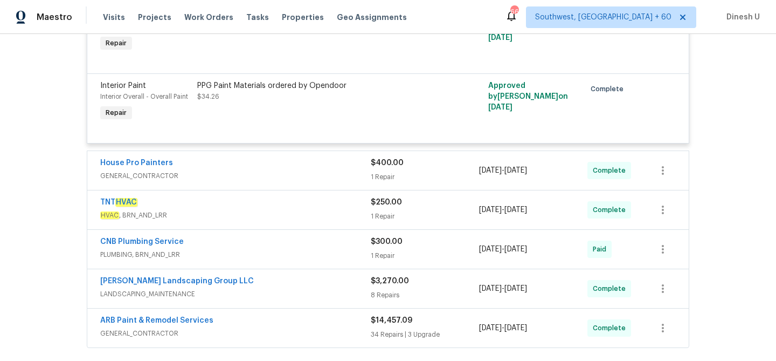
scroll to position [1190, 0]
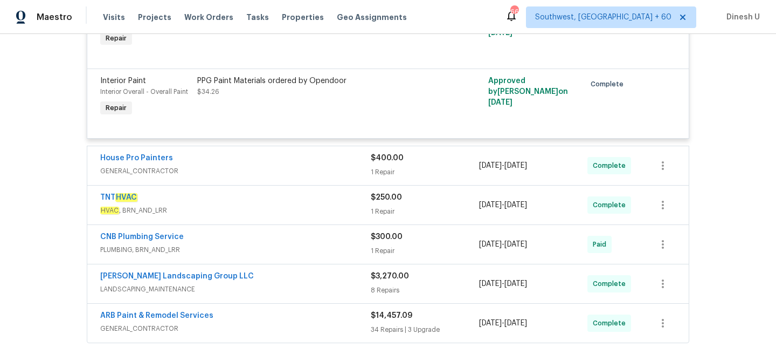
click at [376, 170] on div "$400.00 1 Repair" at bounding box center [425, 166] width 108 height 26
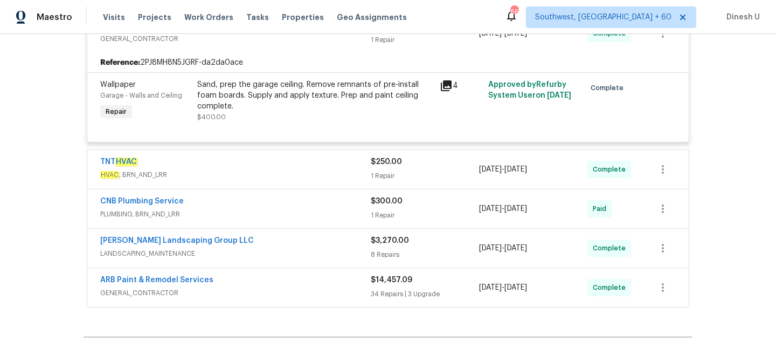
scroll to position [1347, 0]
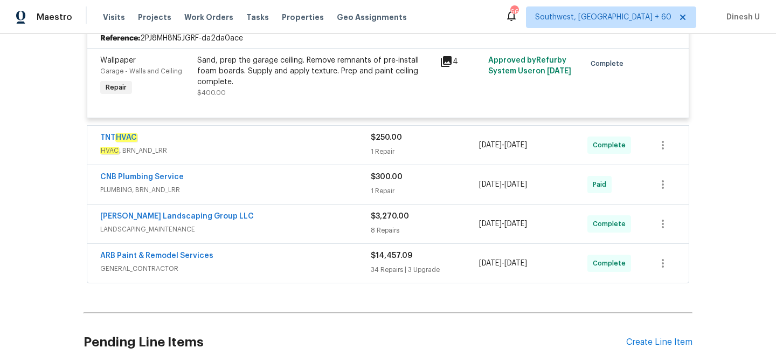
click at [383, 154] on div "1 Repair" at bounding box center [425, 151] width 108 height 11
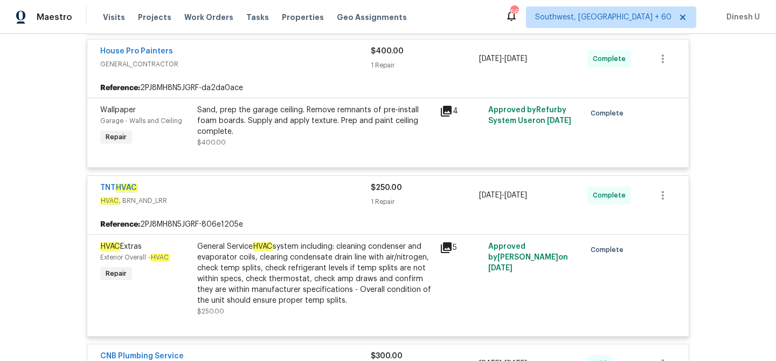
scroll to position [1289, 0]
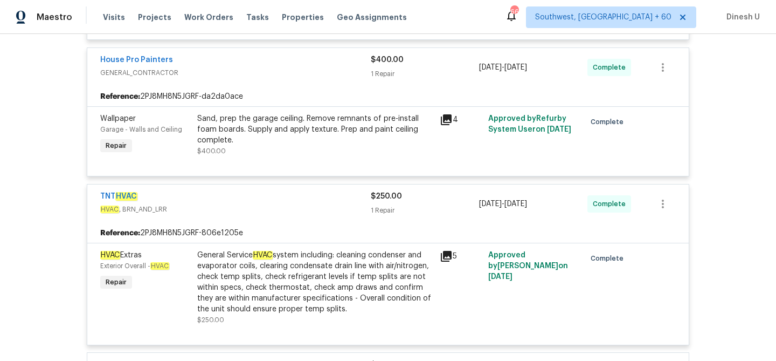
click at [441, 117] on icon at bounding box center [446, 119] width 13 height 13
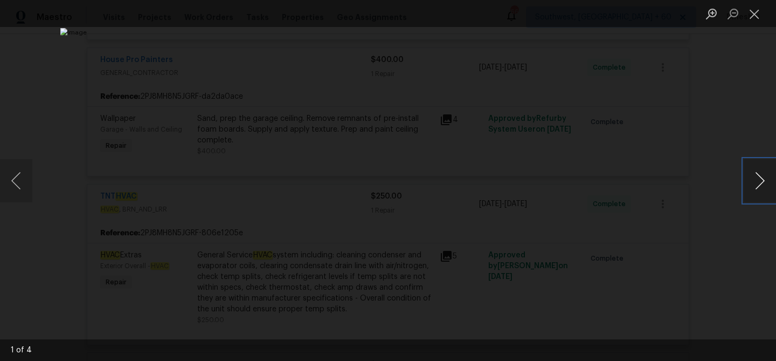
click at [759, 184] on button "Next image" at bounding box center [760, 180] width 32 height 43
click at [750, 16] on button "Close lightbox" at bounding box center [755, 13] width 22 height 19
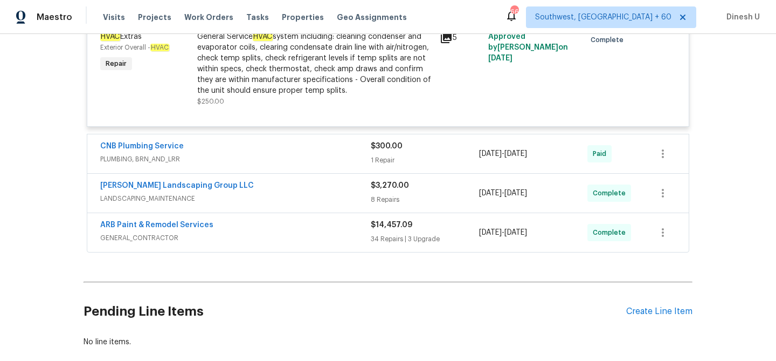
scroll to position [1525, 0]
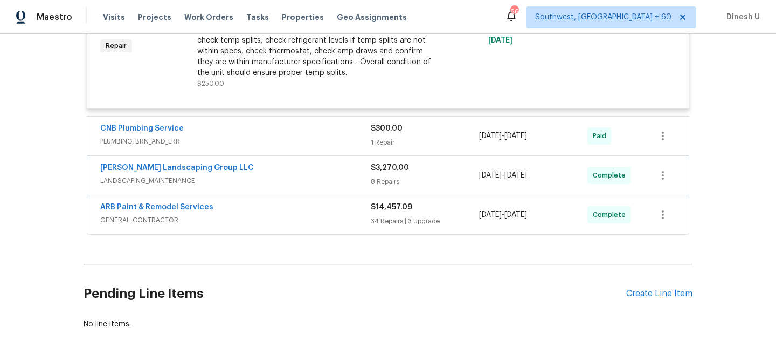
click at [383, 140] on div "$300.00 1 Repair" at bounding box center [425, 136] width 108 height 26
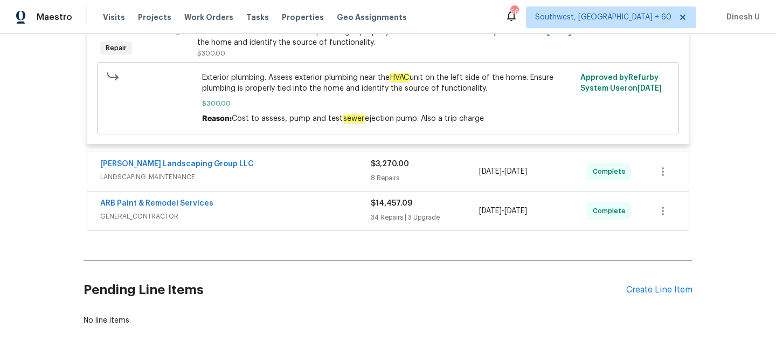
scroll to position [1702, 0]
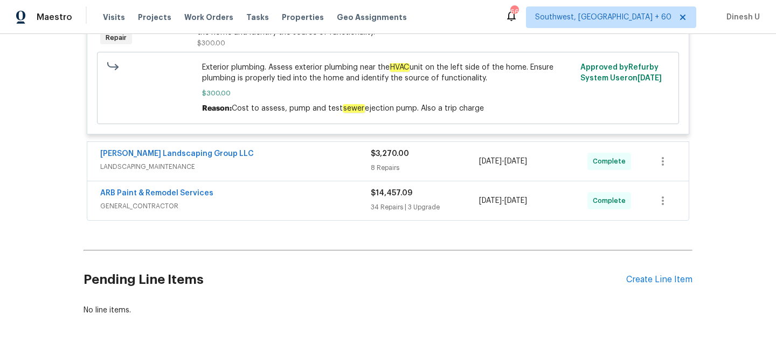
click at [385, 172] on div "8 Repairs" at bounding box center [425, 167] width 108 height 11
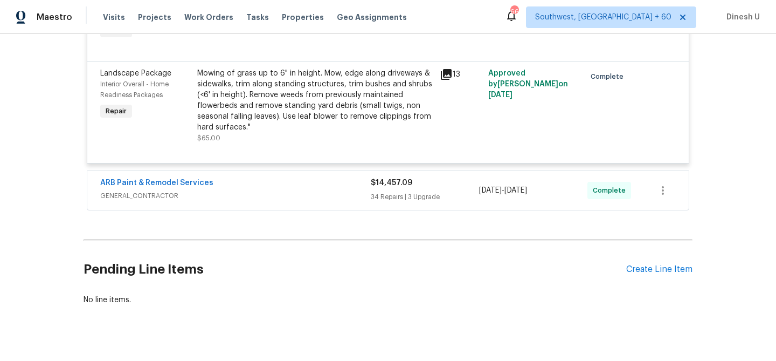
scroll to position [2574, 0]
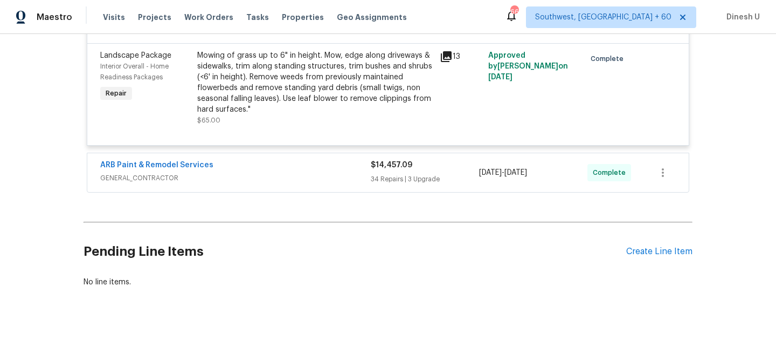
click at [387, 175] on div "34 Repairs | 3 Upgrade" at bounding box center [425, 179] width 108 height 11
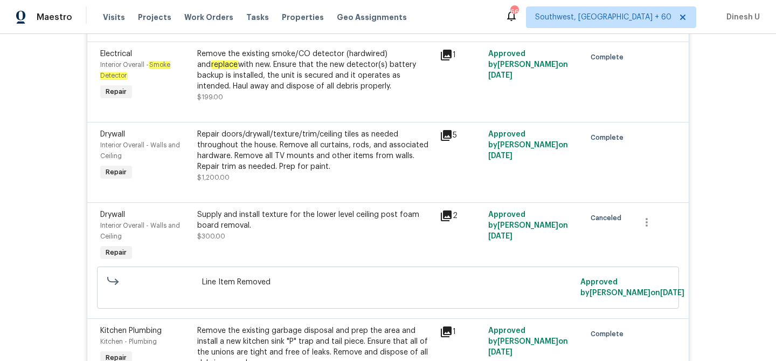
scroll to position [5831, 0]
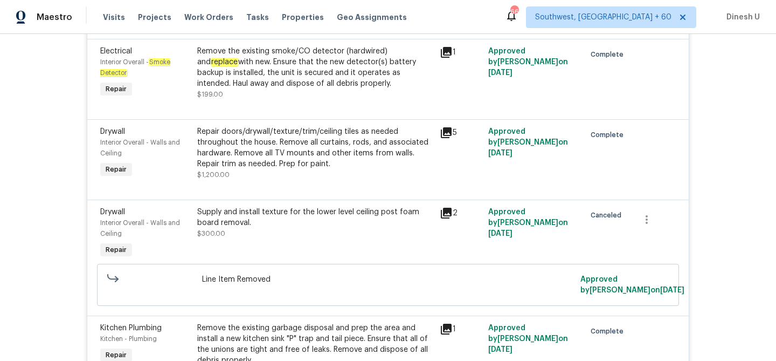
click at [449, 126] on icon at bounding box center [446, 132] width 13 height 13
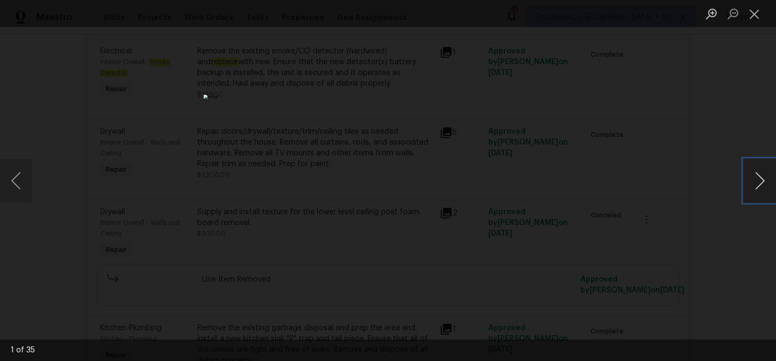
click at [754, 184] on button "Next image" at bounding box center [760, 180] width 32 height 43
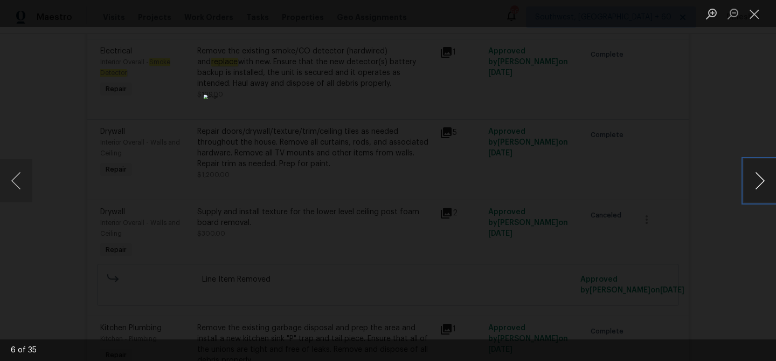
click at [754, 184] on button "Next image" at bounding box center [760, 180] width 32 height 43
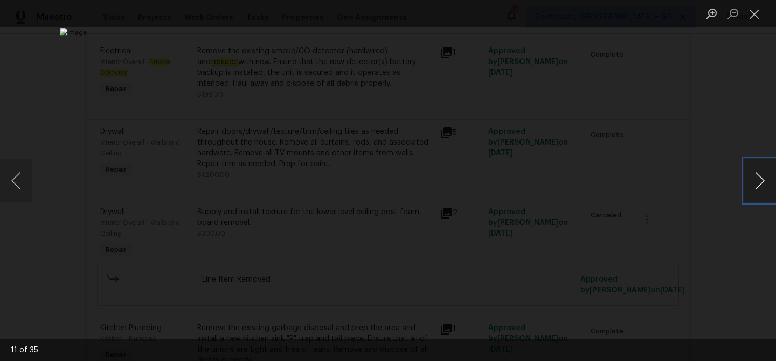
click at [754, 184] on button "Next image" at bounding box center [760, 180] width 32 height 43
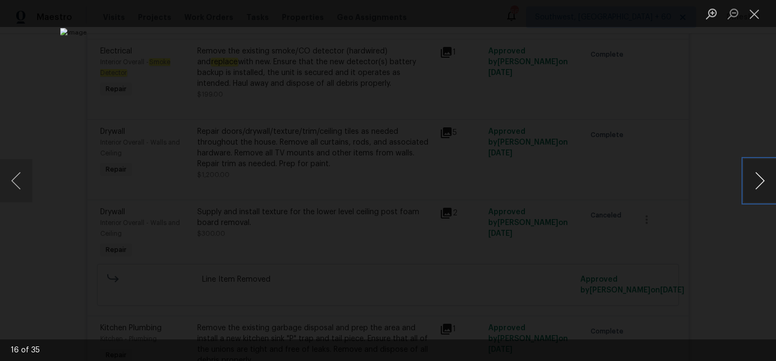
click at [754, 184] on button "Next image" at bounding box center [760, 180] width 32 height 43
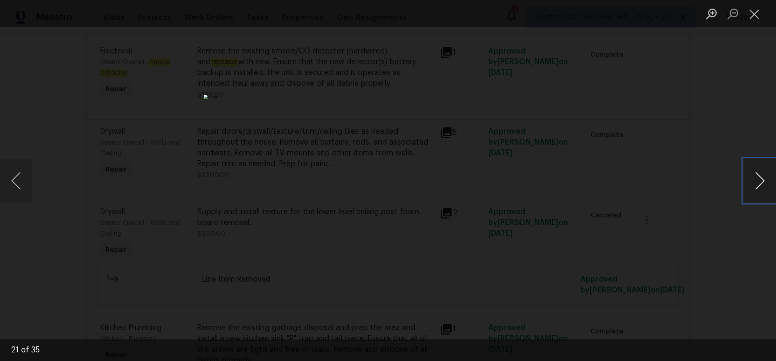
click at [754, 184] on button "Next image" at bounding box center [760, 180] width 32 height 43
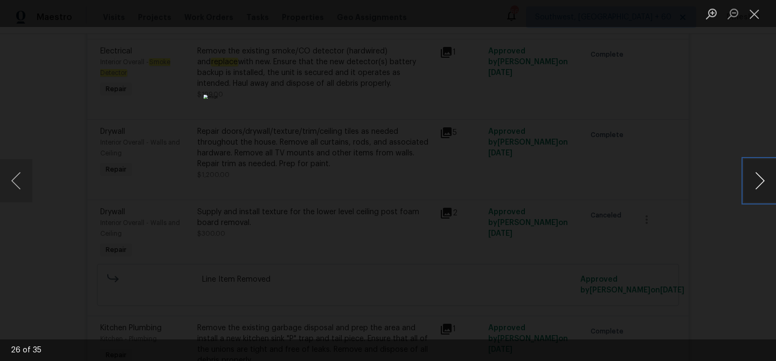
click at [754, 184] on button "Next image" at bounding box center [760, 180] width 32 height 43
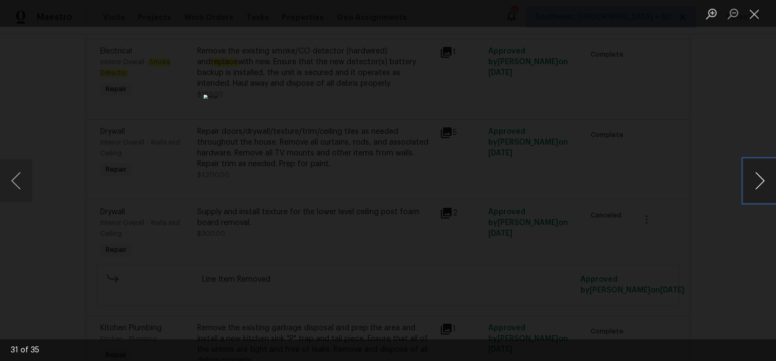
click at [754, 184] on button "Next image" at bounding box center [760, 180] width 32 height 43
click at [757, 14] on button "Close lightbox" at bounding box center [755, 13] width 22 height 19
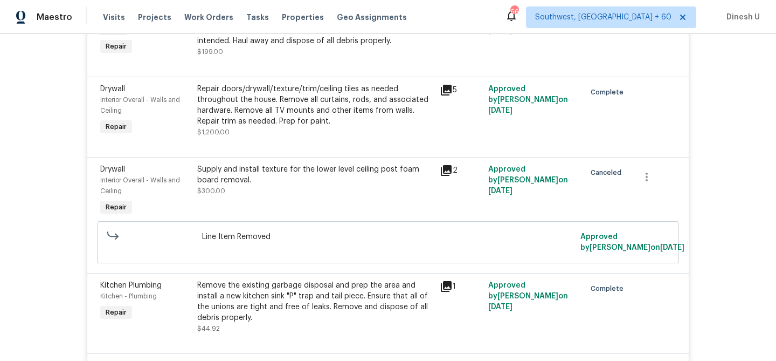
scroll to position [5883, 0]
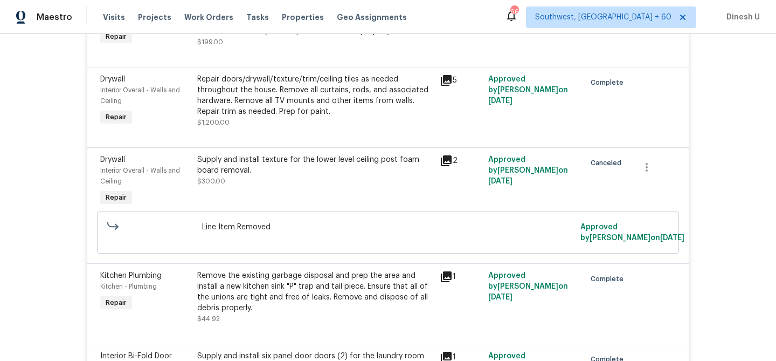
click at [448, 155] on icon at bounding box center [446, 160] width 11 height 11
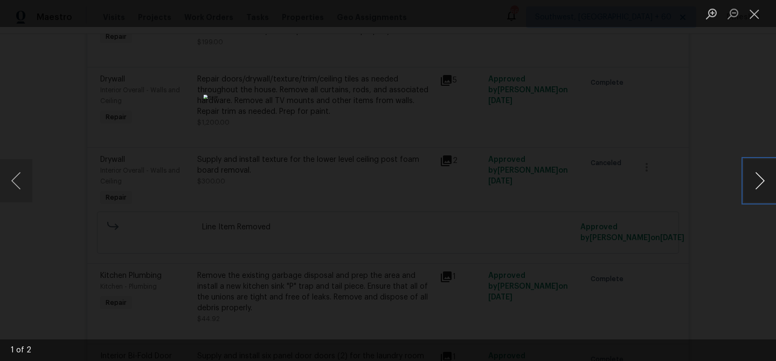
click at [760, 181] on button "Next image" at bounding box center [760, 180] width 32 height 43
click at [752, 17] on button "Close lightbox" at bounding box center [755, 13] width 22 height 19
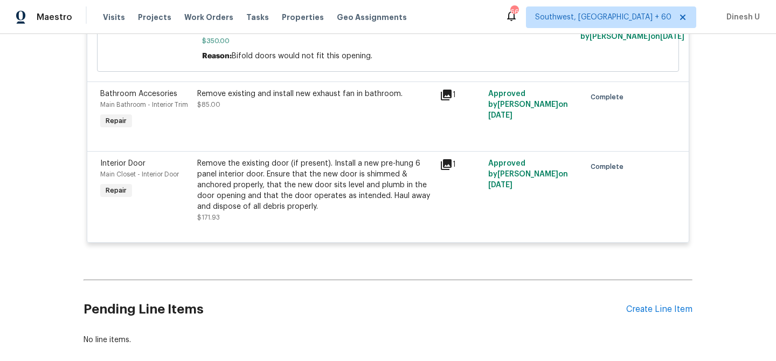
scroll to position [6294, 0]
